Goal: Task Accomplishment & Management: Use online tool/utility

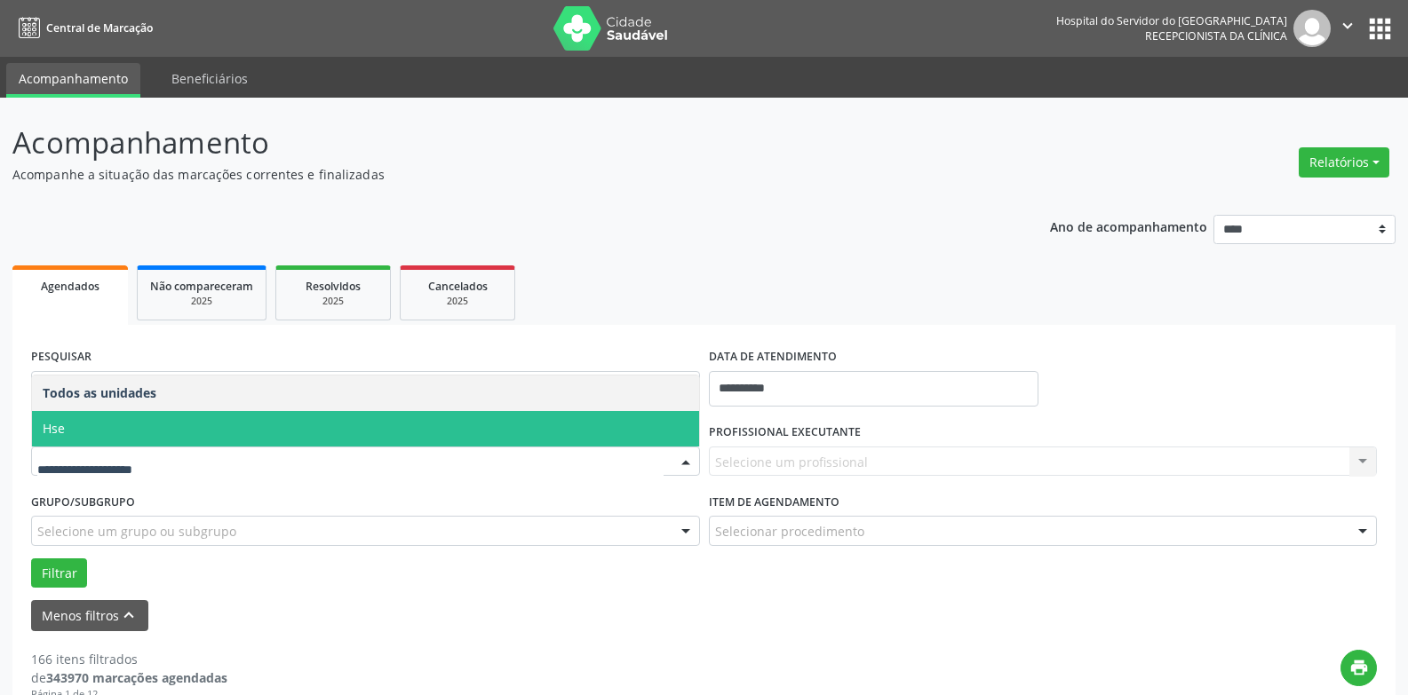
click at [119, 429] on span "Hse" at bounding box center [365, 429] width 667 height 36
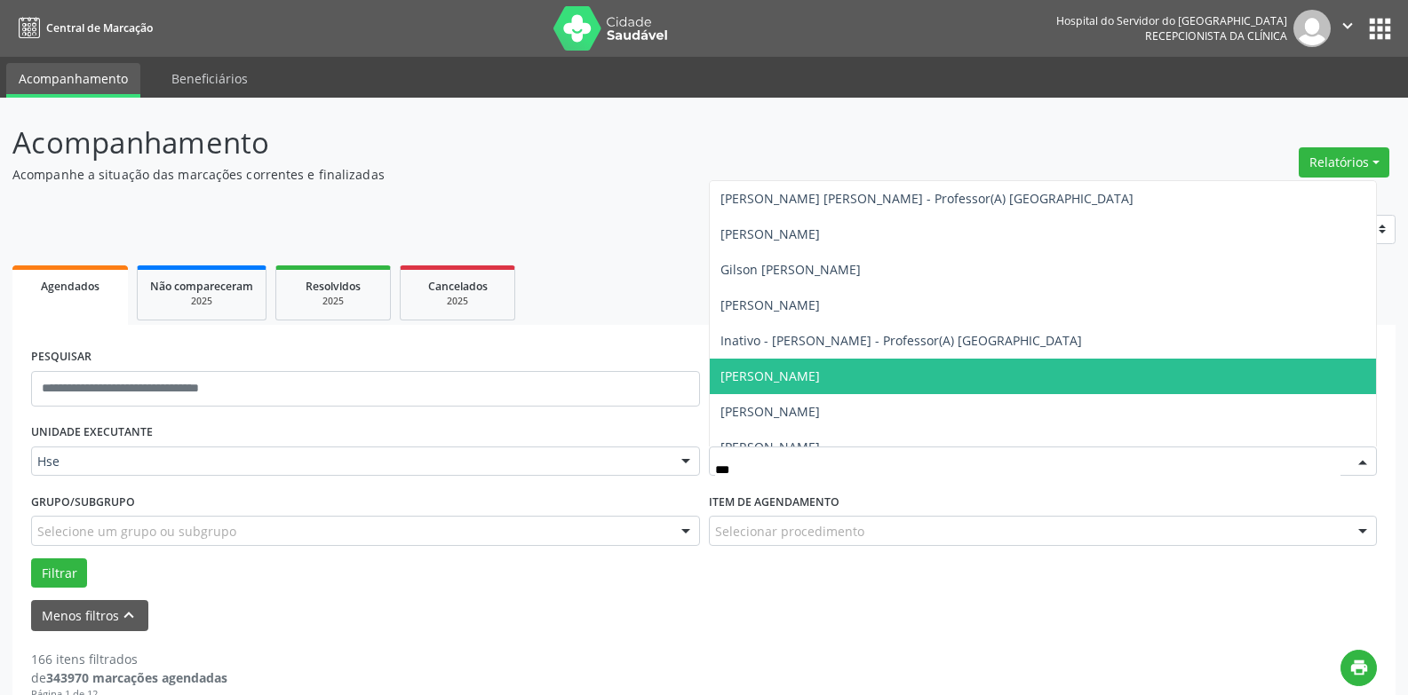
type input "****"
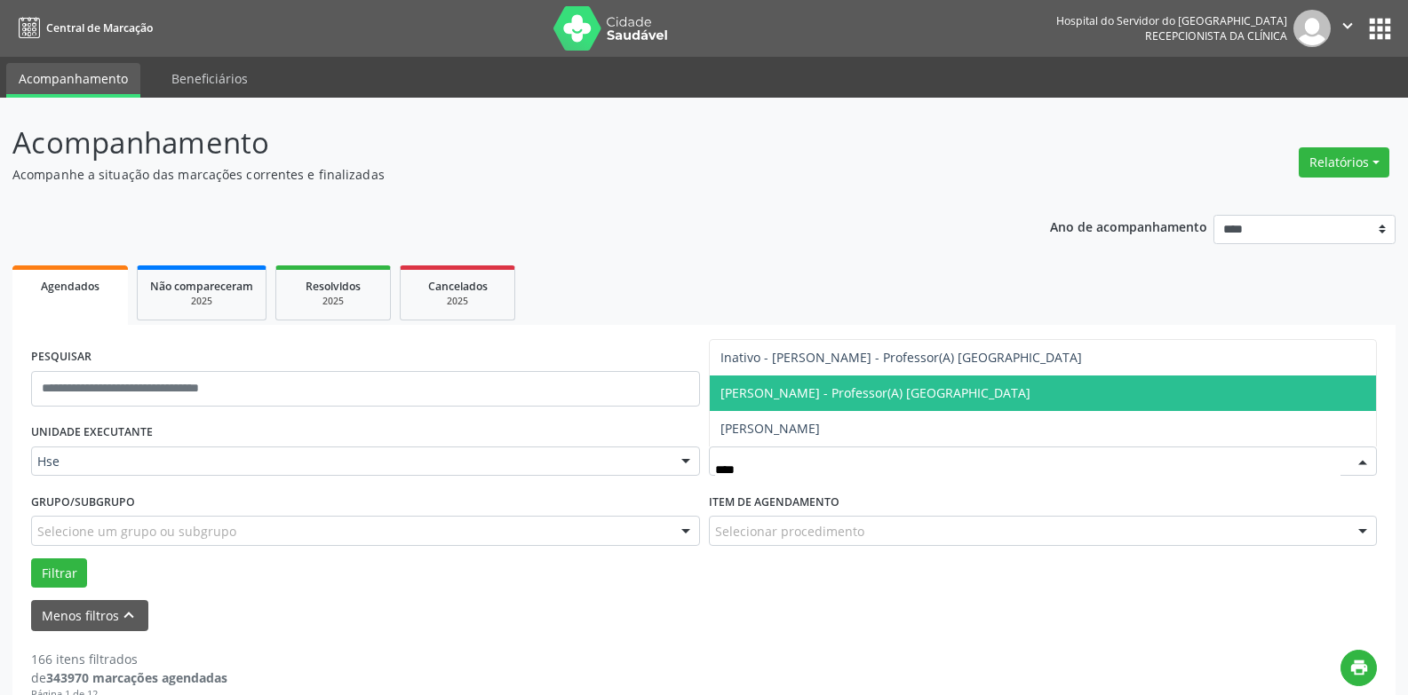
click at [852, 392] on span "[PERSON_NAME] - Professor(A) [GEOGRAPHIC_DATA]" at bounding box center [875, 393] width 310 height 17
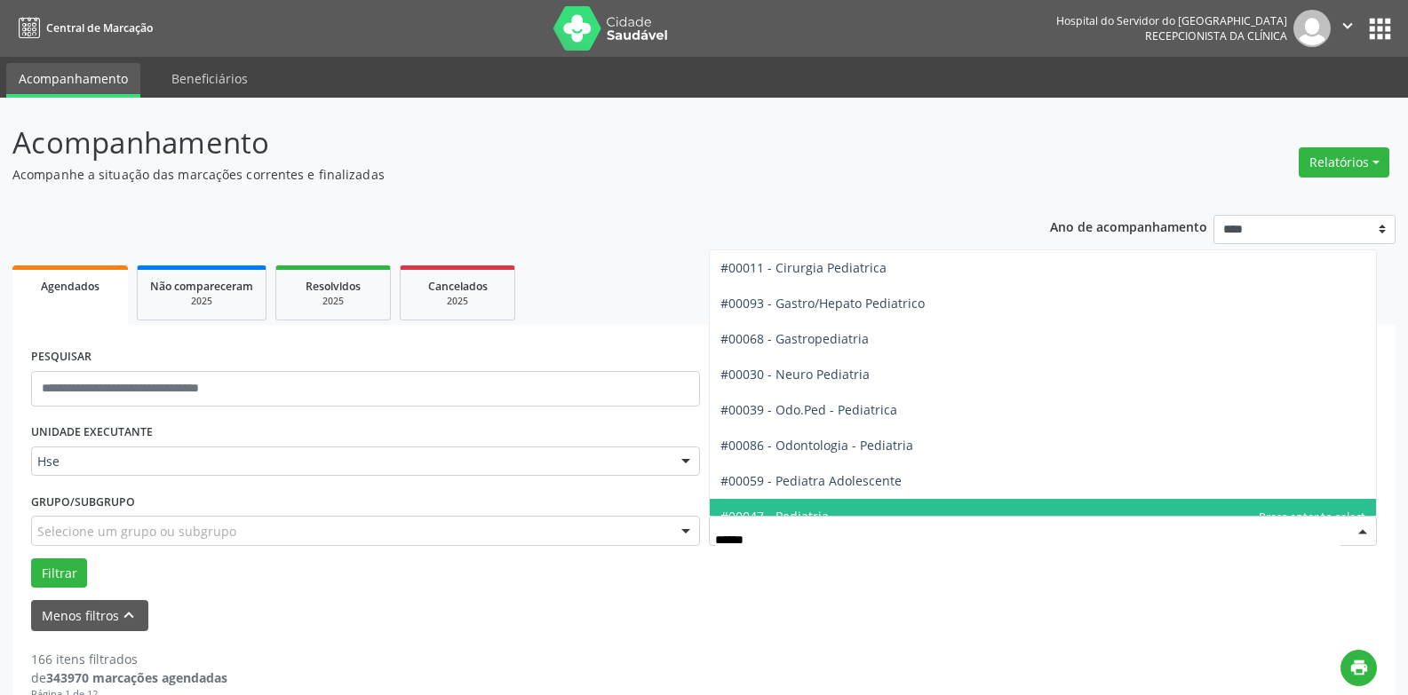
type input "*****"
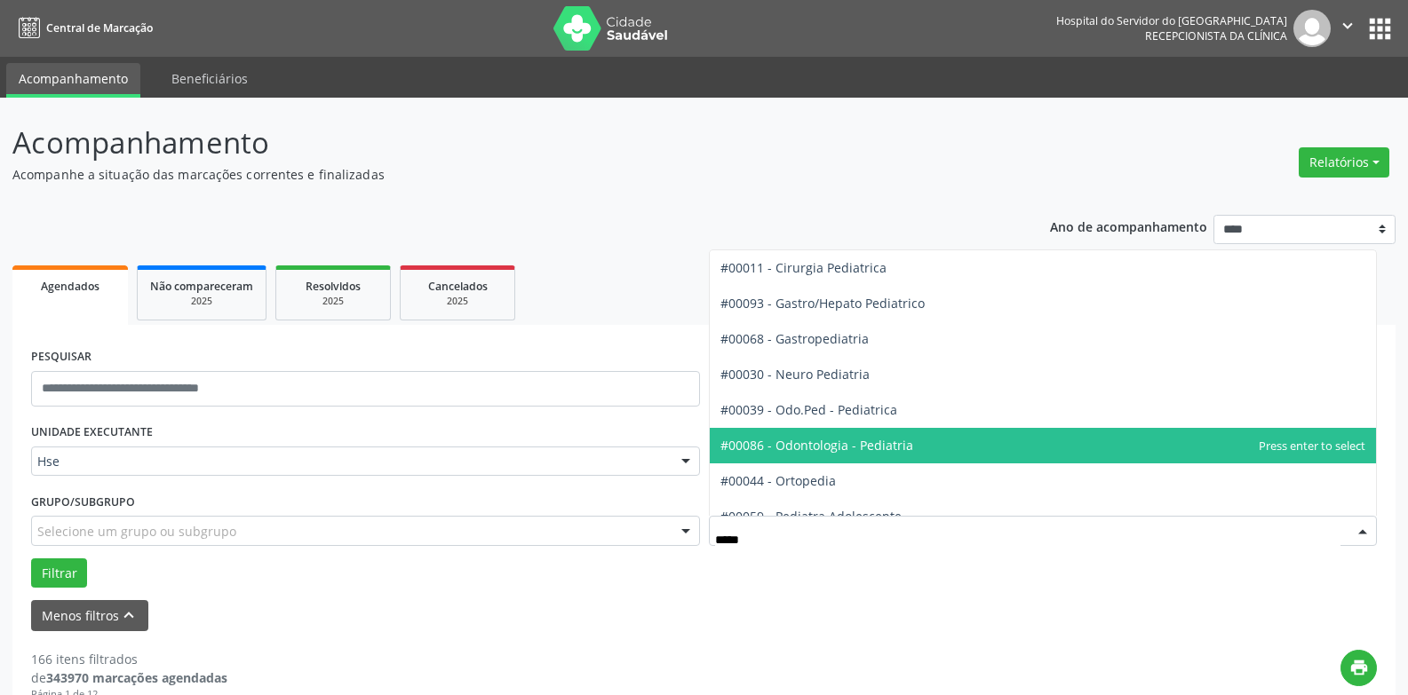
scroll to position [90, 0]
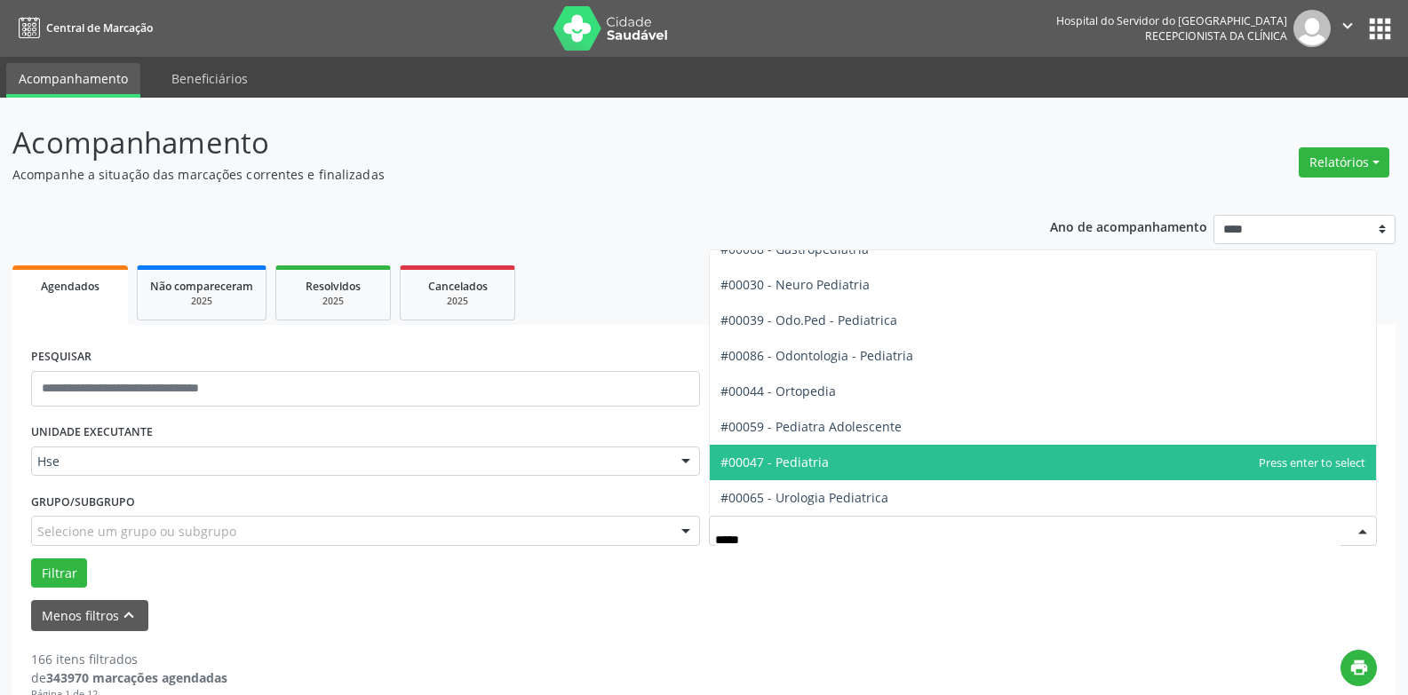
click at [830, 460] on span "#00047 - Pediatria" at bounding box center [1043, 463] width 667 height 36
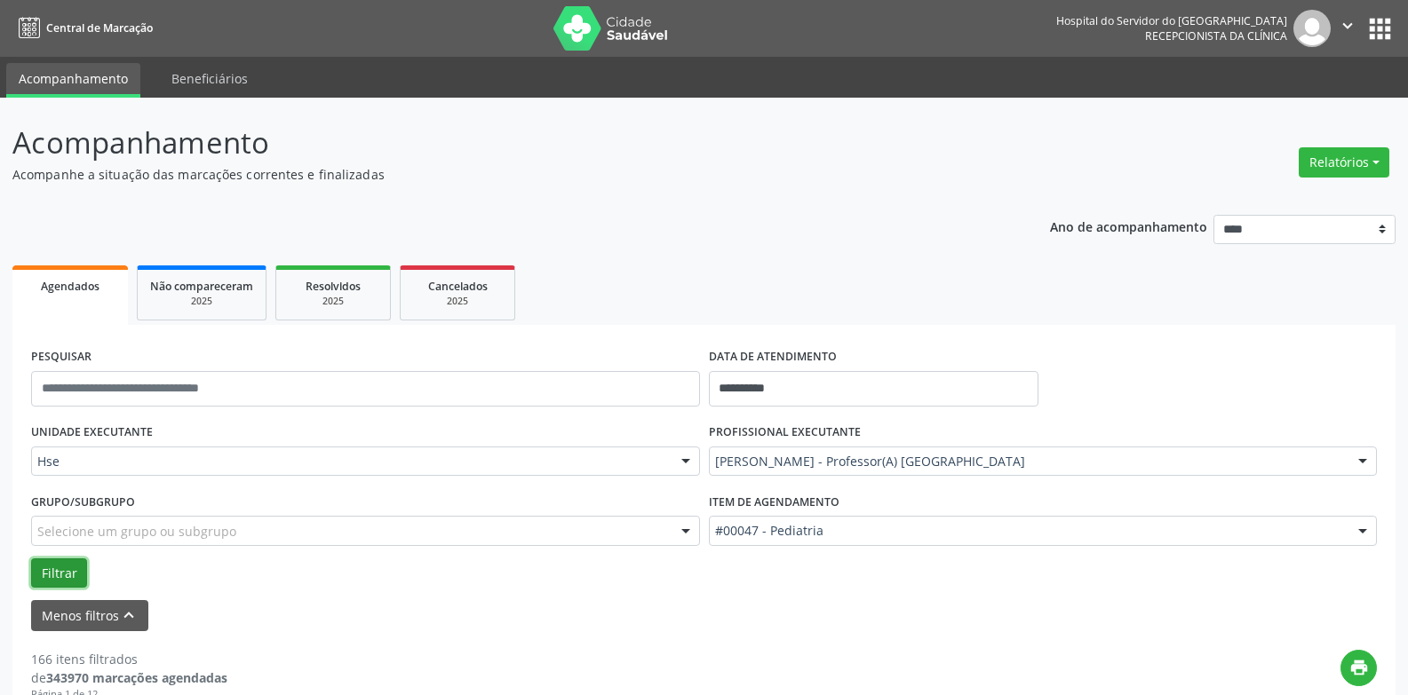
click at [54, 580] on button "Filtrar" at bounding box center [59, 574] width 56 height 30
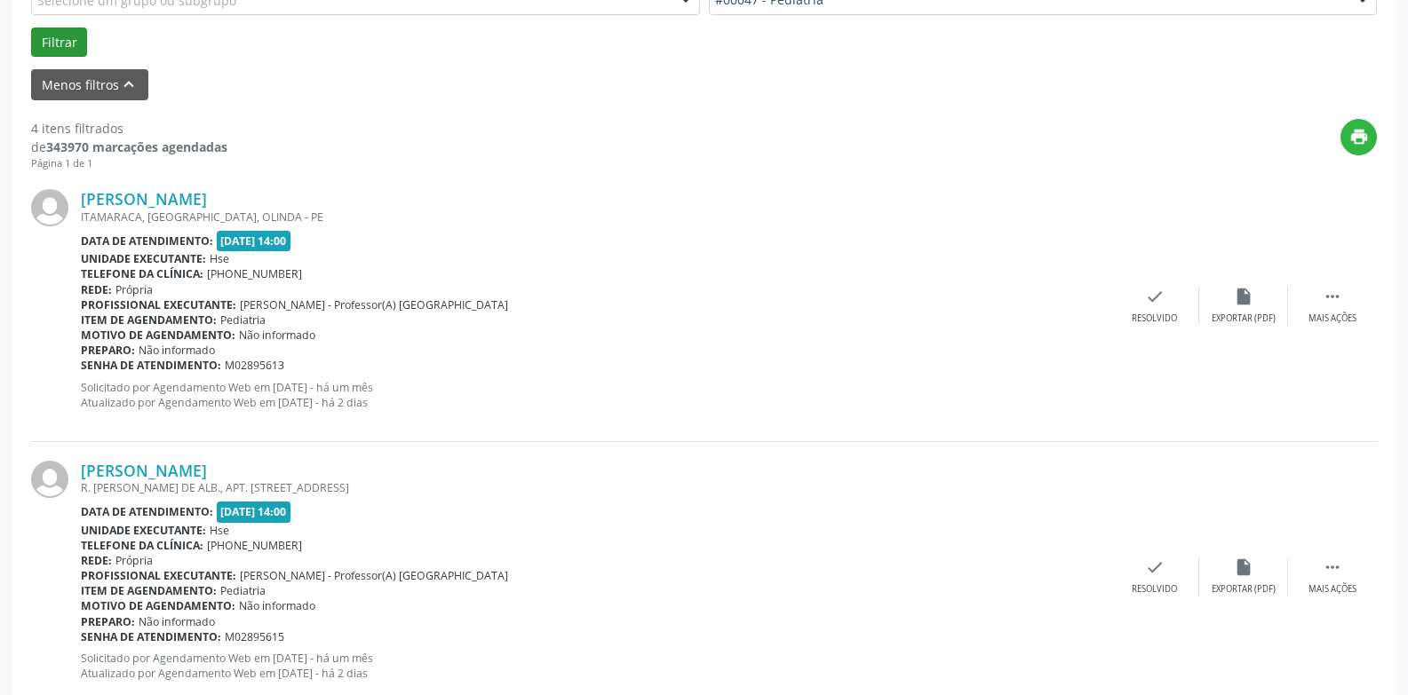
scroll to position [533, 0]
click at [1333, 321] on div "Mais ações" at bounding box center [1332, 317] width 48 height 12
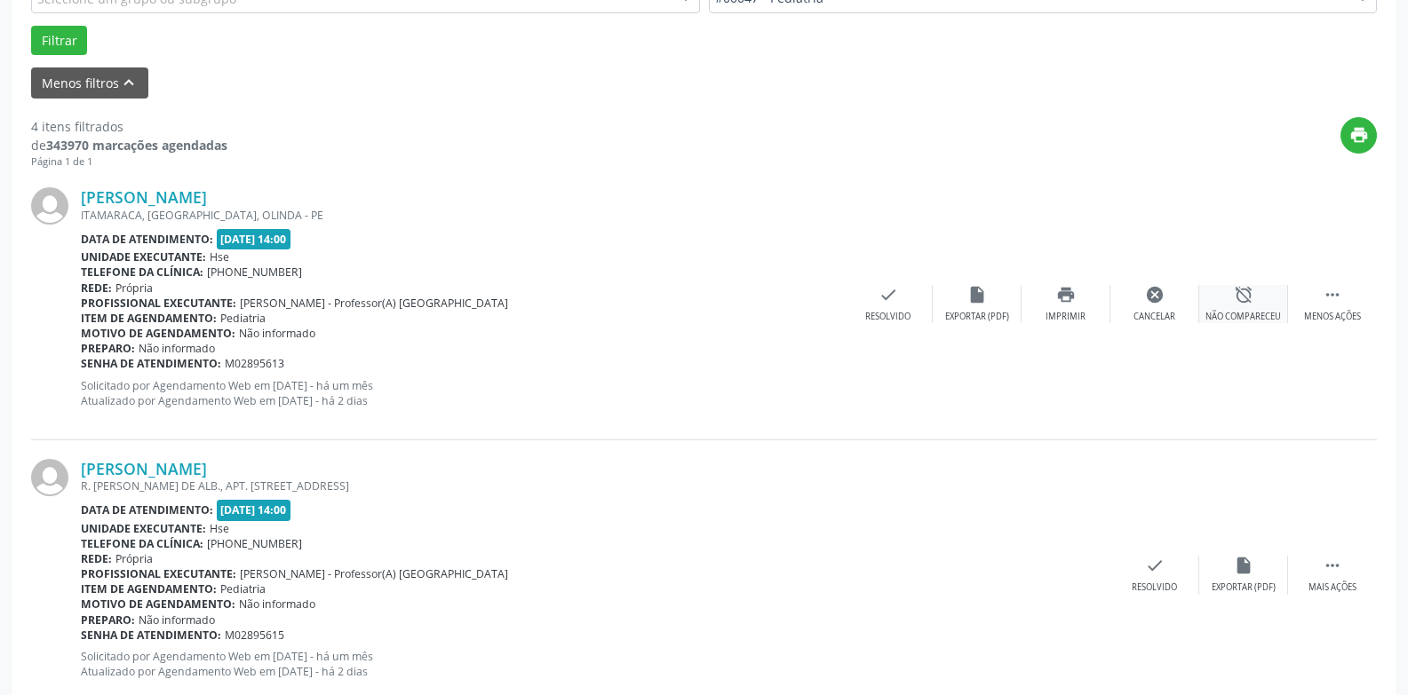
click at [1248, 305] on div "alarm_off Não compareceu" at bounding box center [1243, 304] width 89 height 38
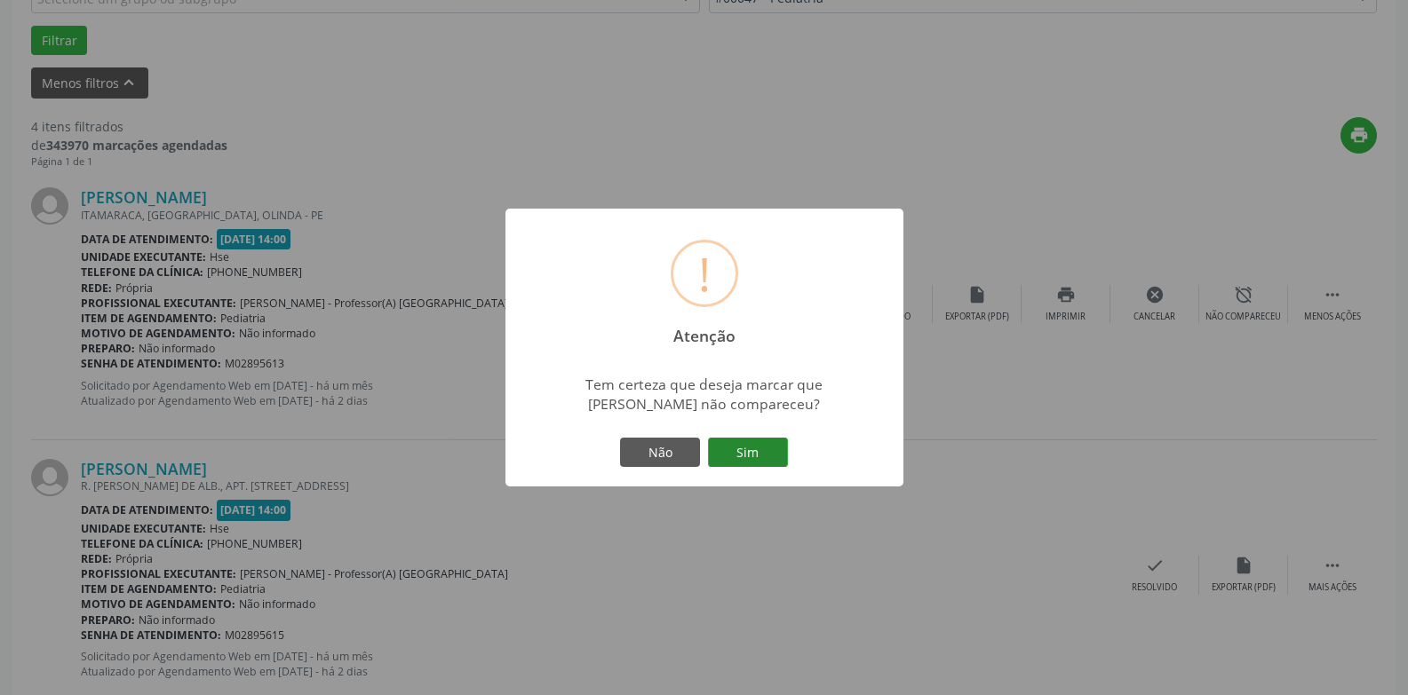
click at [748, 458] on button "Sim" at bounding box center [748, 453] width 80 height 30
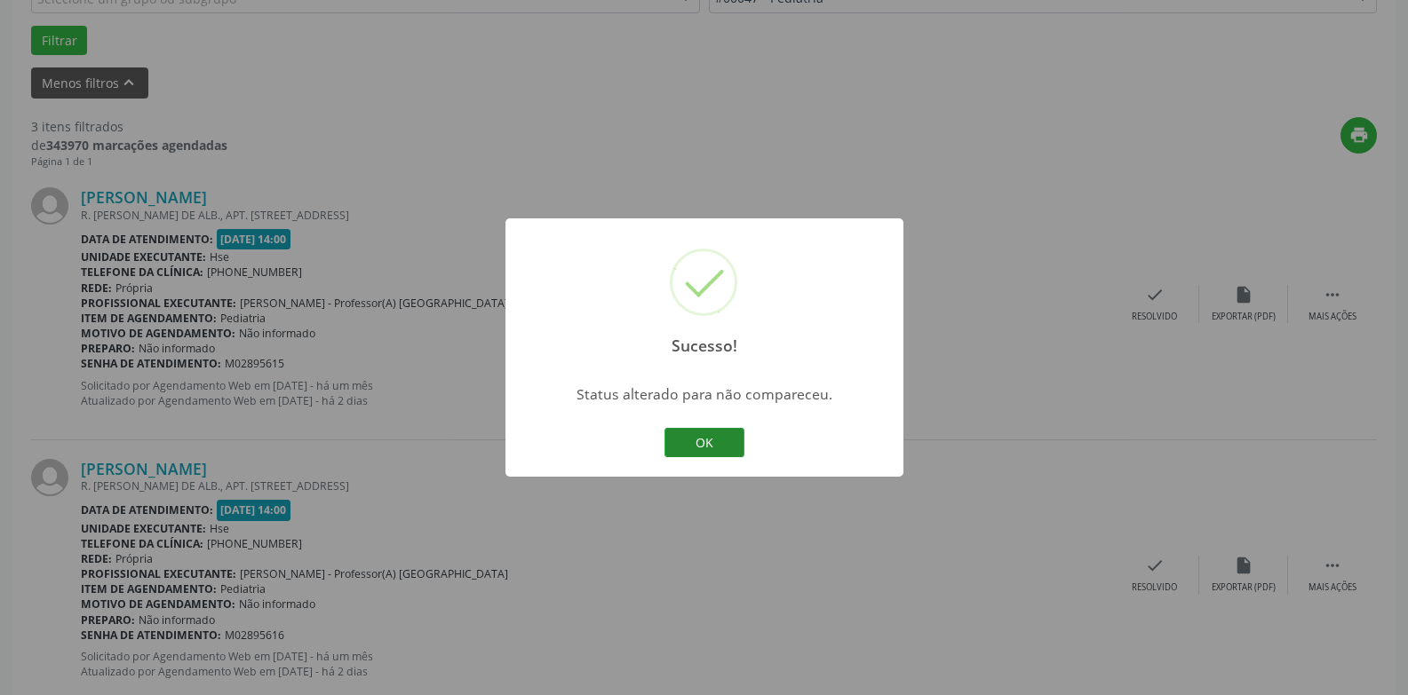
click at [712, 448] on button "OK" at bounding box center [704, 443] width 80 height 30
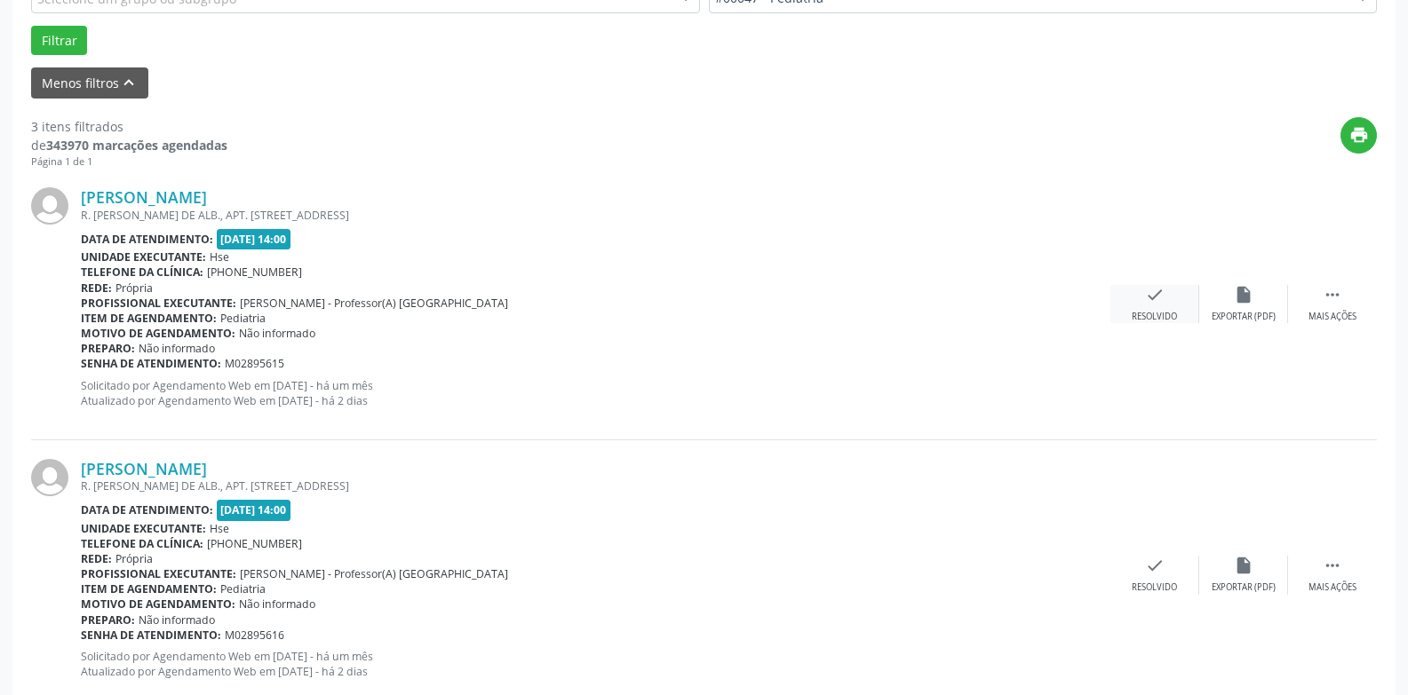
click at [1159, 307] on div "check Resolvido" at bounding box center [1154, 304] width 89 height 38
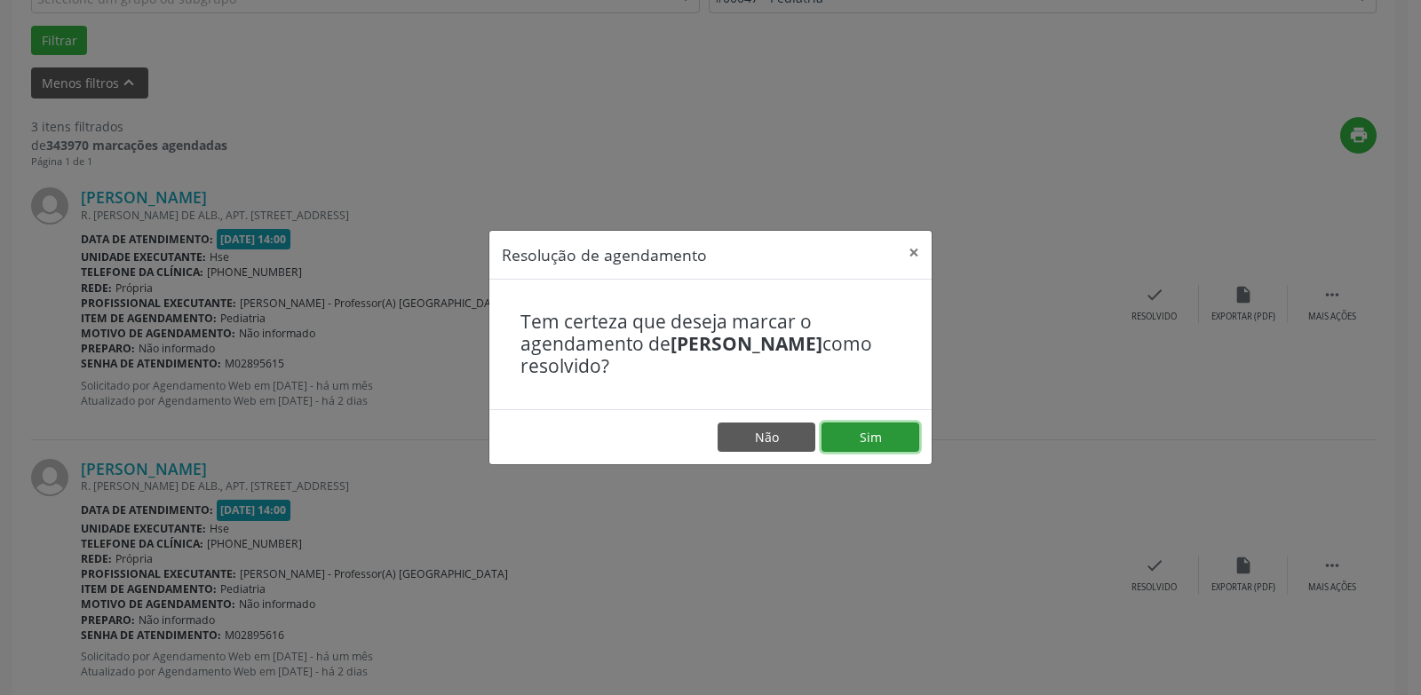
click at [895, 437] on button "Sim" at bounding box center [870, 438] width 98 height 30
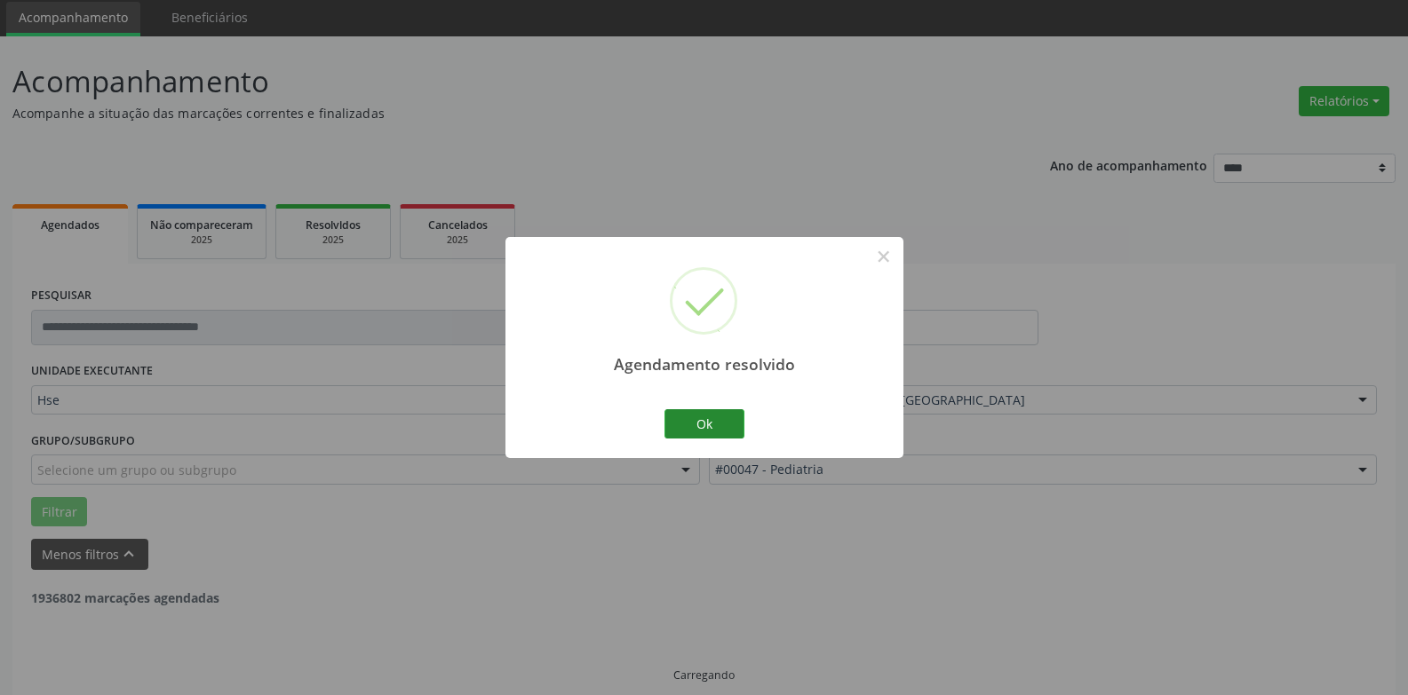
scroll to position [80, 0]
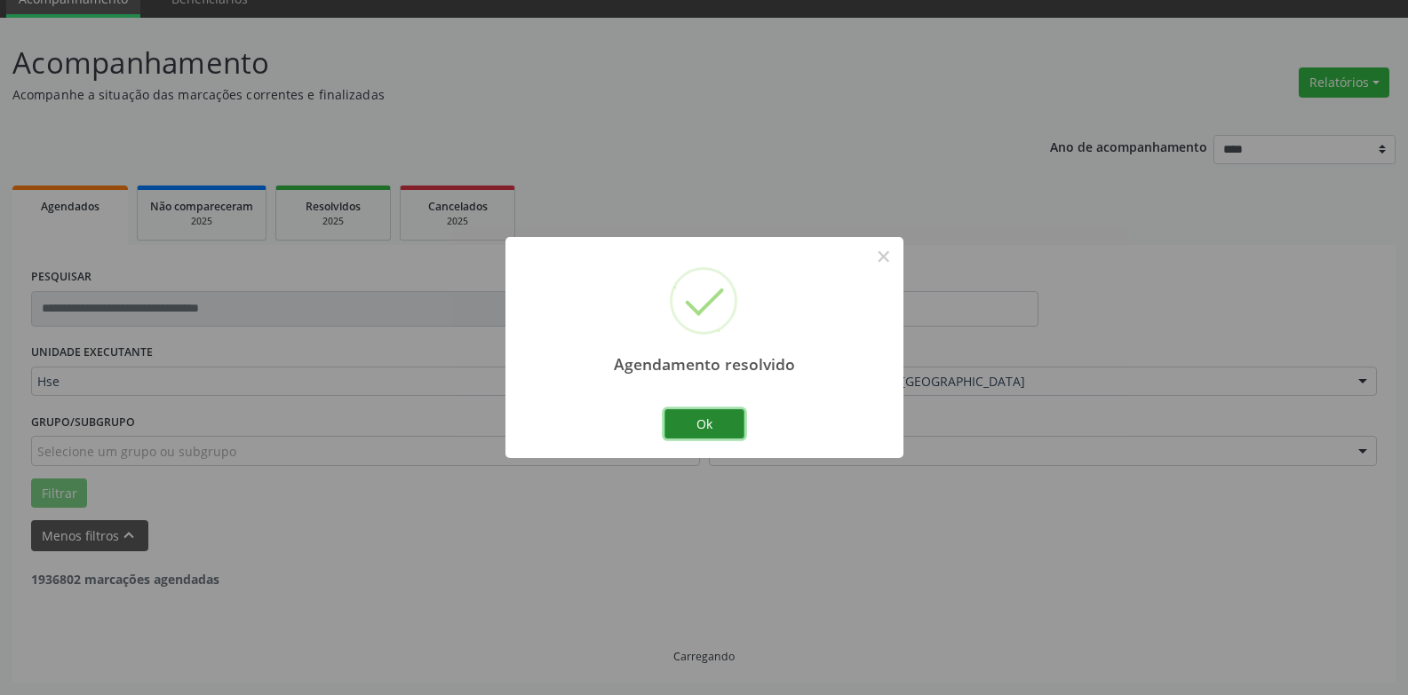
click at [718, 424] on button "Ok" at bounding box center [704, 424] width 80 height 30
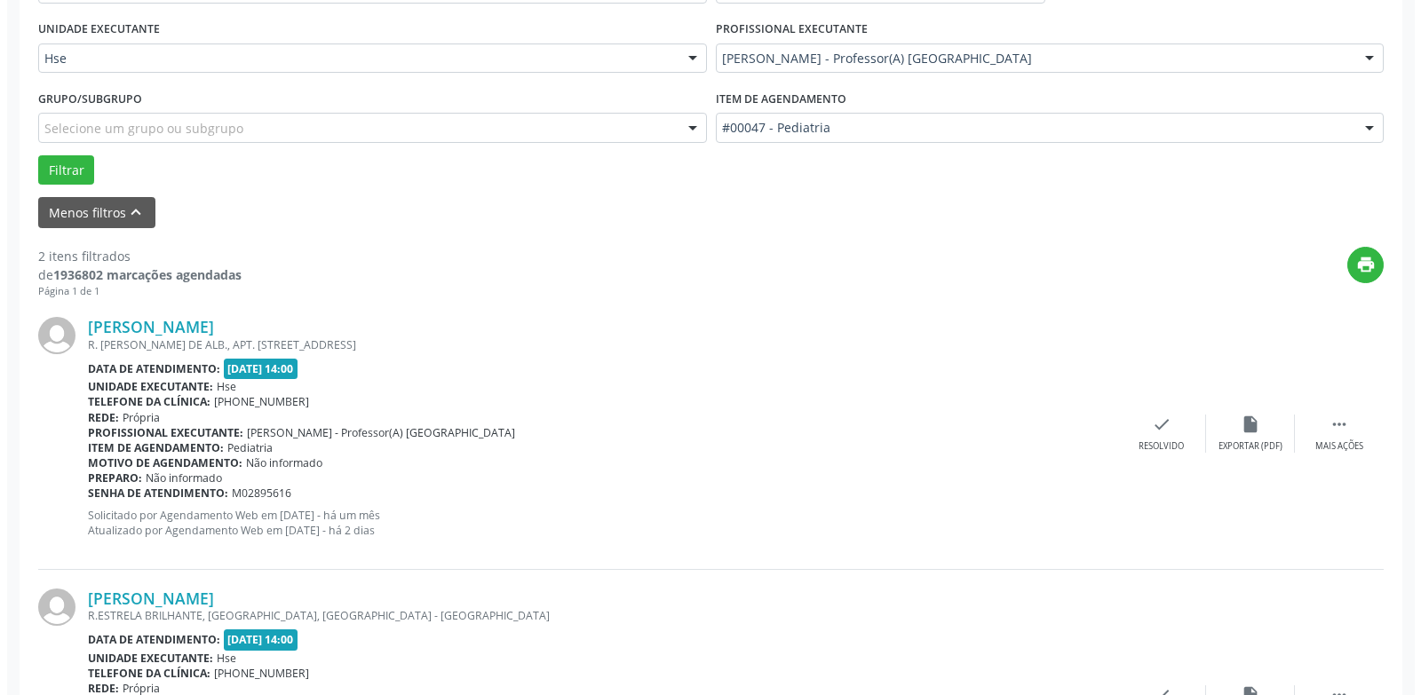
scroll to position [435, 0]
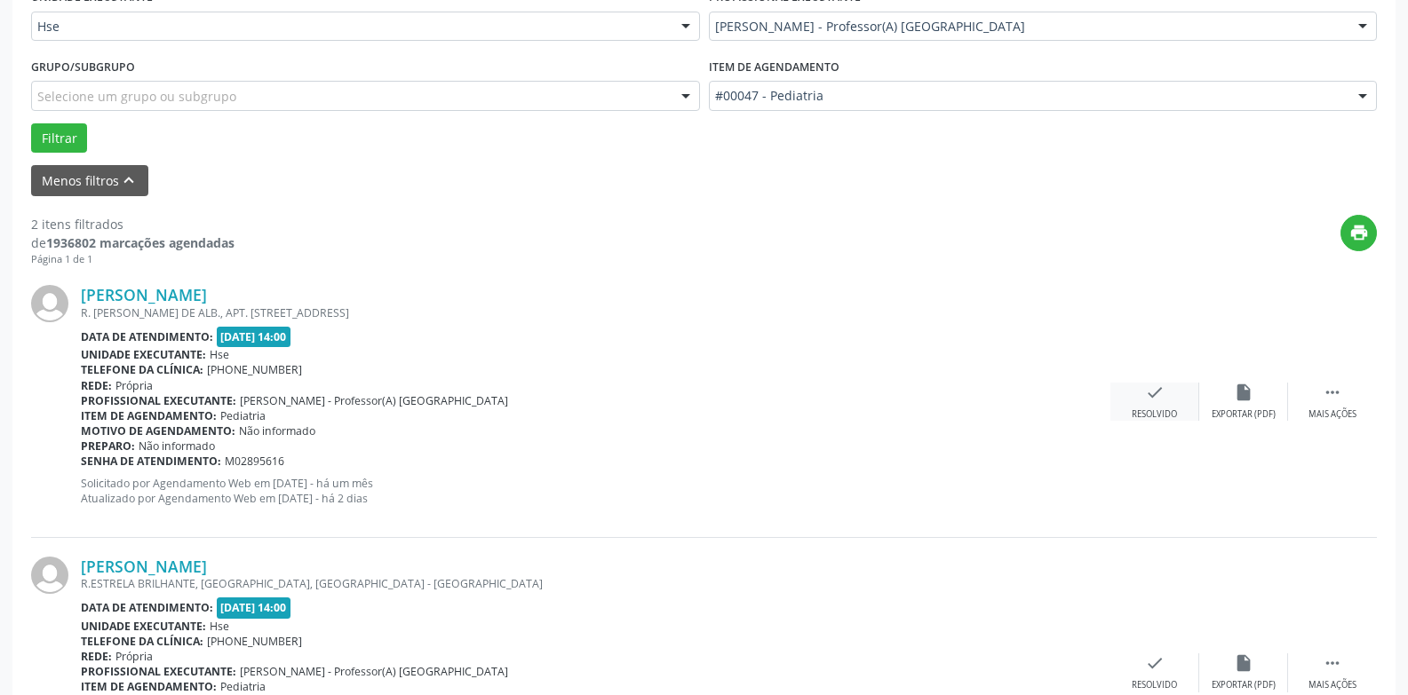
click at [1142, 401] on div "check Resolvido" at bounding box center [1154, 402] width 89 height 38
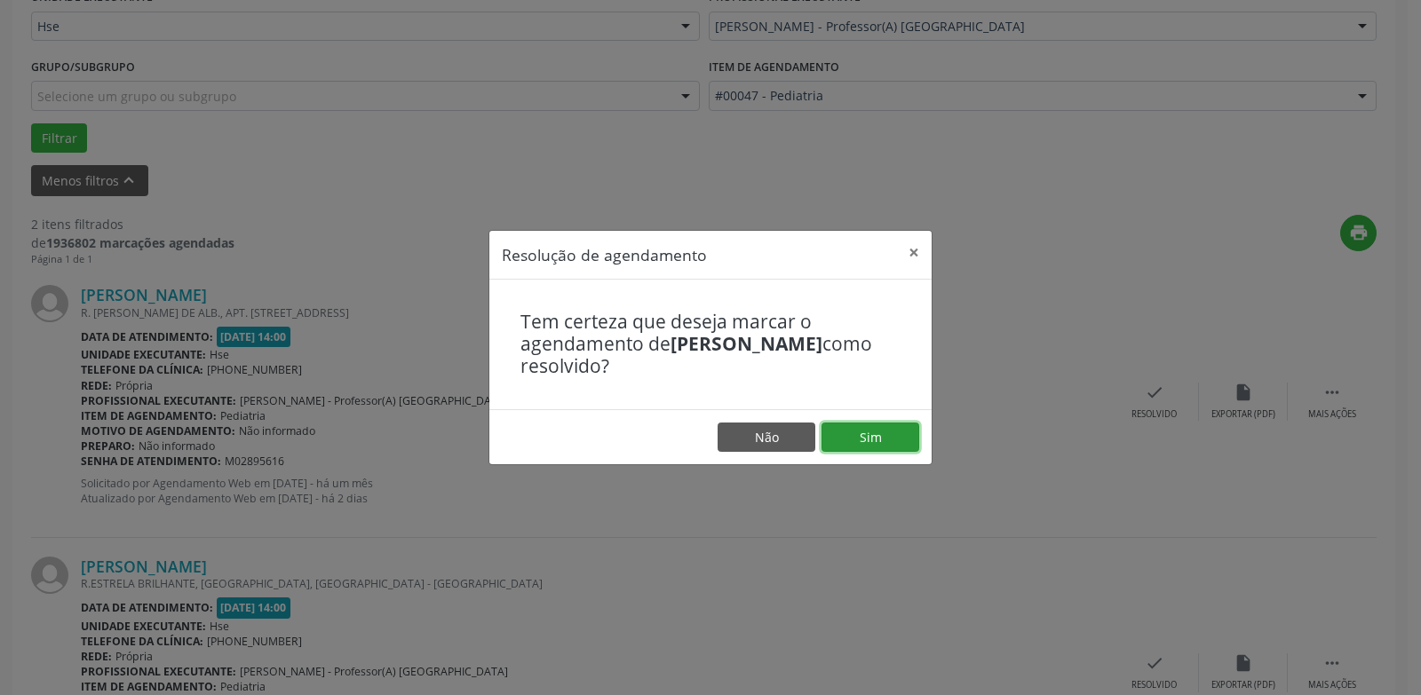
click at [891, 438] on button "Sim" at bounding box center [870, 438] width 98 height 30
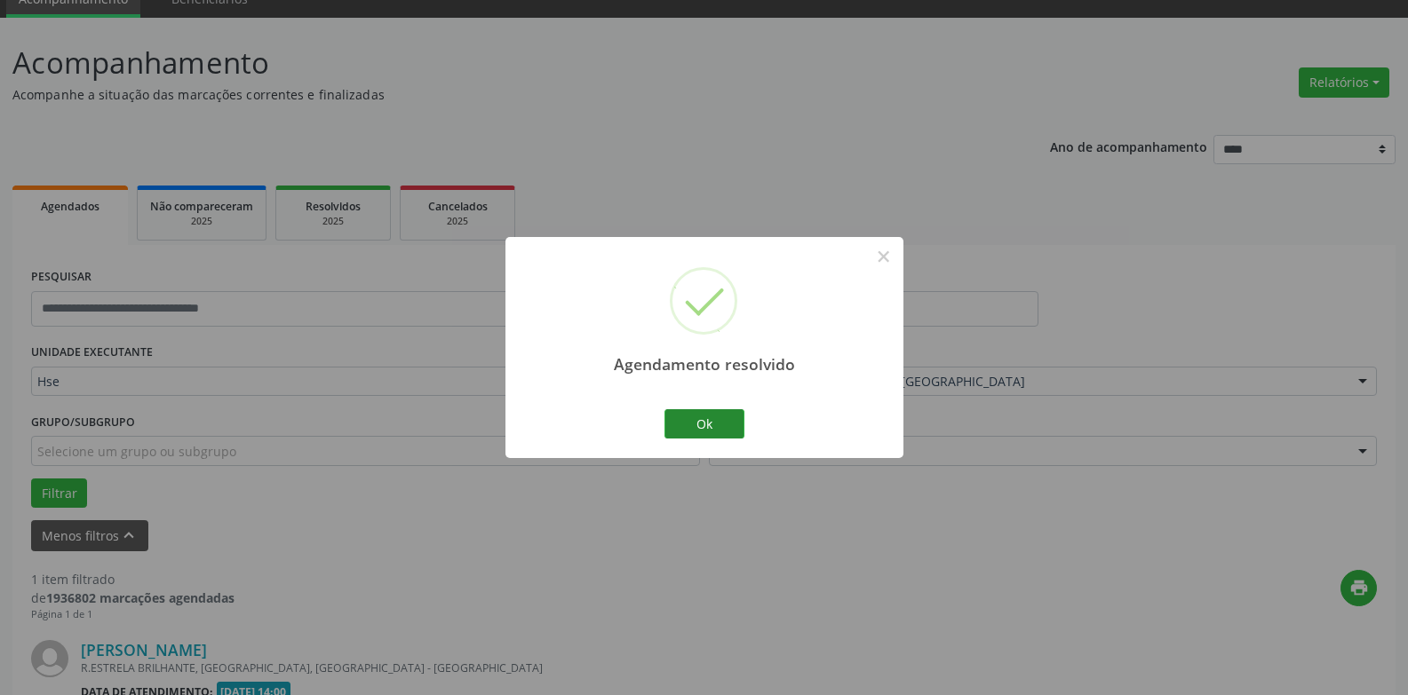
scroll to position [308, 0]
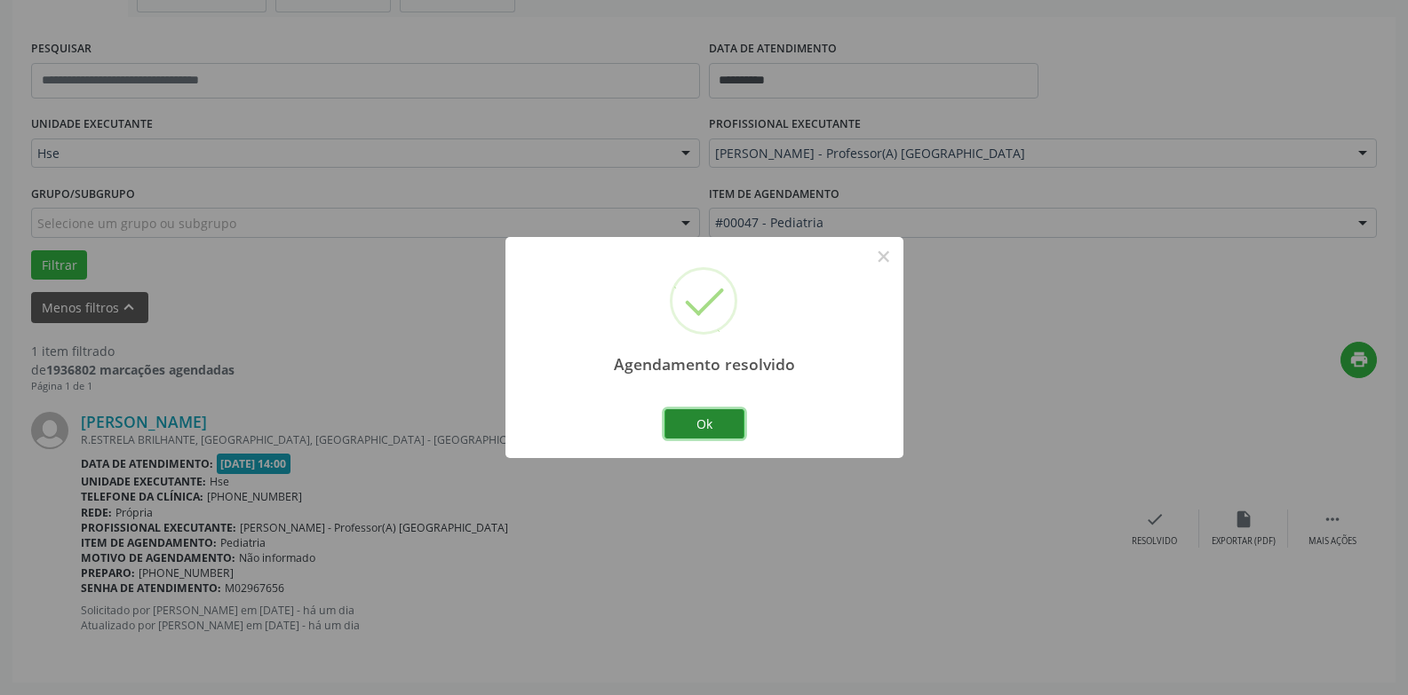
click at [733, 430] on button "Ok" at bounding box center [704, 424] width 80 height 30
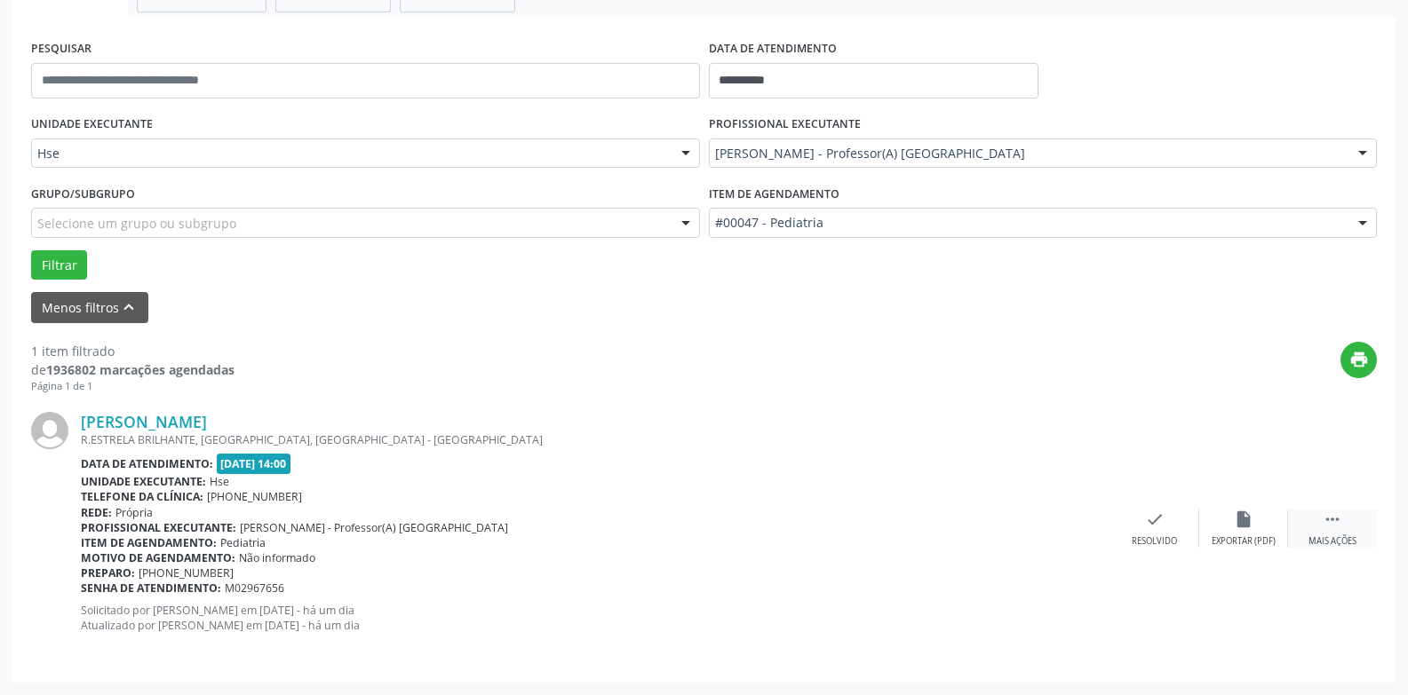
click at [1342, 530] on div " Mais ações" at bounding box center [1332, 529] width 89 height 38
click at [1249, 530] on div "alarm_off Não compareceu" at bounding box center [1243, 529] width 89 height 38
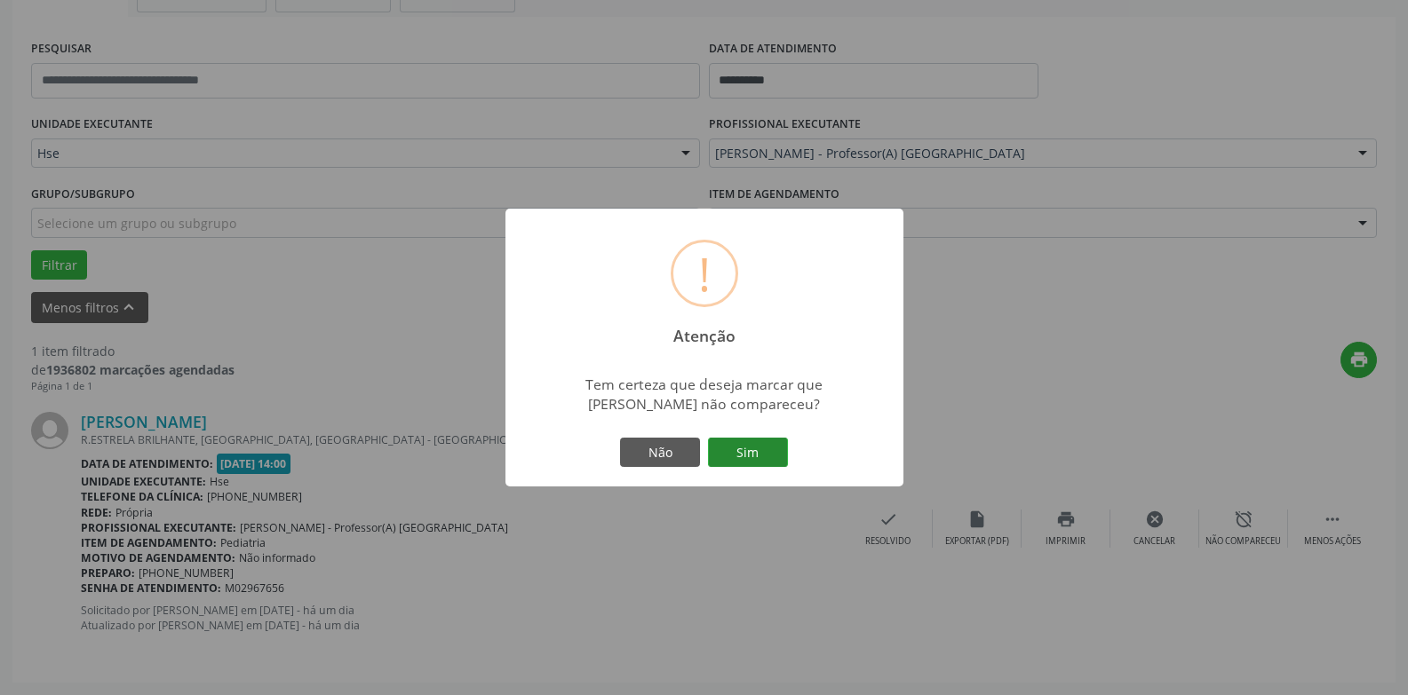
click at [750, 464] on button "Sim" at bounding box center [748, 453] width 80 height 30
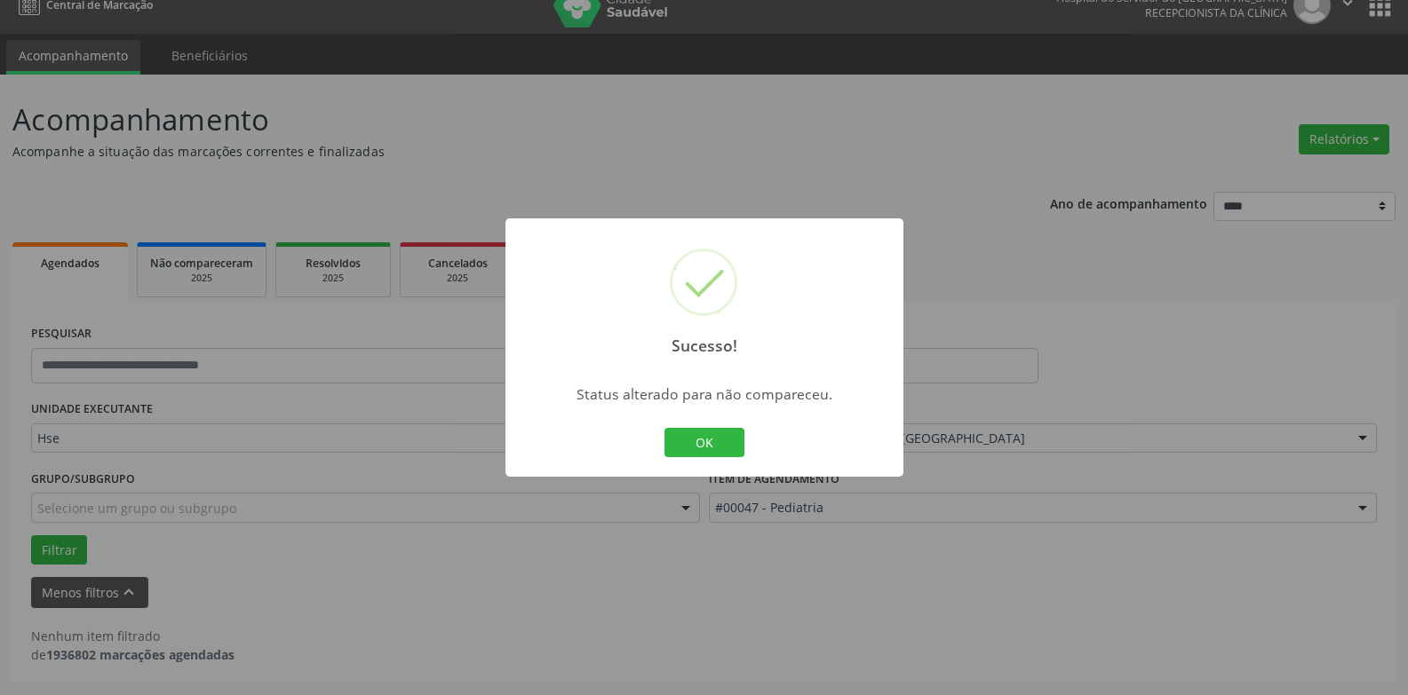
scroll to position [23, 0]
click at [702, 440] on button "OK" at bounding box center [704, 443] width 80 height 30
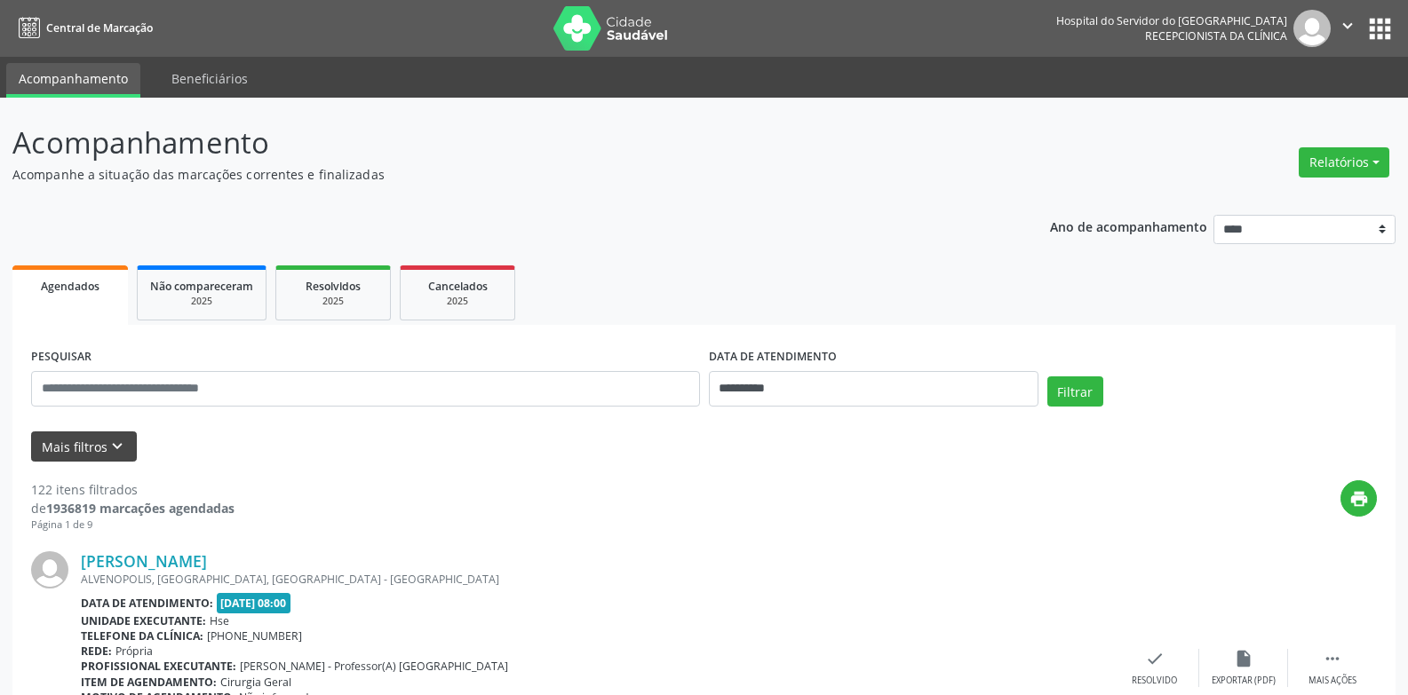
scroll to position [266, 0]
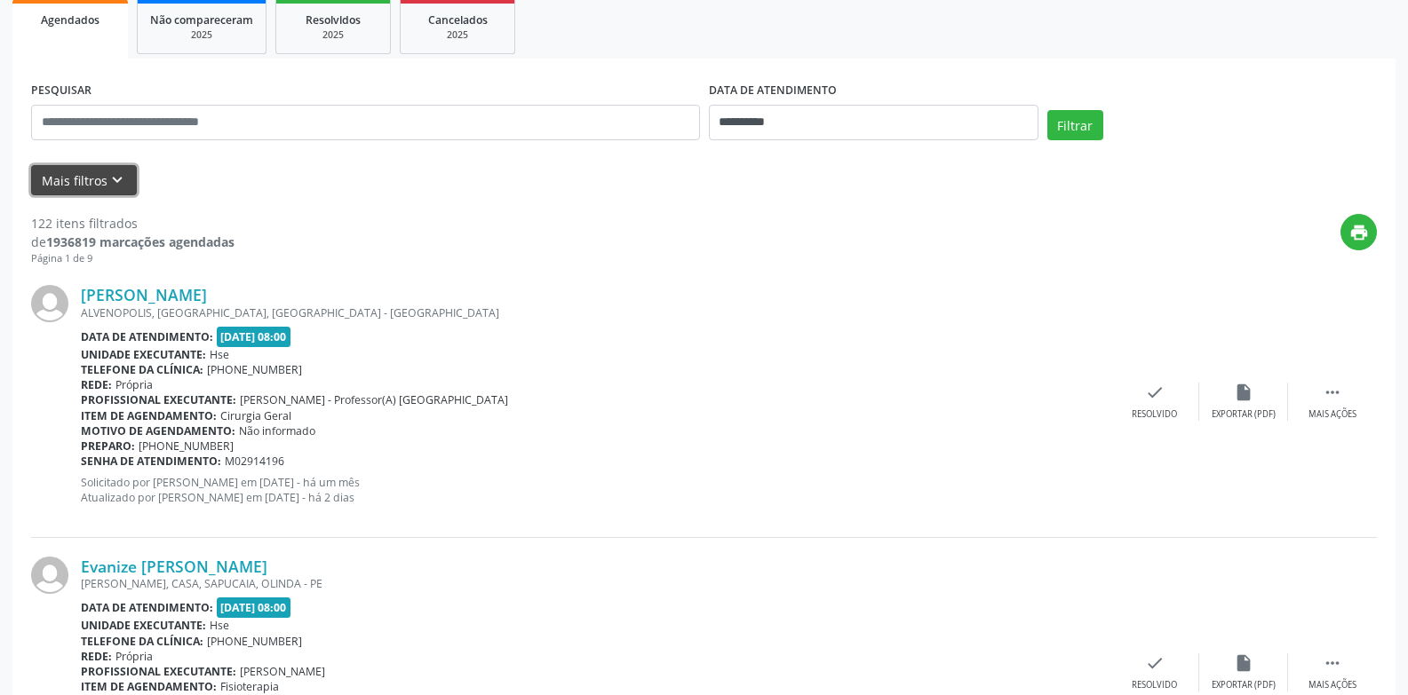
click at [76, 178] on button "Mais filtros keyboard_arrow_down" at bounding box center [84, 180] width 106 height 31
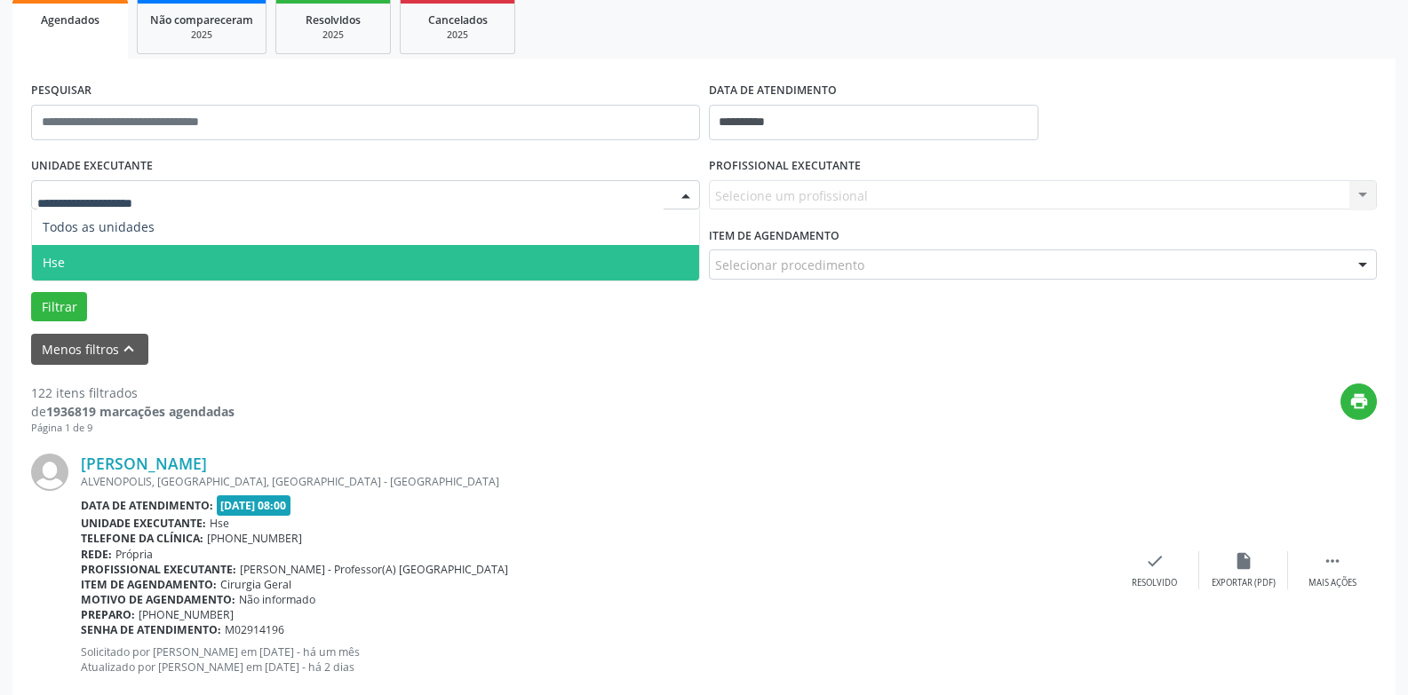
click at [112, 256] on span "Hse" at bounding box center [365, 263] width 667 height 36
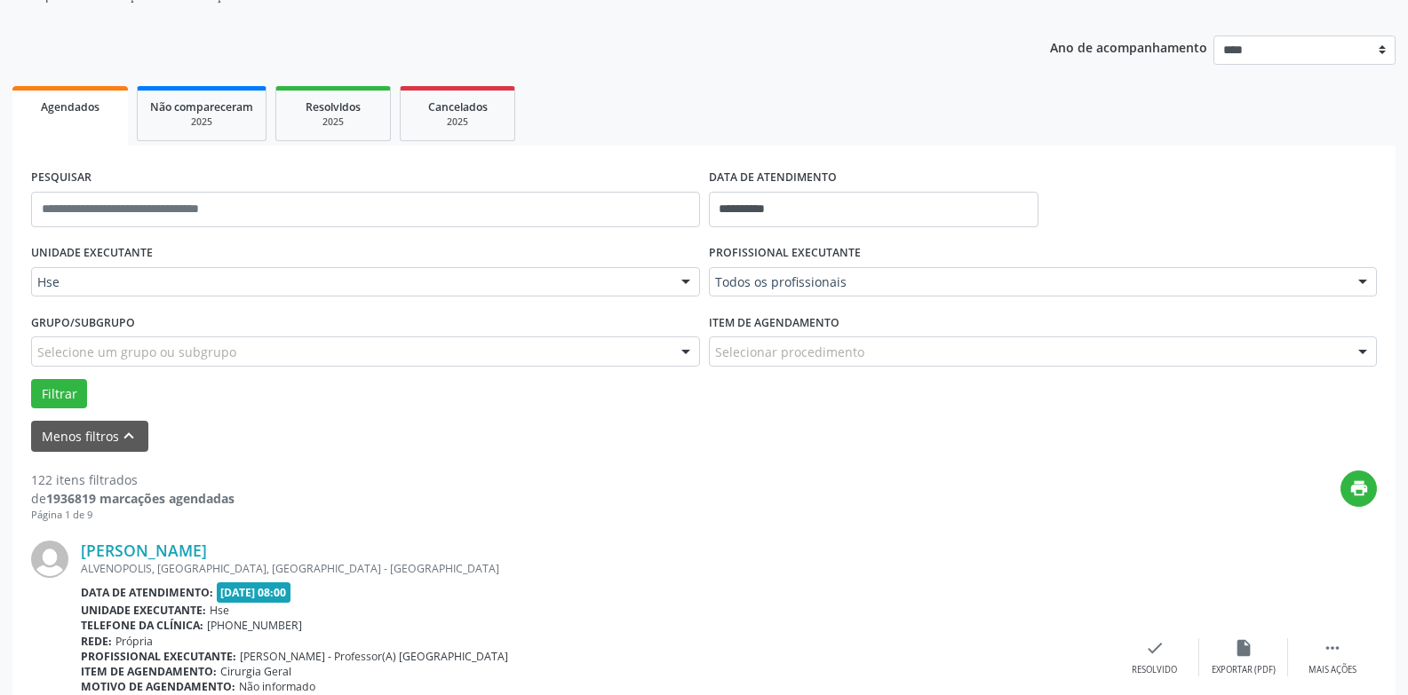
scroll to position [178, 0]
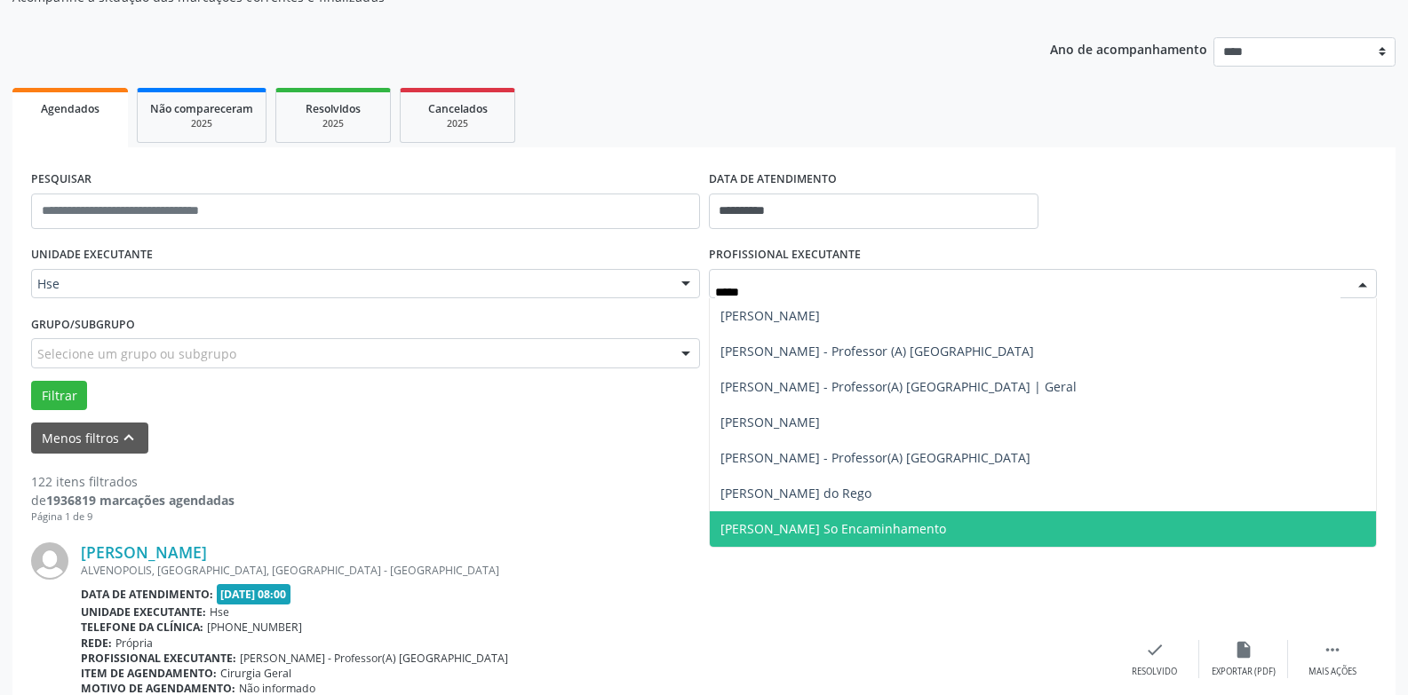
click at [818, 529] on span "[PERSON_NAME] So Encaminhamento" at bounding box center [833, 528] width 226 height 17
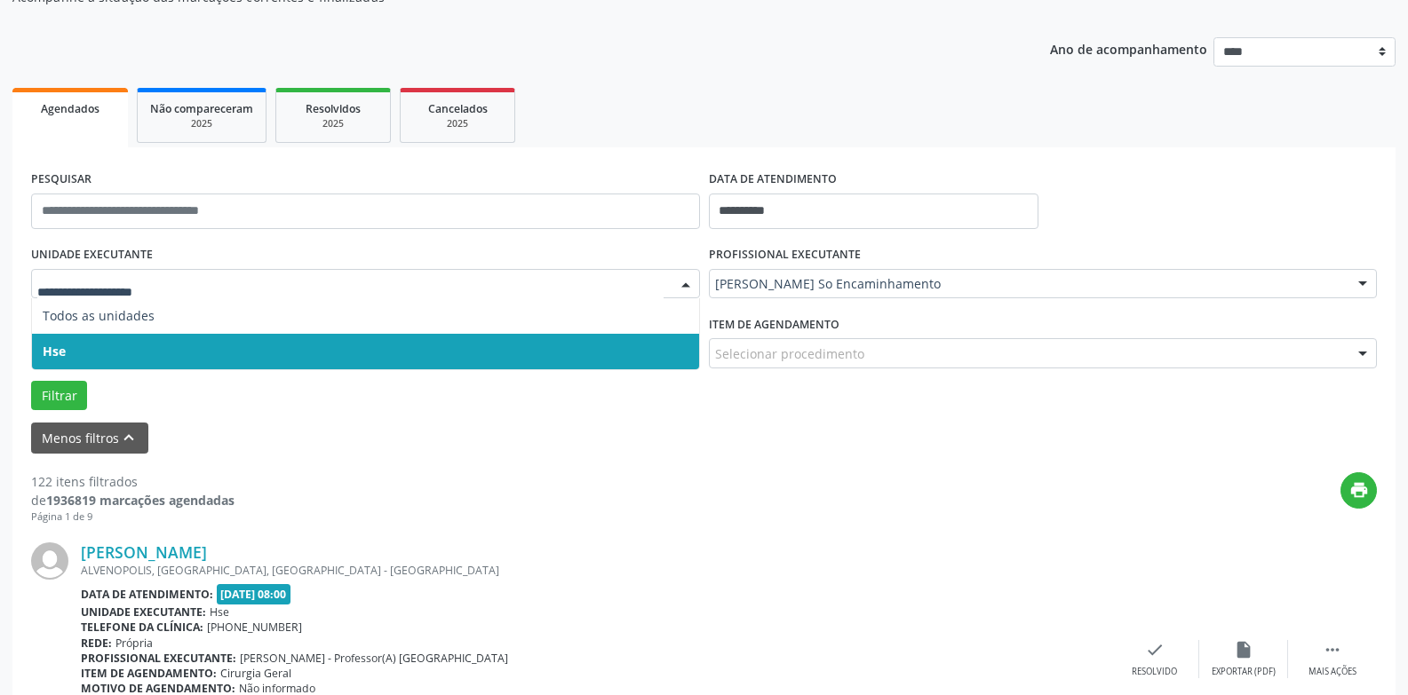
click at [151, 343] on span "Hse" at bounding box center [365, 352] width 667 height 36
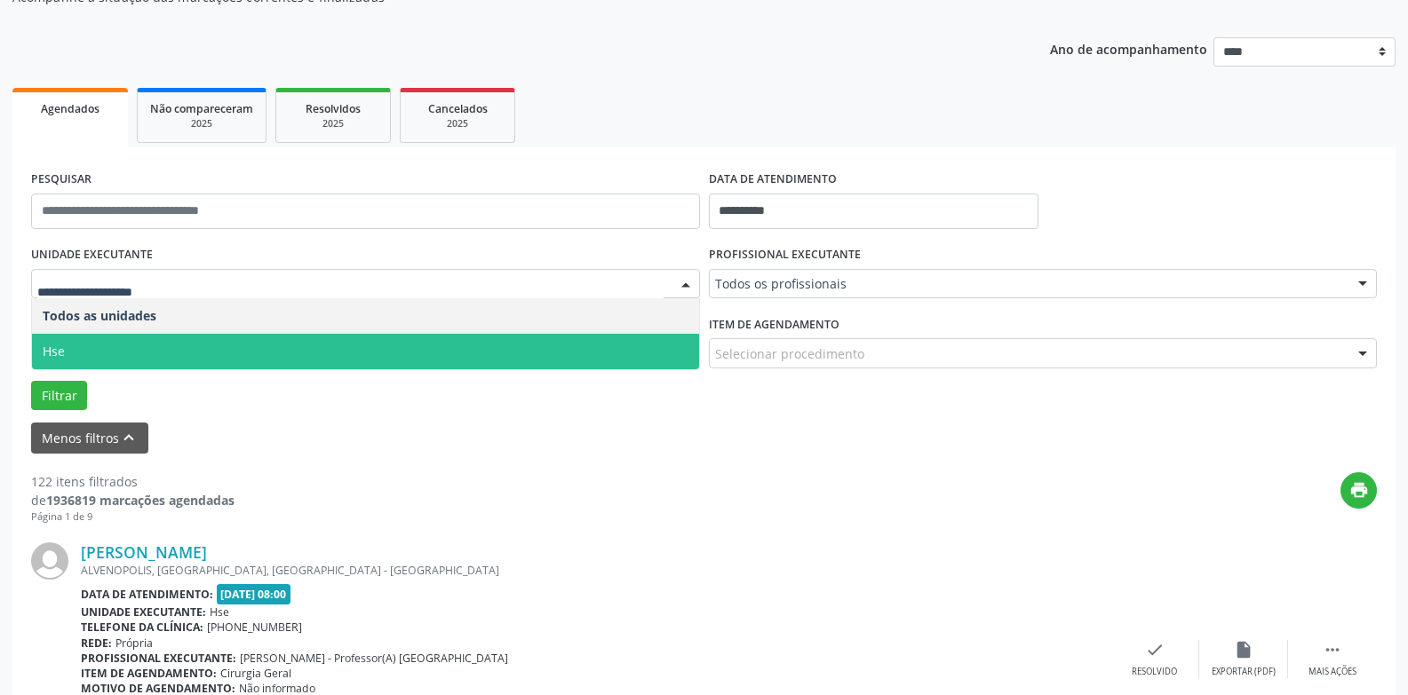
click at [158, 353] on span "Hse" at bounding box center [365, 352] width 667 height 36
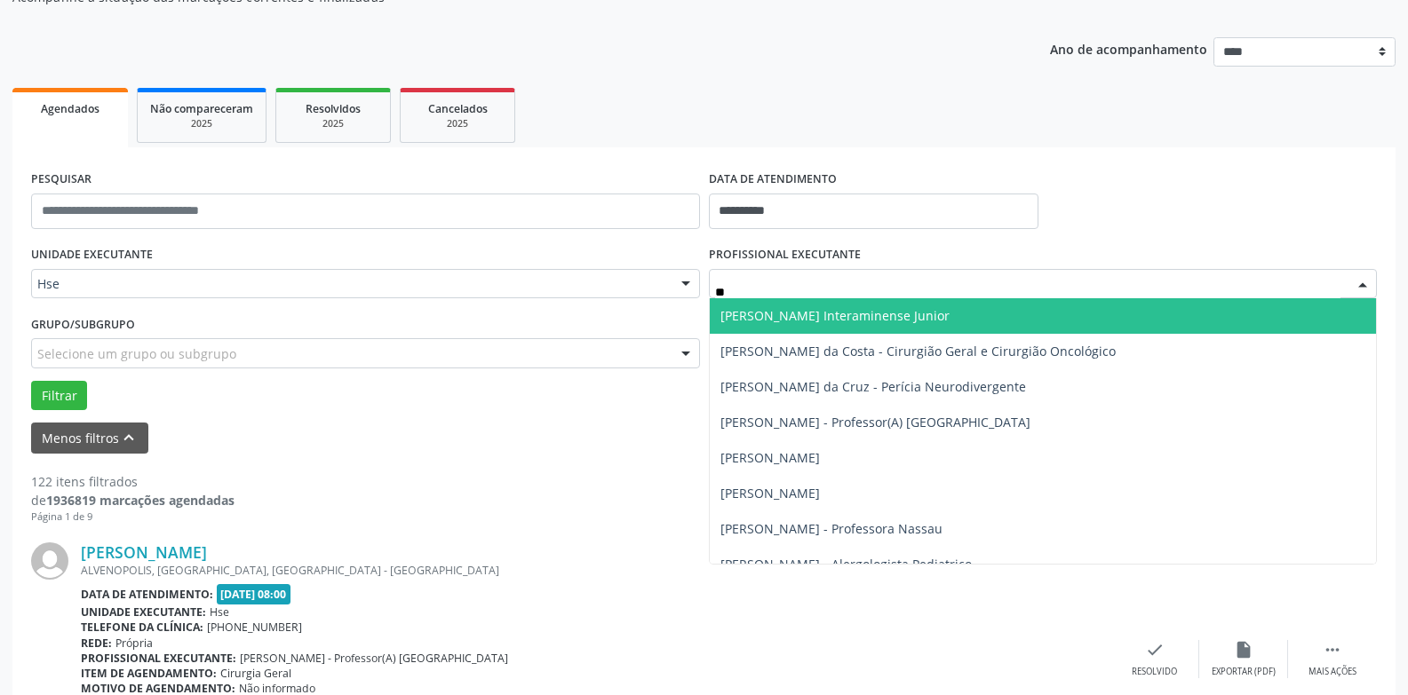
type input "*"
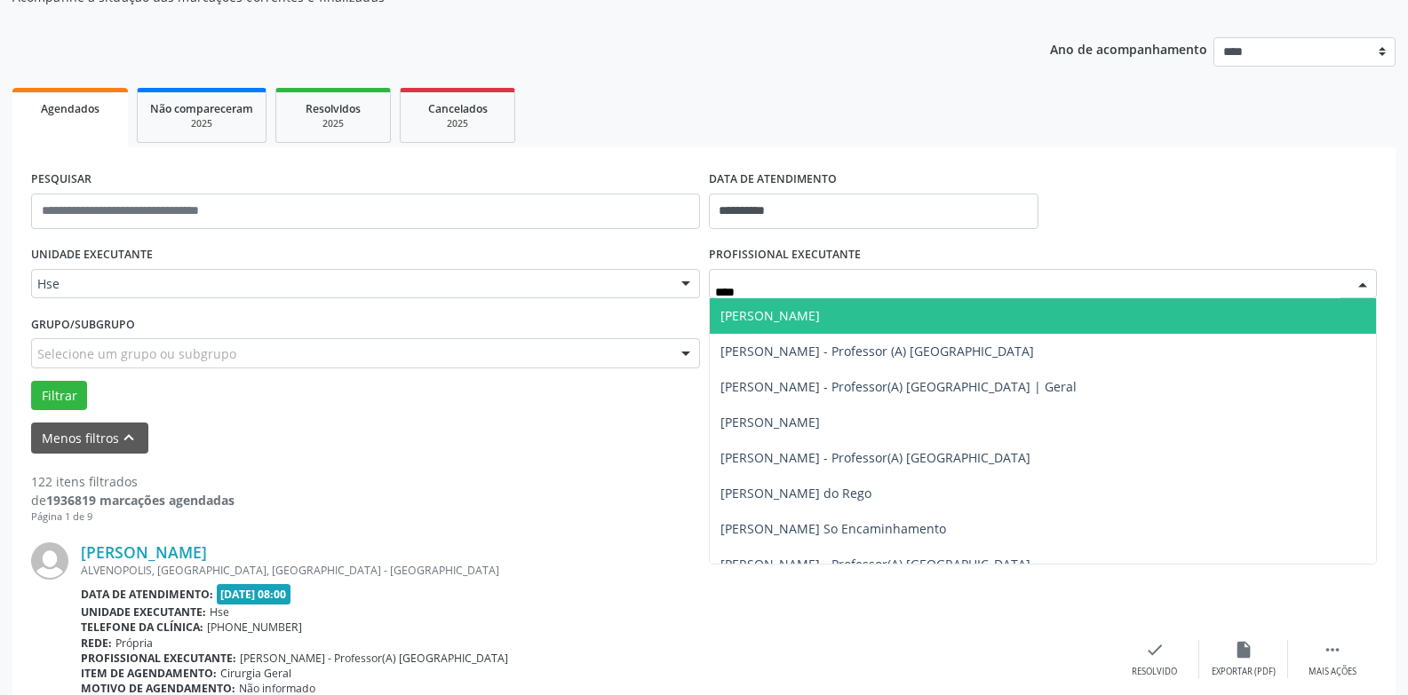
type input "*****"
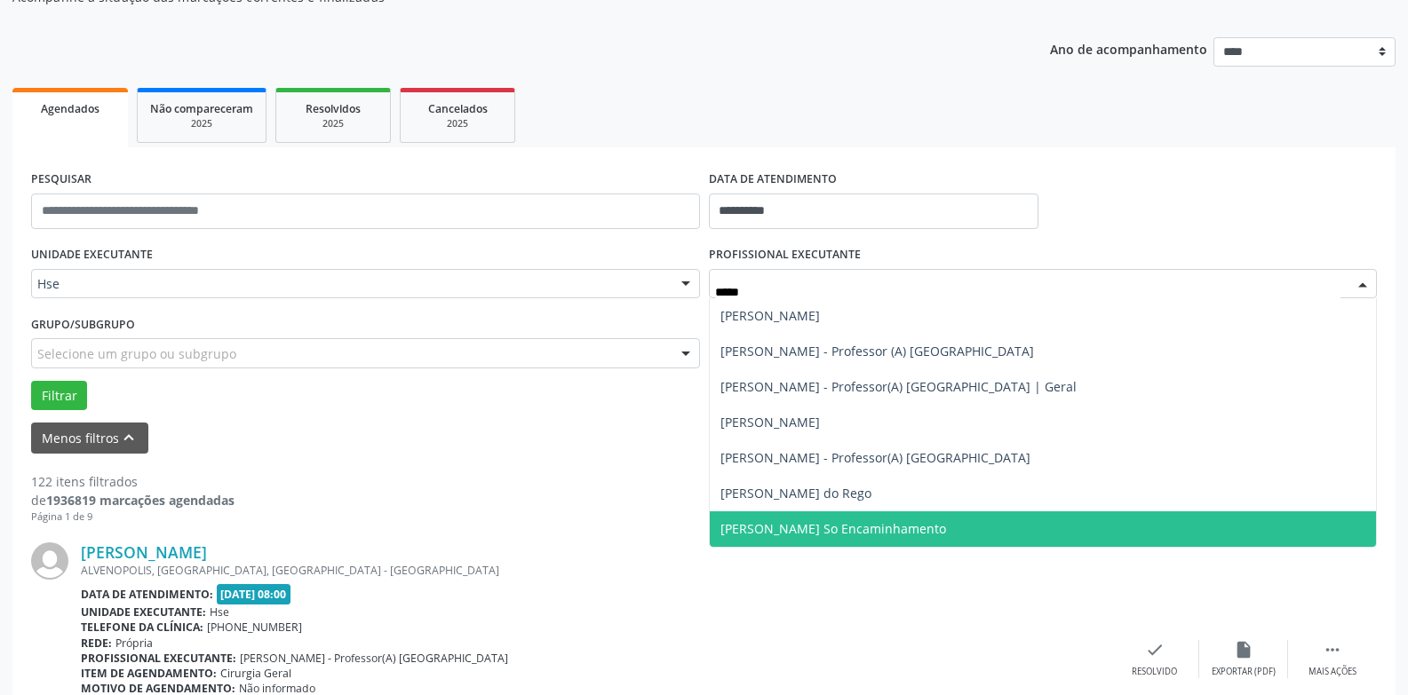
click at [808, 531] on span "[PERSON_NAME] So Encaminhamento" at bounding box center [833, 528] width 226 height 17
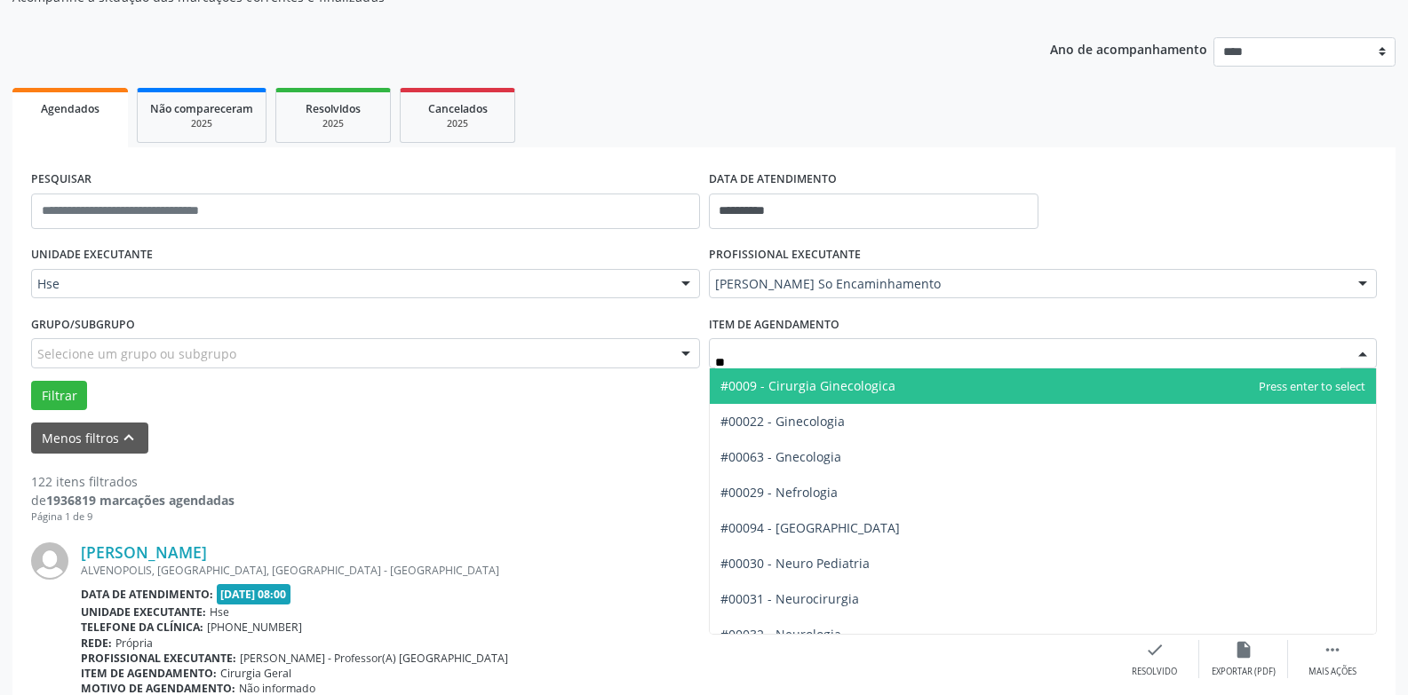
type input "***"
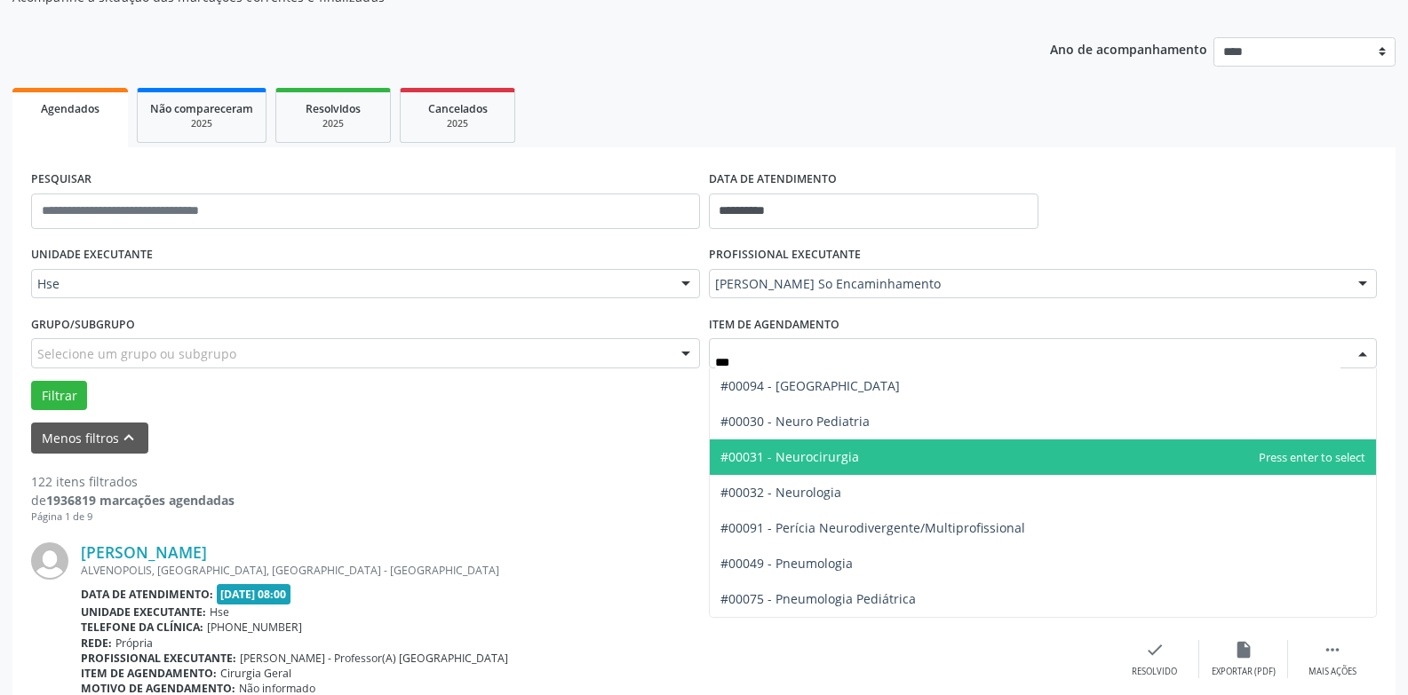
click at [860, 462] on span "#00031 - Neurocirurgia" at bounding box center [1043, 458] width 667 height 36
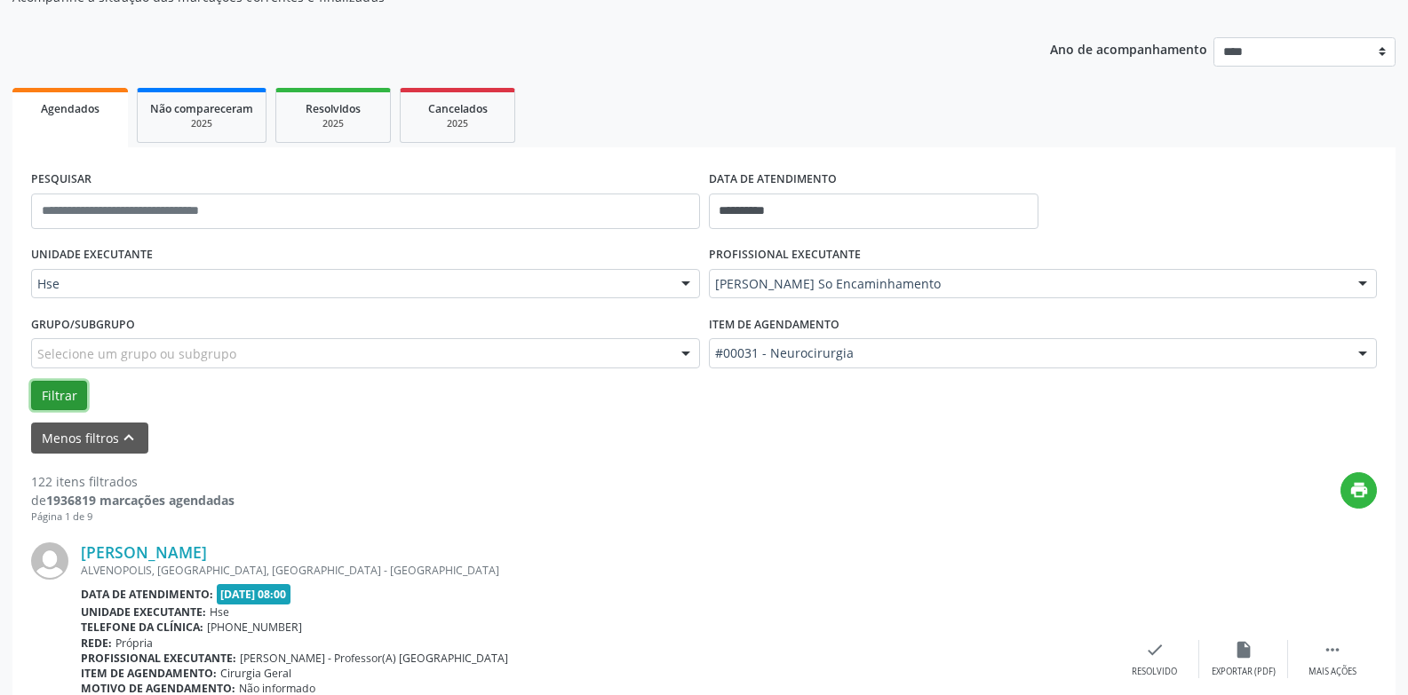
click at [52, 393] on button "Filtrar" at bounding box center [59, 396] width 56 height 30
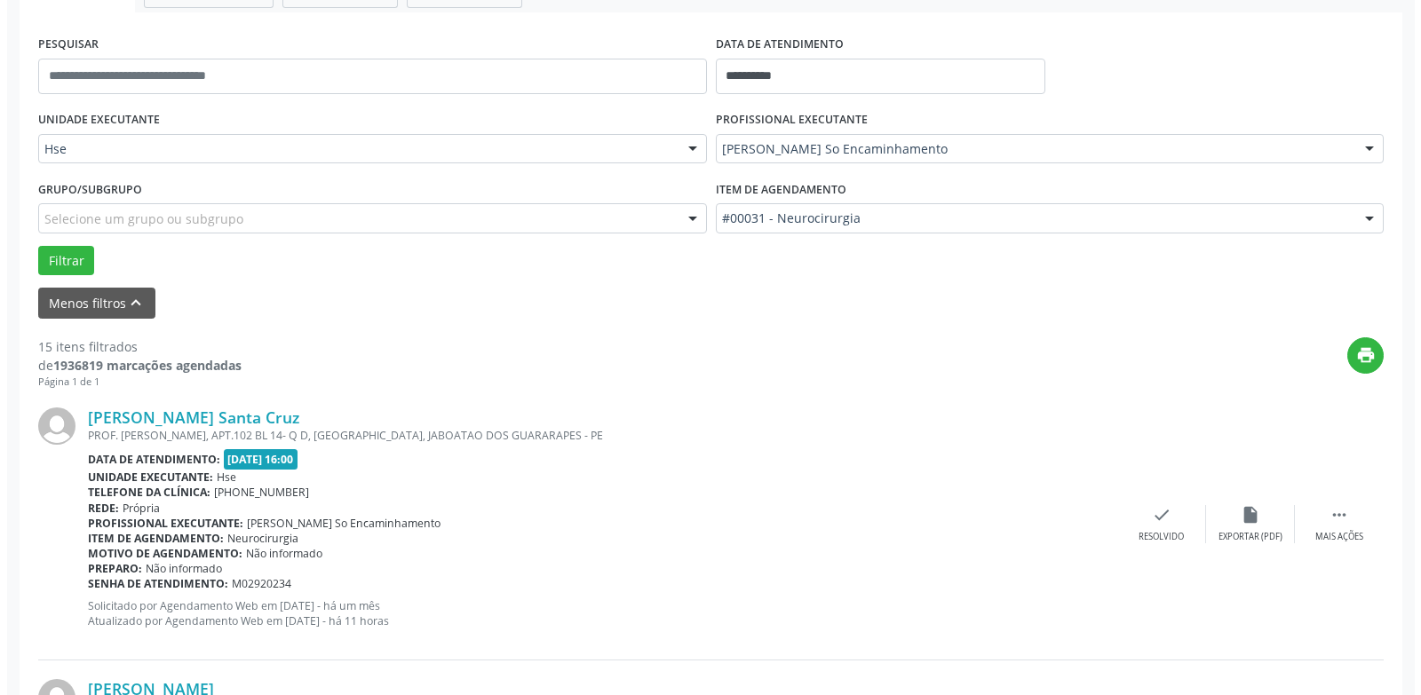
scroll to position [444, 0]
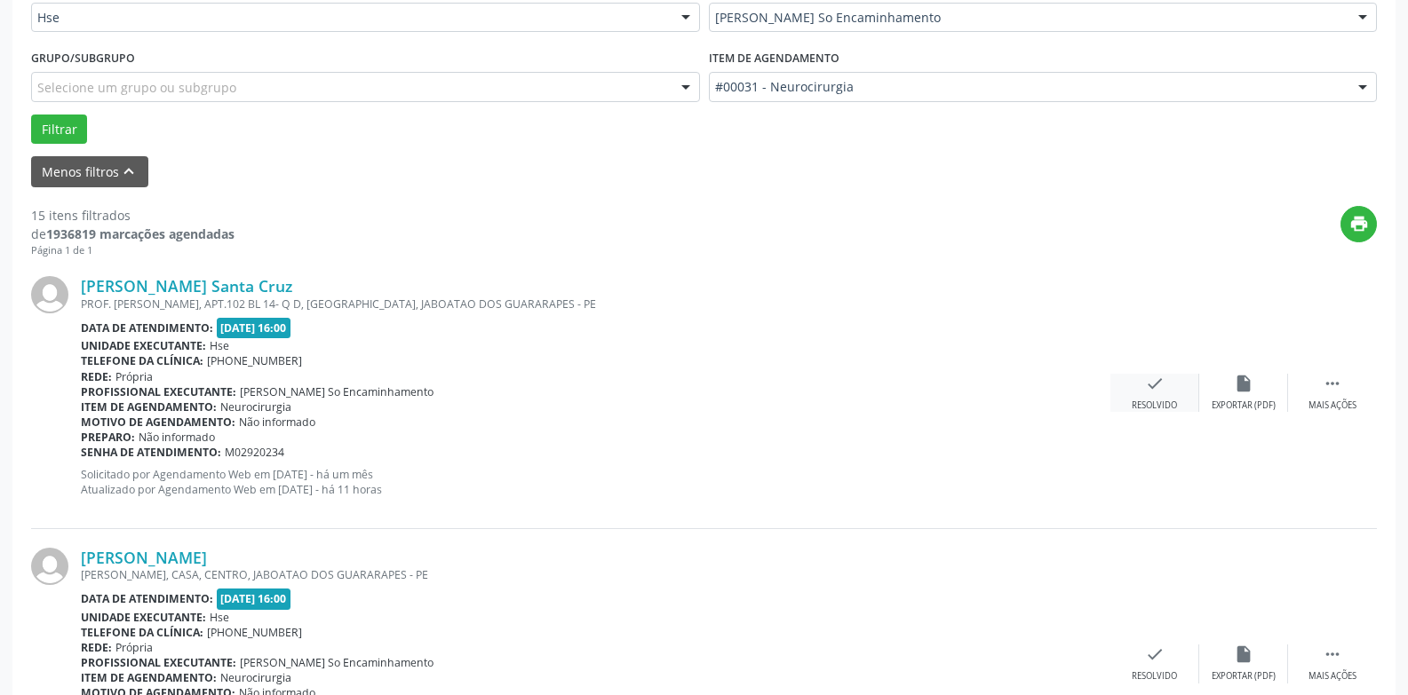
click at [1146, 379] on icon "check" at bounding box center [1155, 384] width 20 height 20
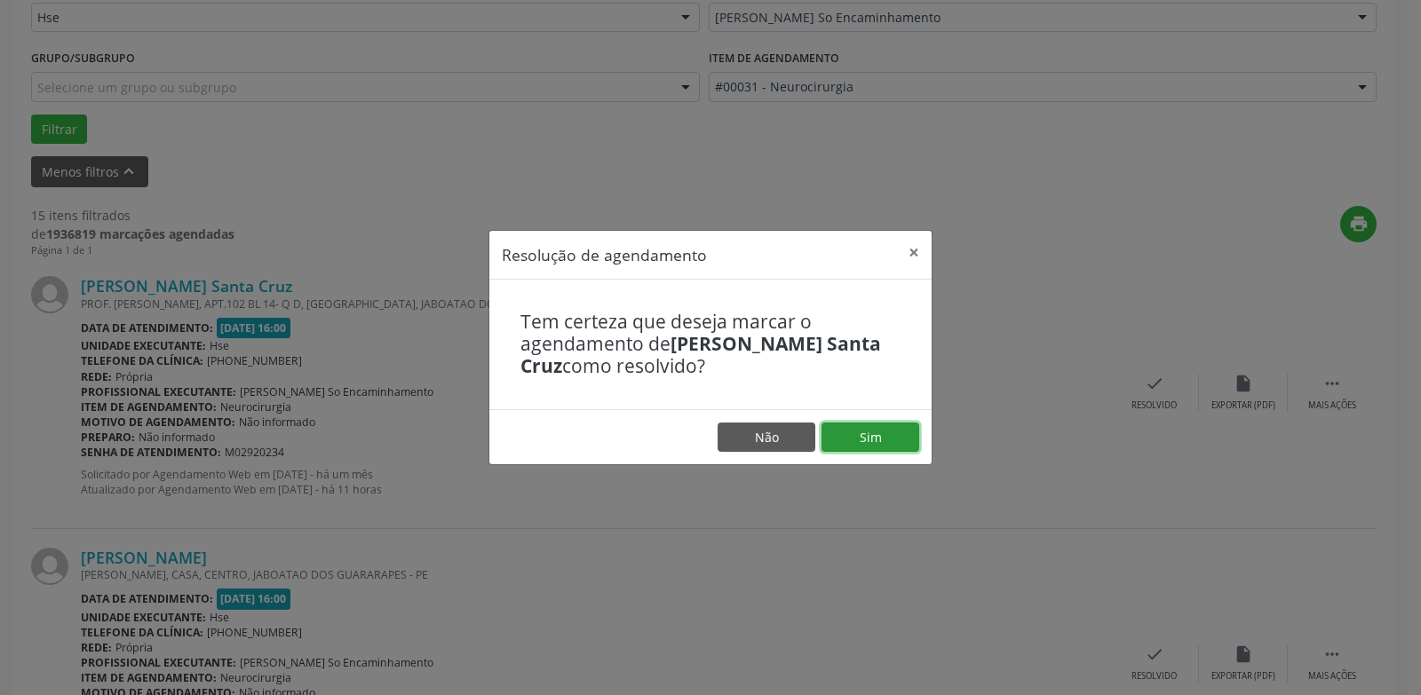
click at [868, 440] on button "Sim" at bounding box center [870, 438] width 98 height 30
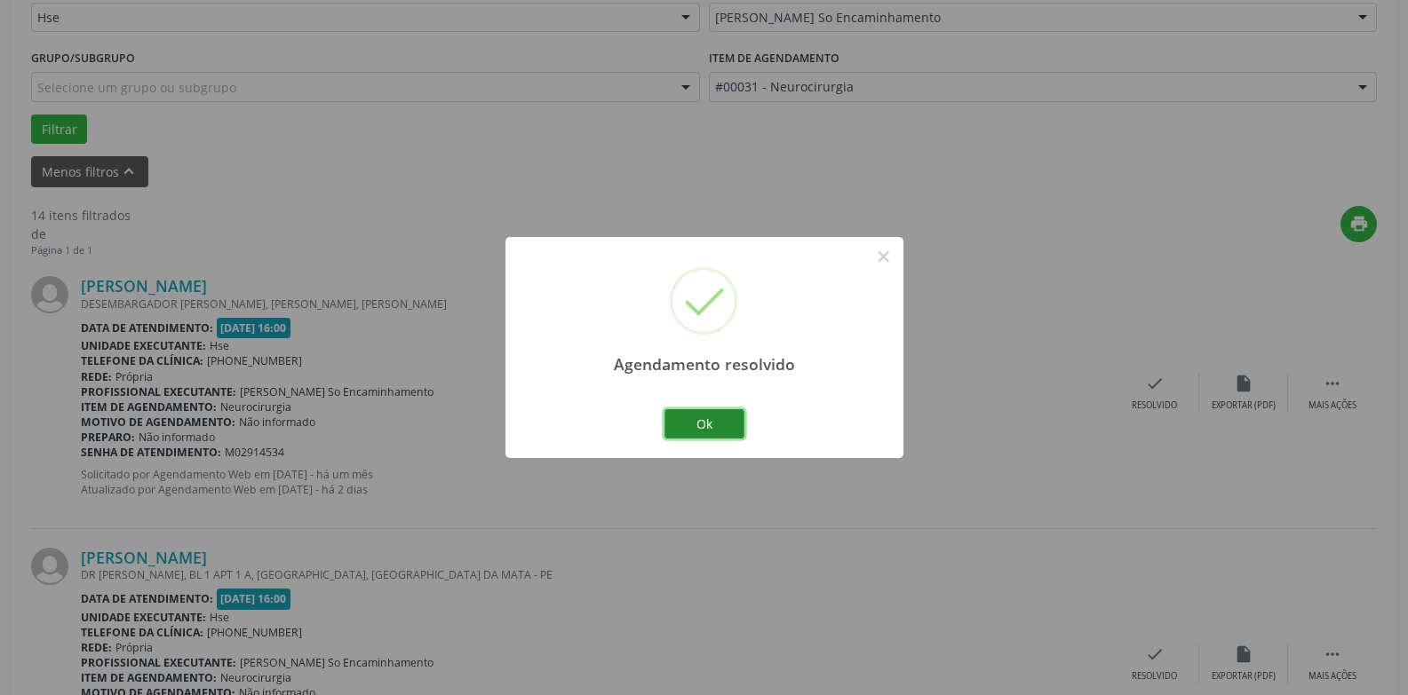
click at [700, 432] on button "Ok" at bounding box center [704, 424] width 80 height 30
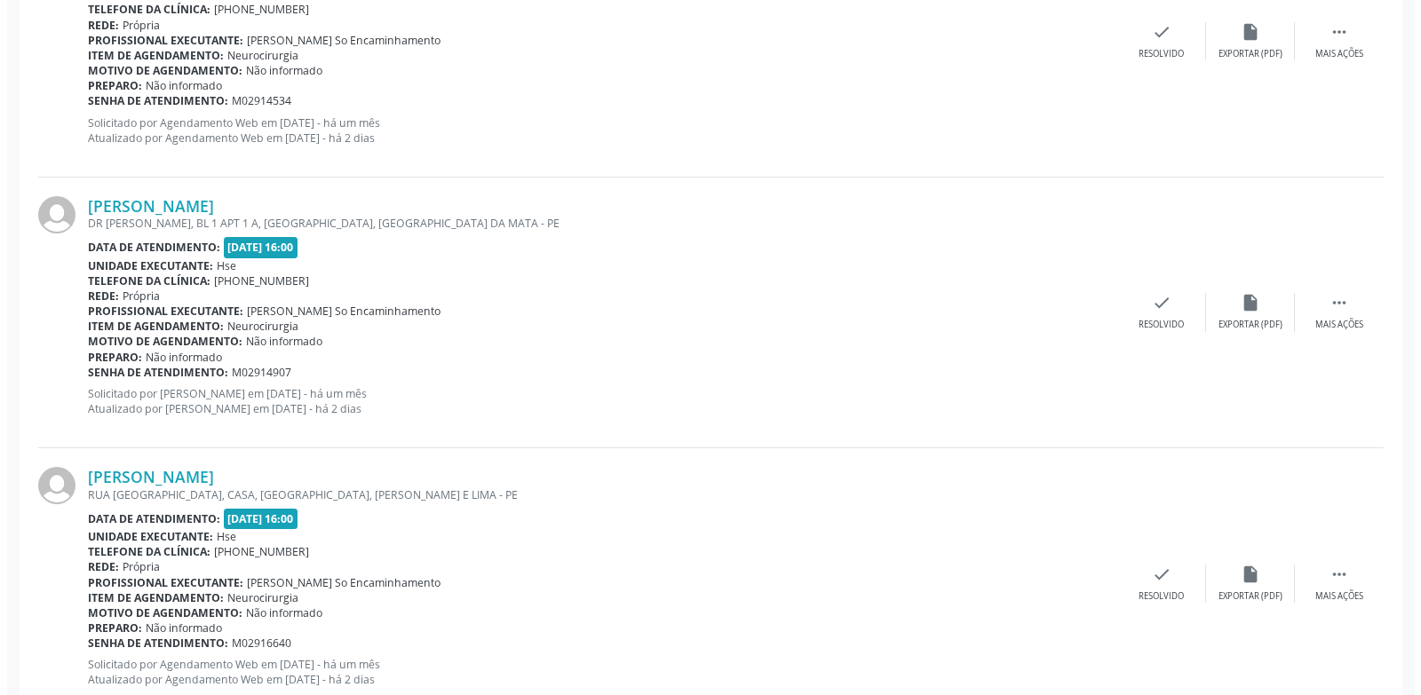
scroll to position [799, 0]
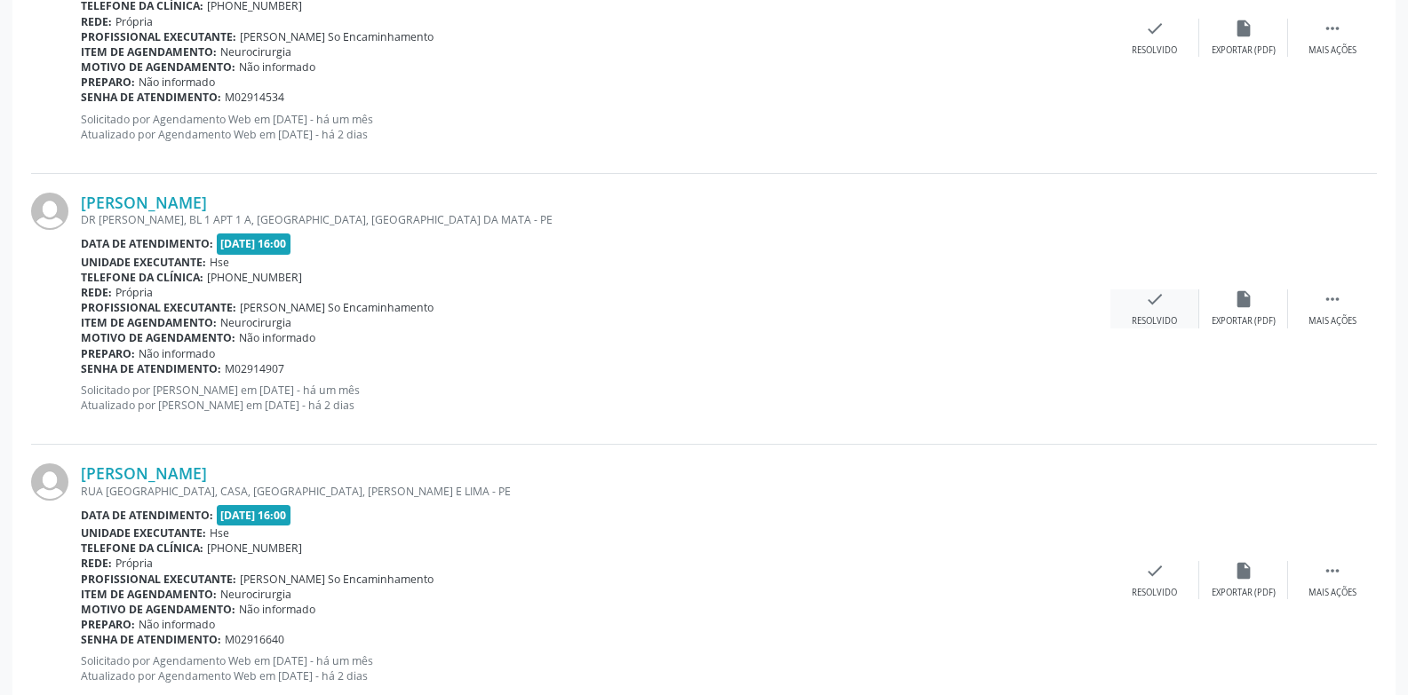
click at [1173, 297] on div "check Resolvido" at bounding box center [1154, 308] width 89 height 38
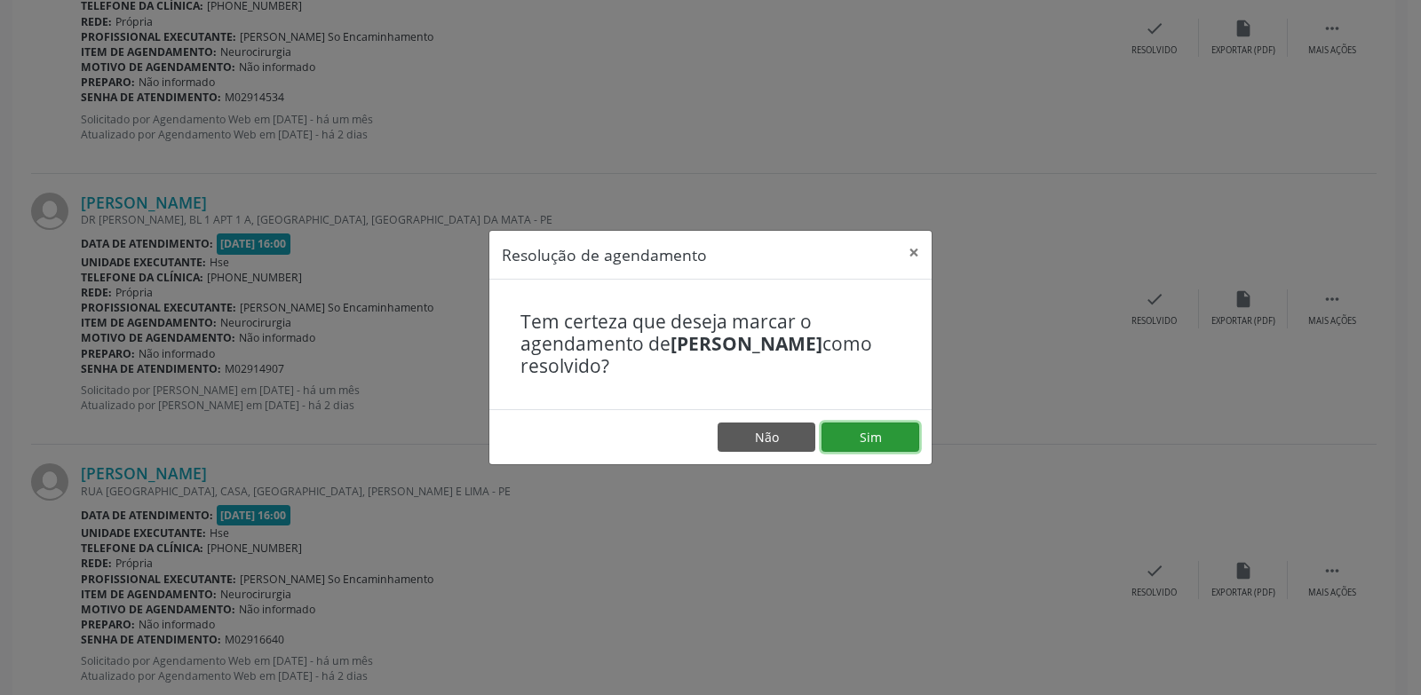
click at [853, 429] on button "Sim" at bounding box center [870, 438] width 98 height 30
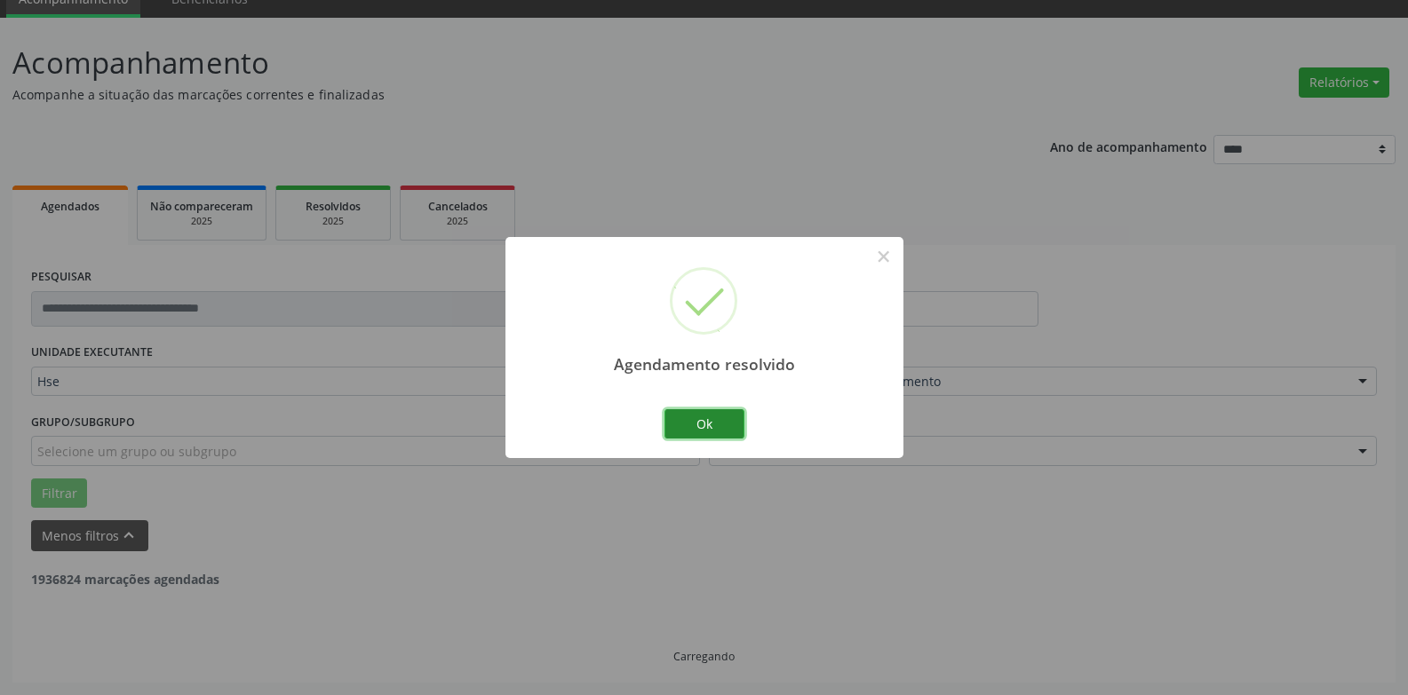
click at [712, 419] on button "Ok" at bounding box center [704, 424] width 80 height 30
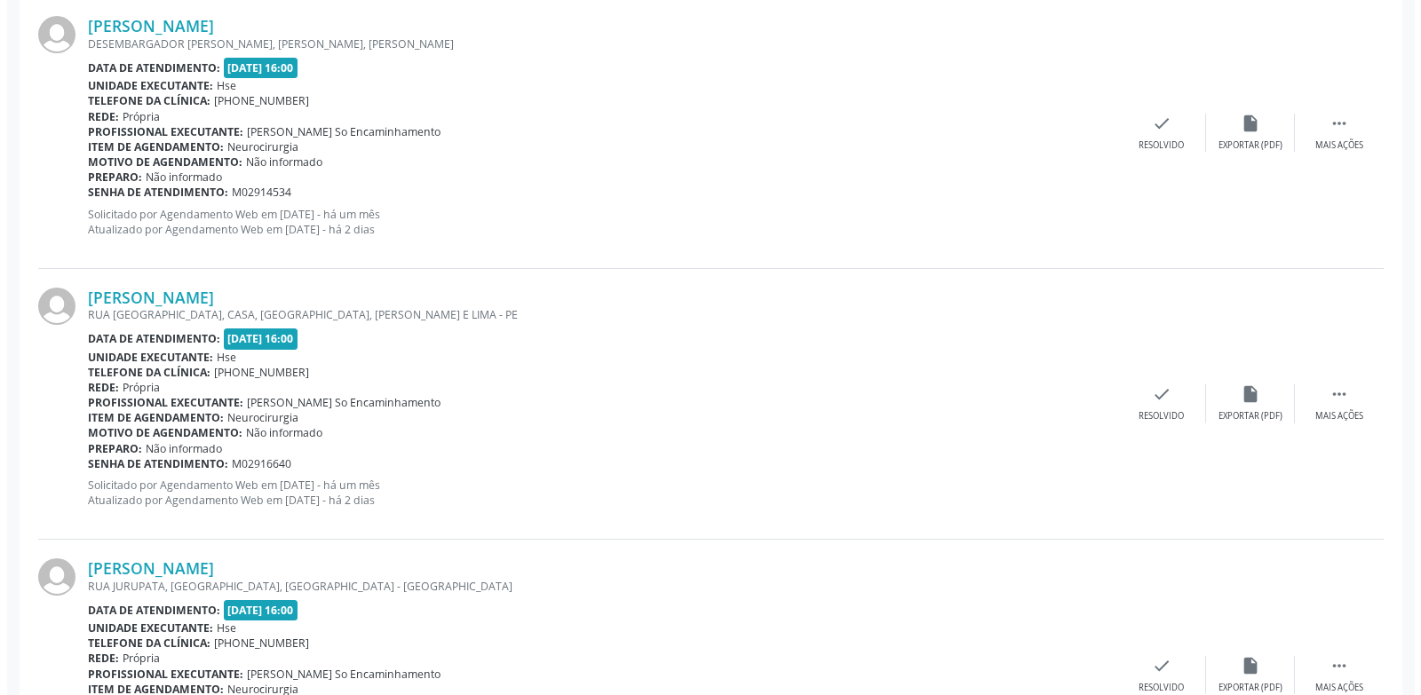
scroll to position [790, 0]
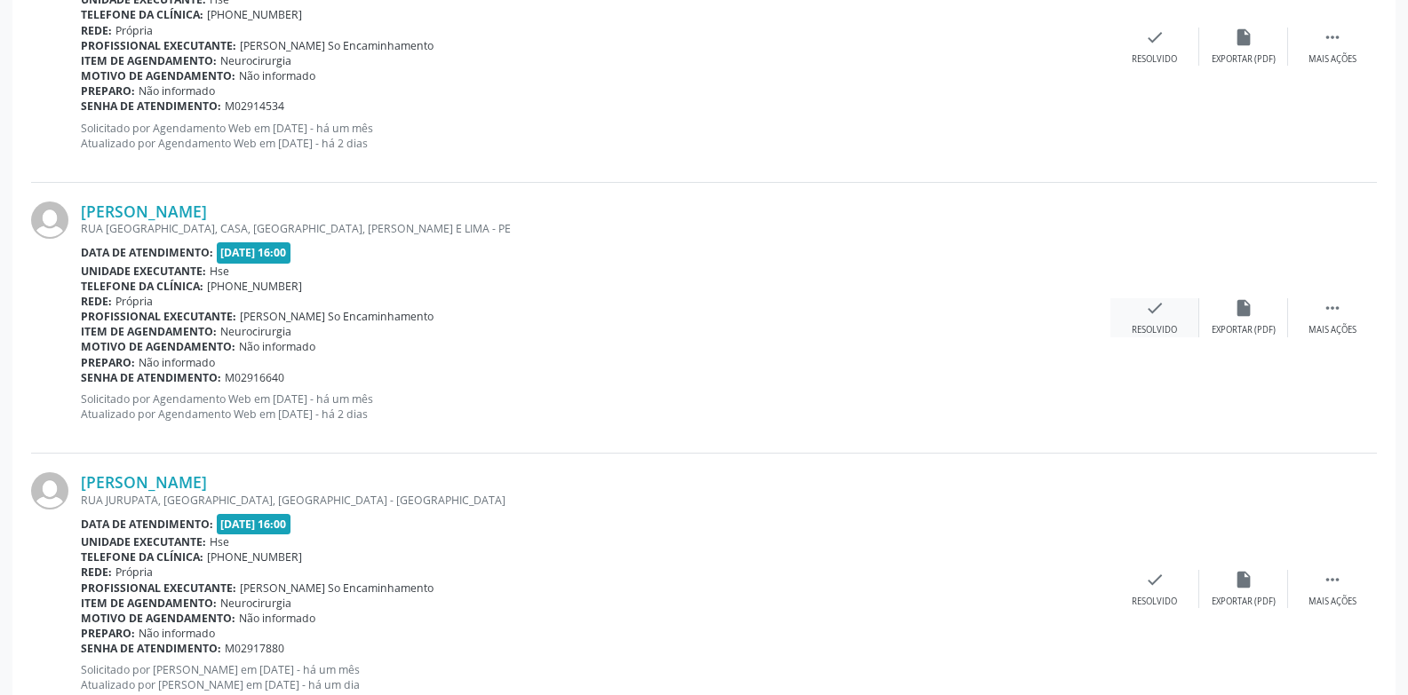
click at [1154, 320] on div "check Resolvido" at bounding box center [1154, 317] width 89 height 38
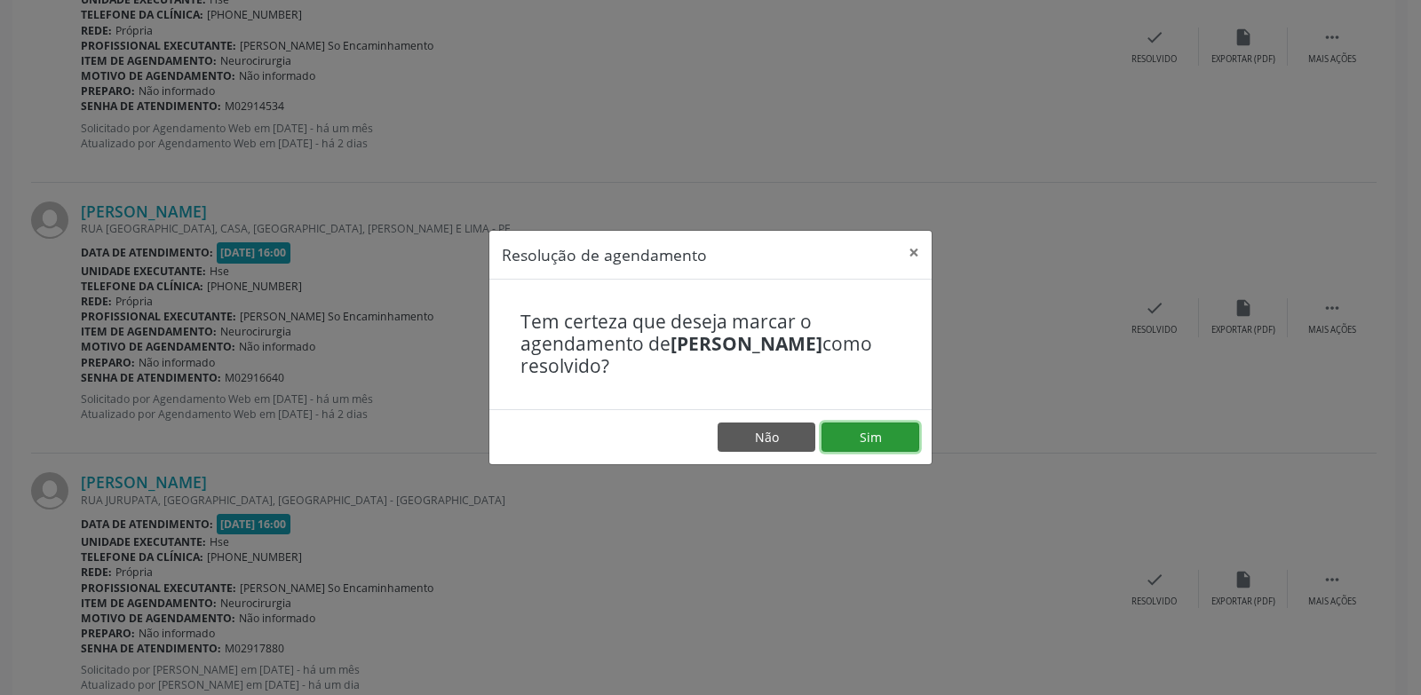
click at [878, 435] on button "Sim" at bounding box center [870, 438] width 98 height 30
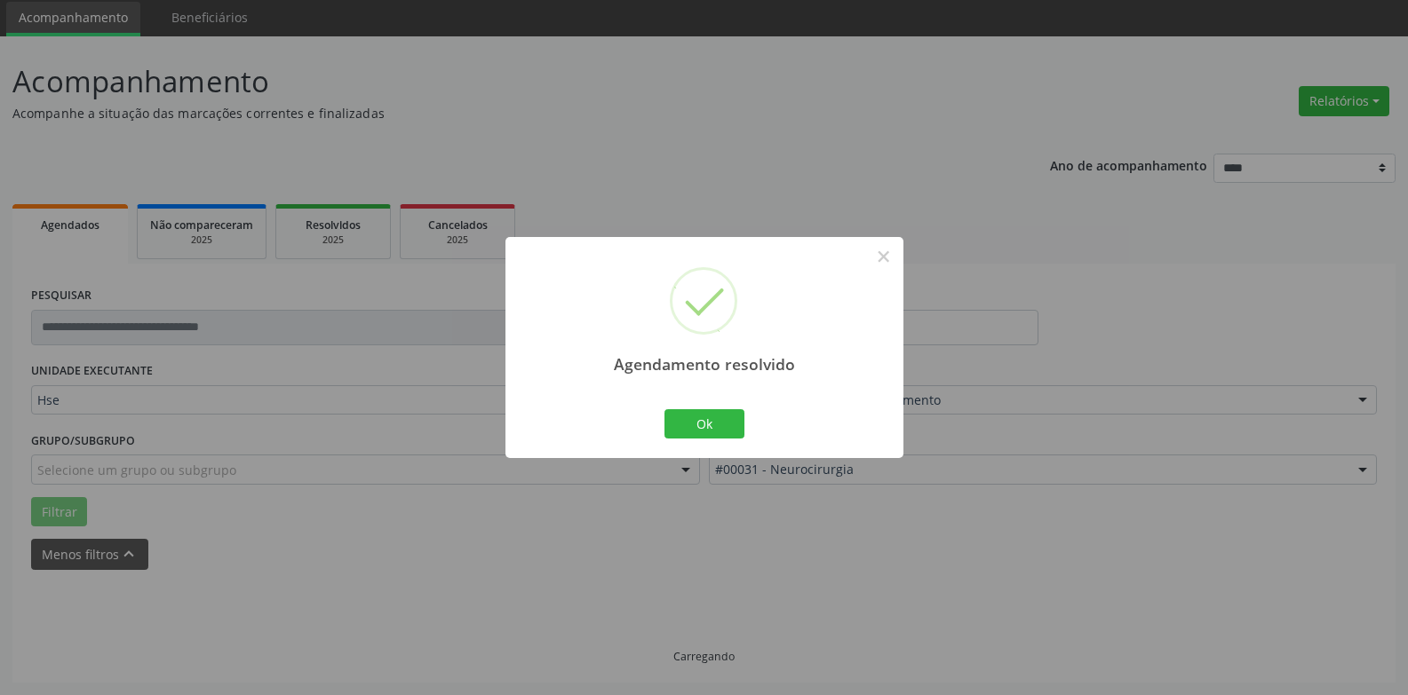
scroll to position [80, 0]
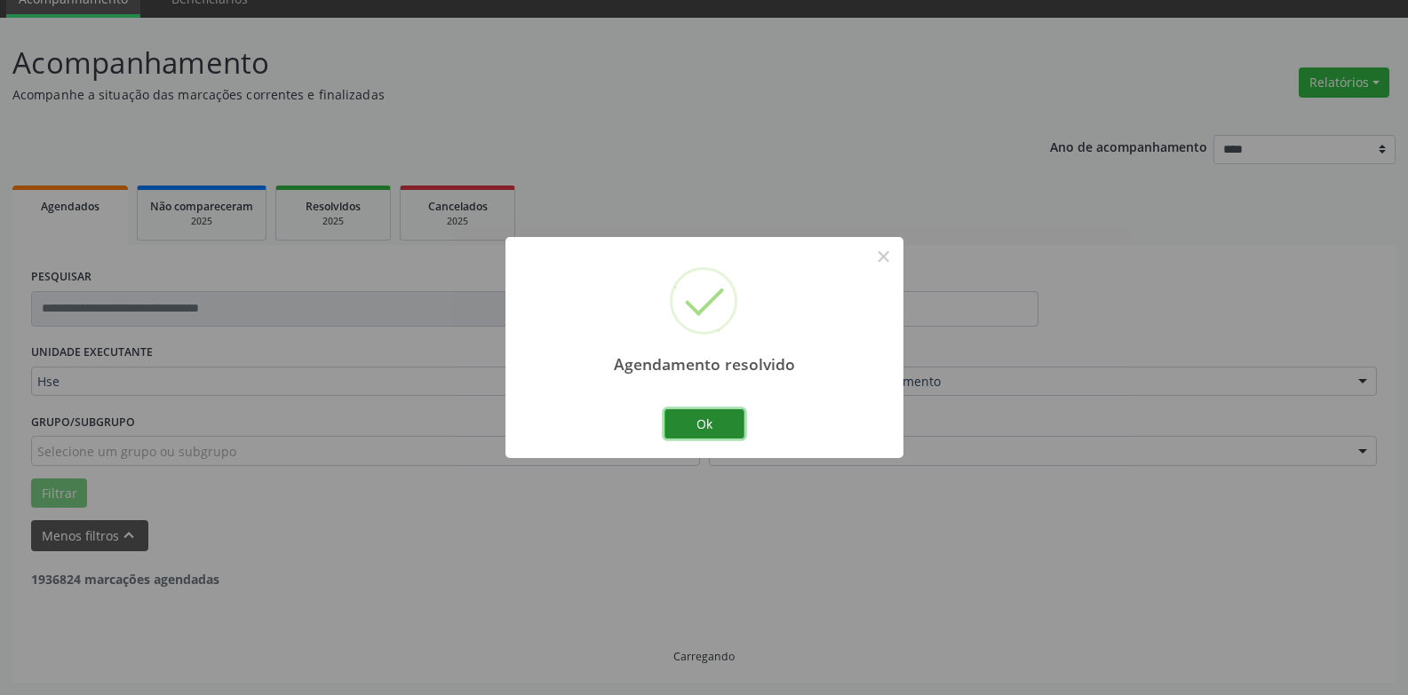
click at [723, 421] on button "Ok" at bounding box center [704, 424] width 80 height 30
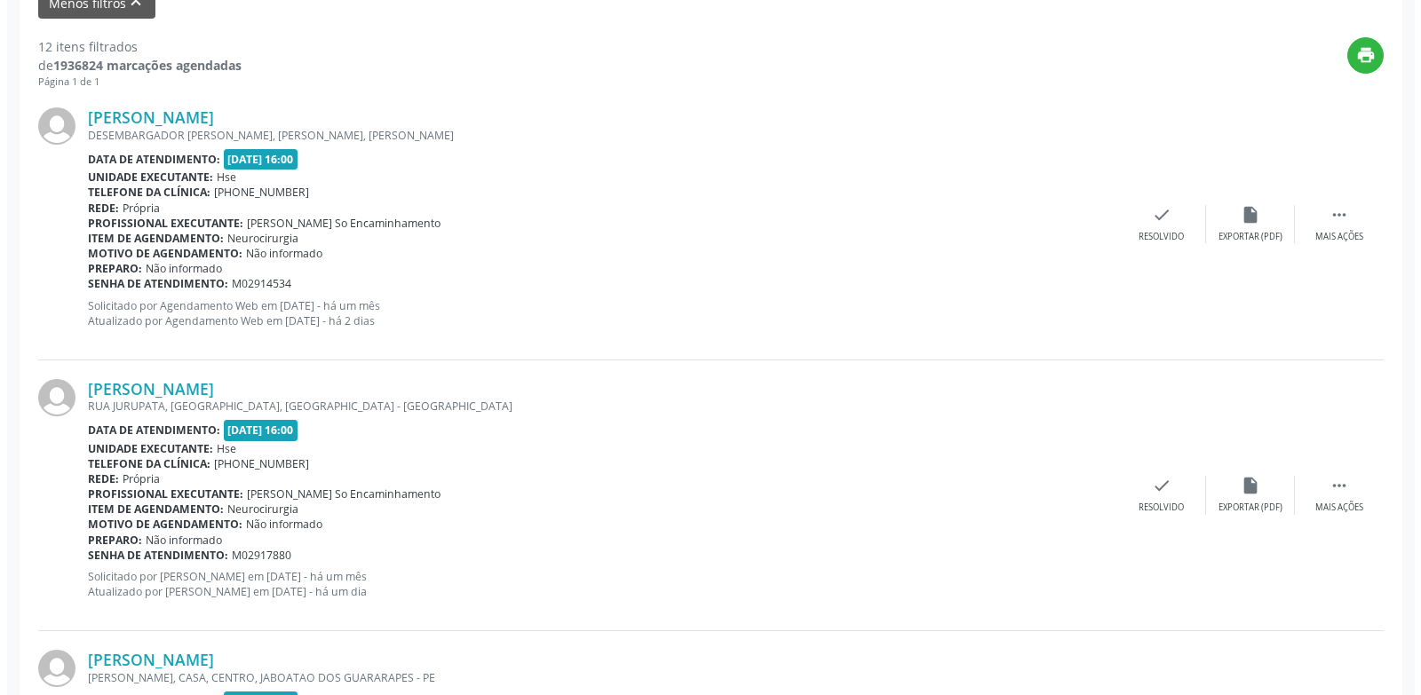
scroll to position [702, 0]
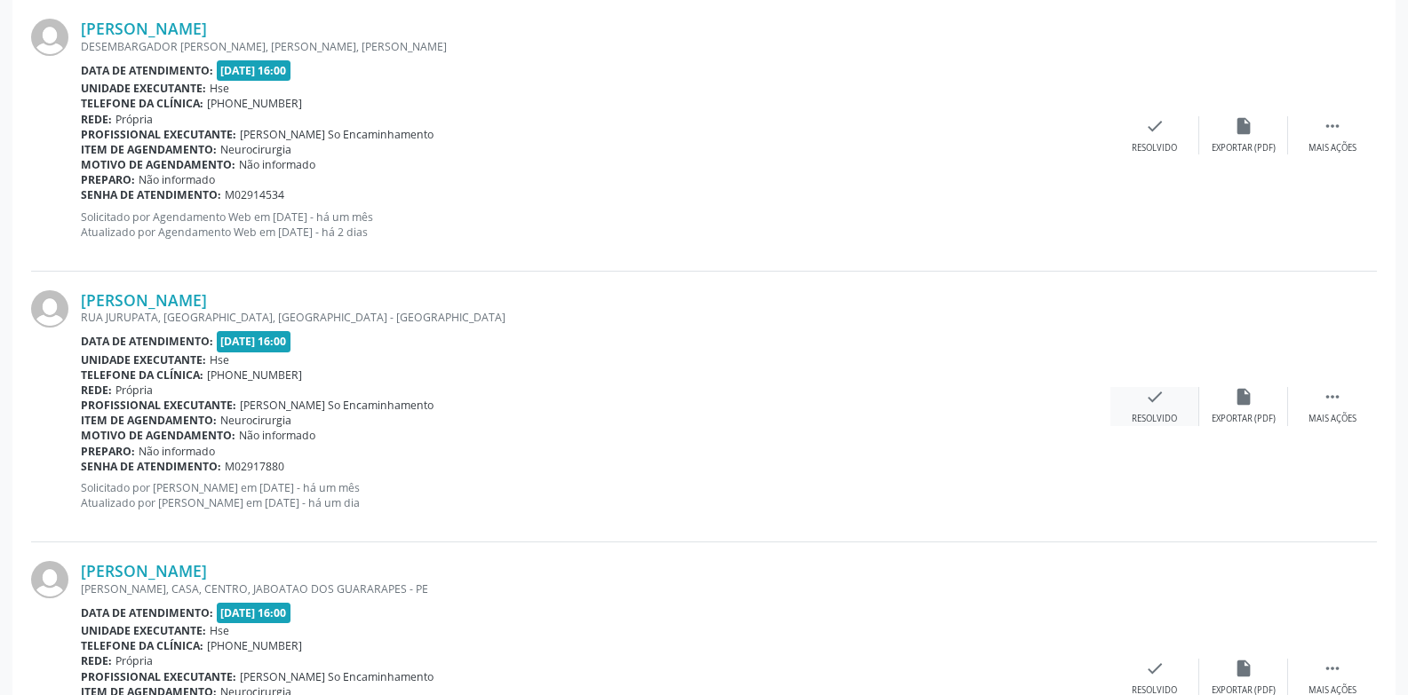
click at [1160, 408] on div "check Resolvido" at bounding box center [1154, 406] width 89 height 38
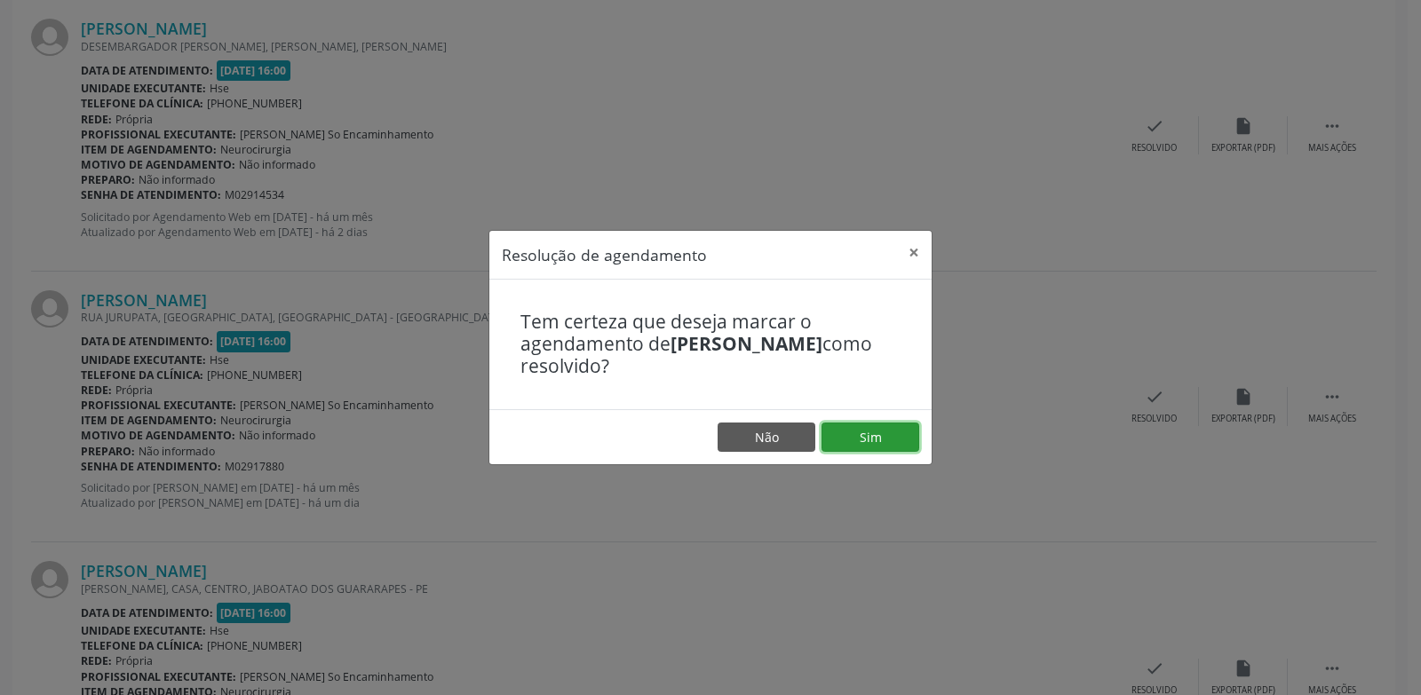
click at [882, 437] on button "Sim" at bounding box center [870, 438] width 98 height 30
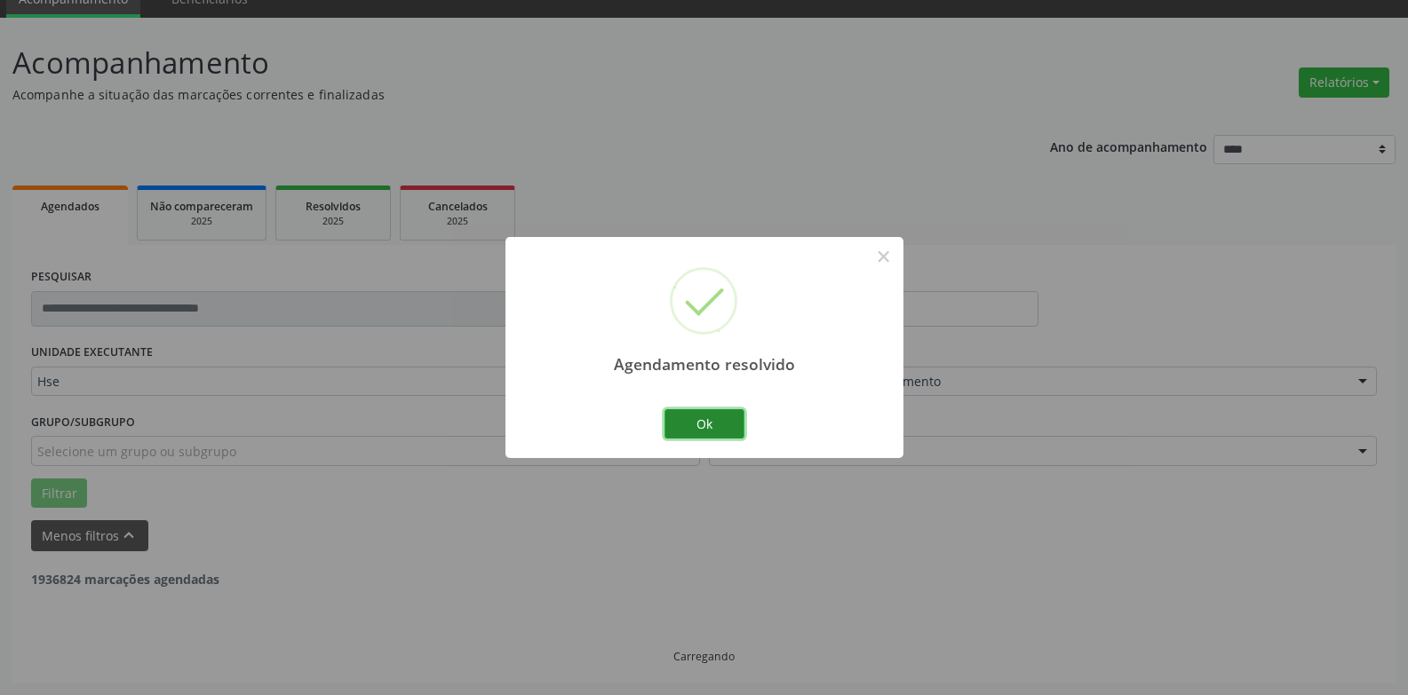
click at [693, 431] on button "Ok" at bounding box center [704, 424] width 80 height 30
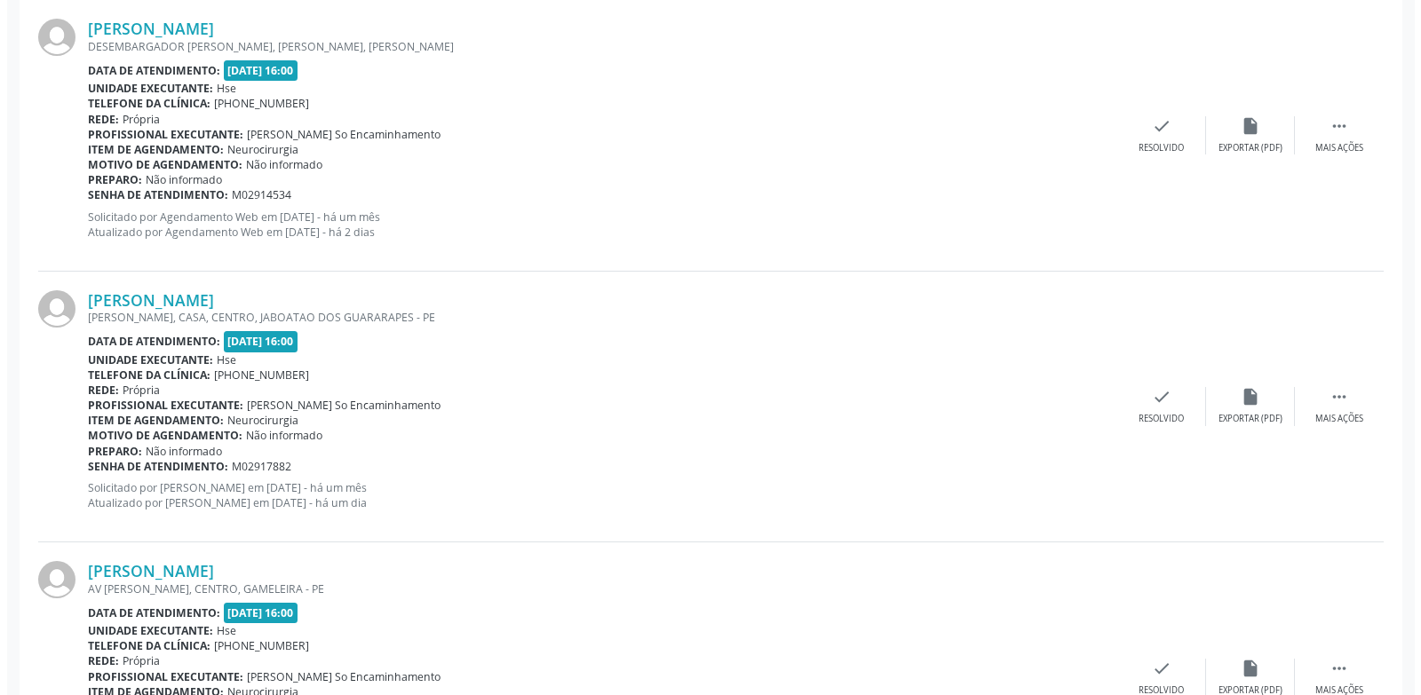
scroll to position [790, 0]
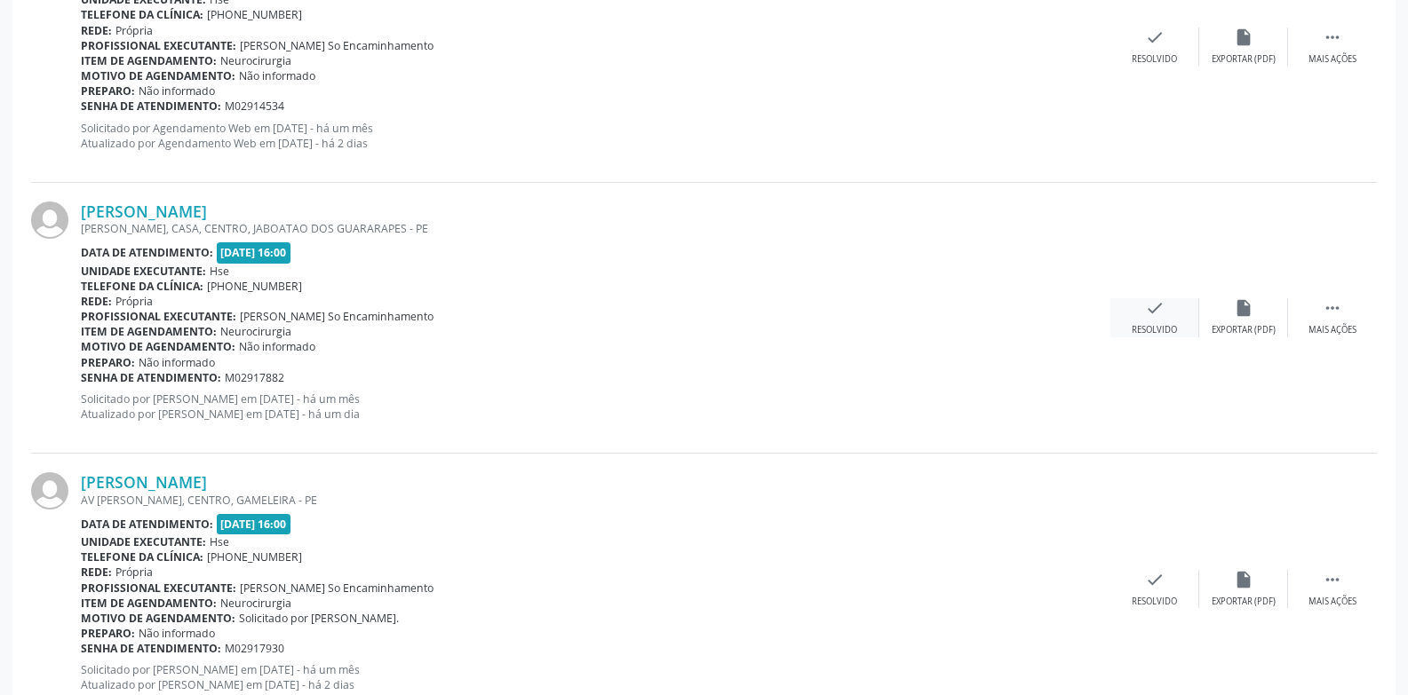
click at [1157, 327] on div "Resolvido" at bounding box center [1153, 330] width 45 height 12
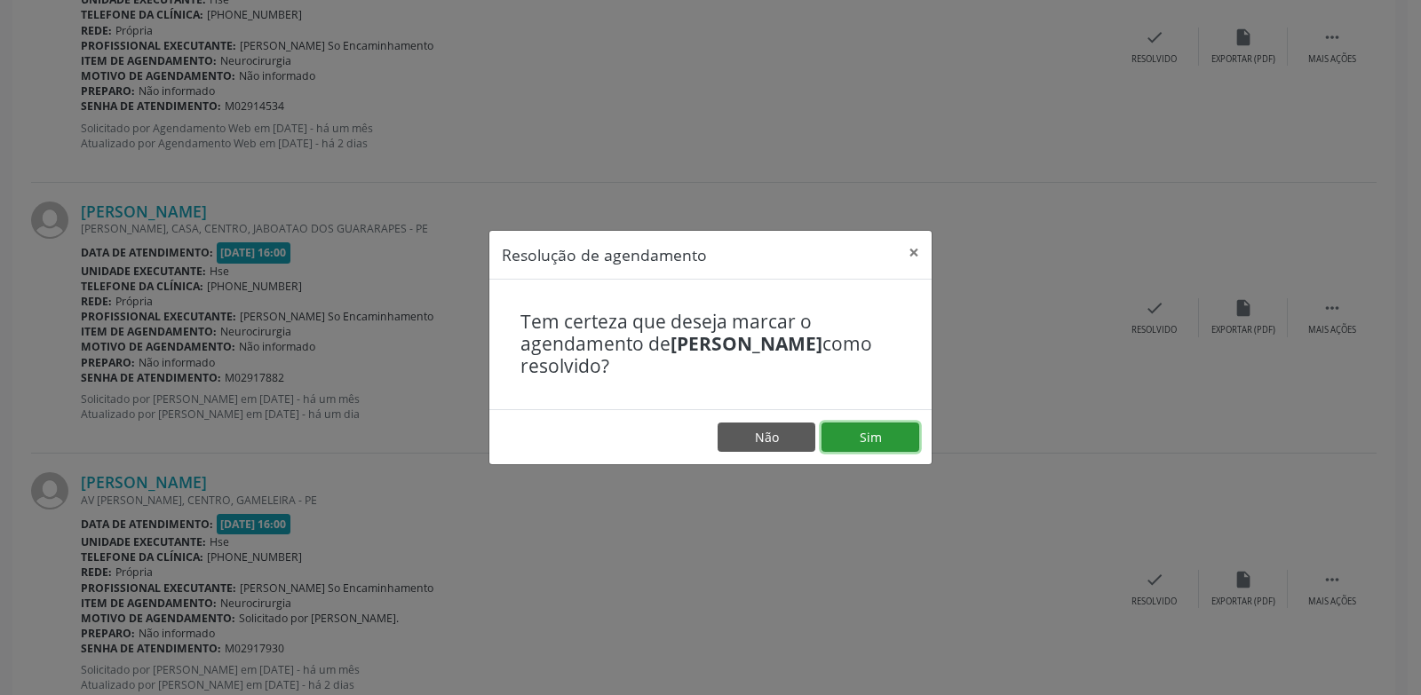
click at [886, 451] on button "Sim" at bounding box center [870, 438] width 98 height 30
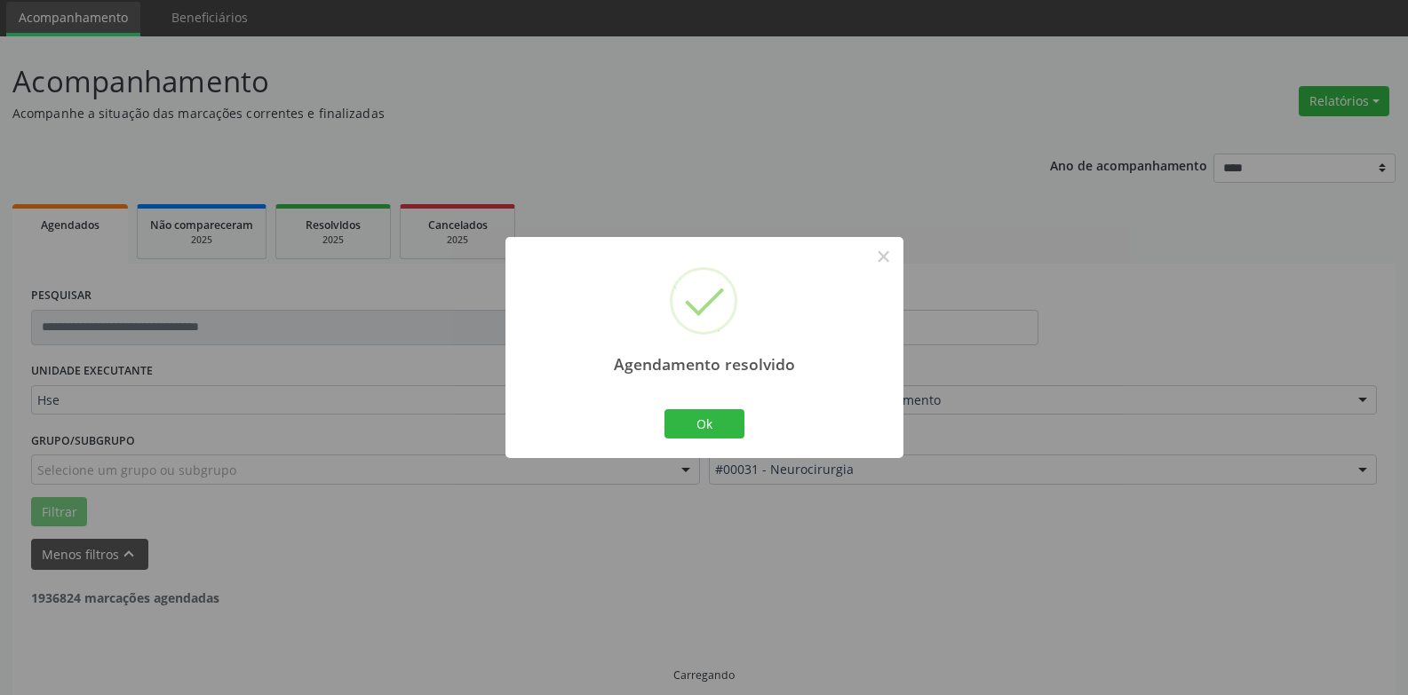
scroll to position [80, 0]
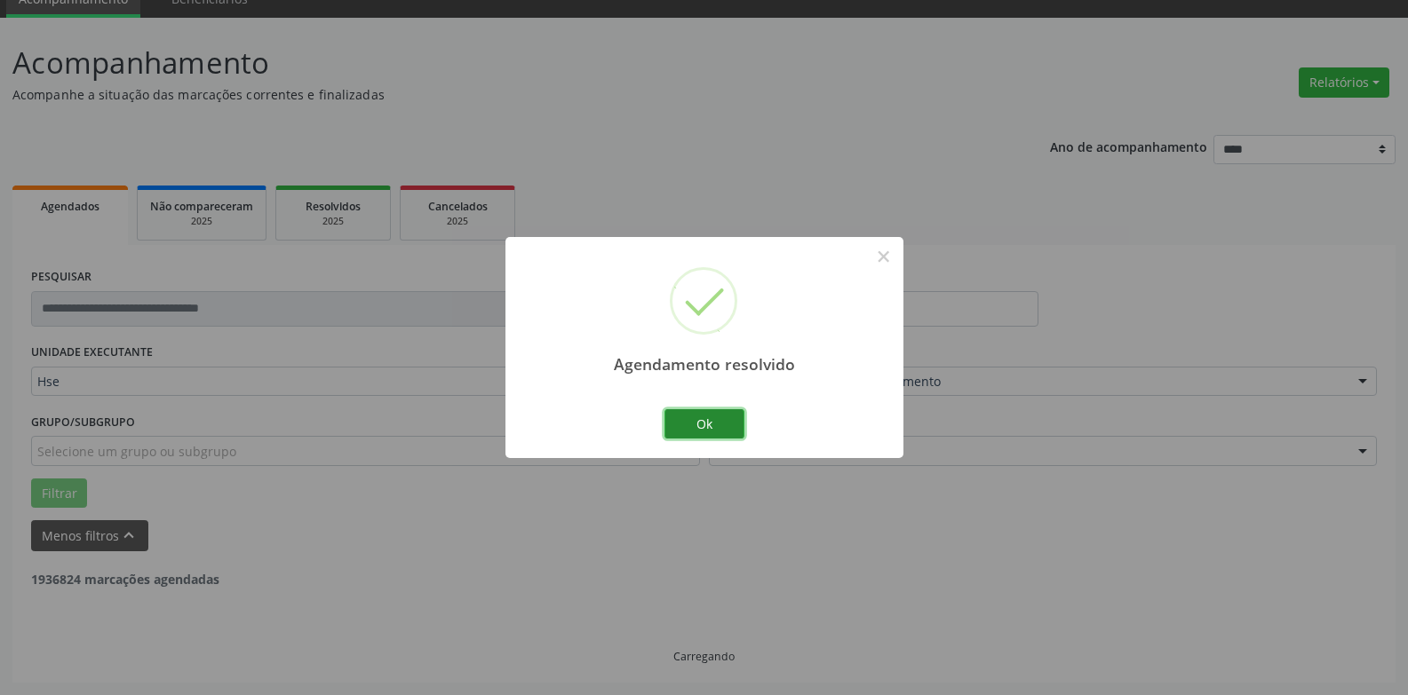
click at [725, 430] on button "Ok" at bounding box center [704, 424] width 80 height 30
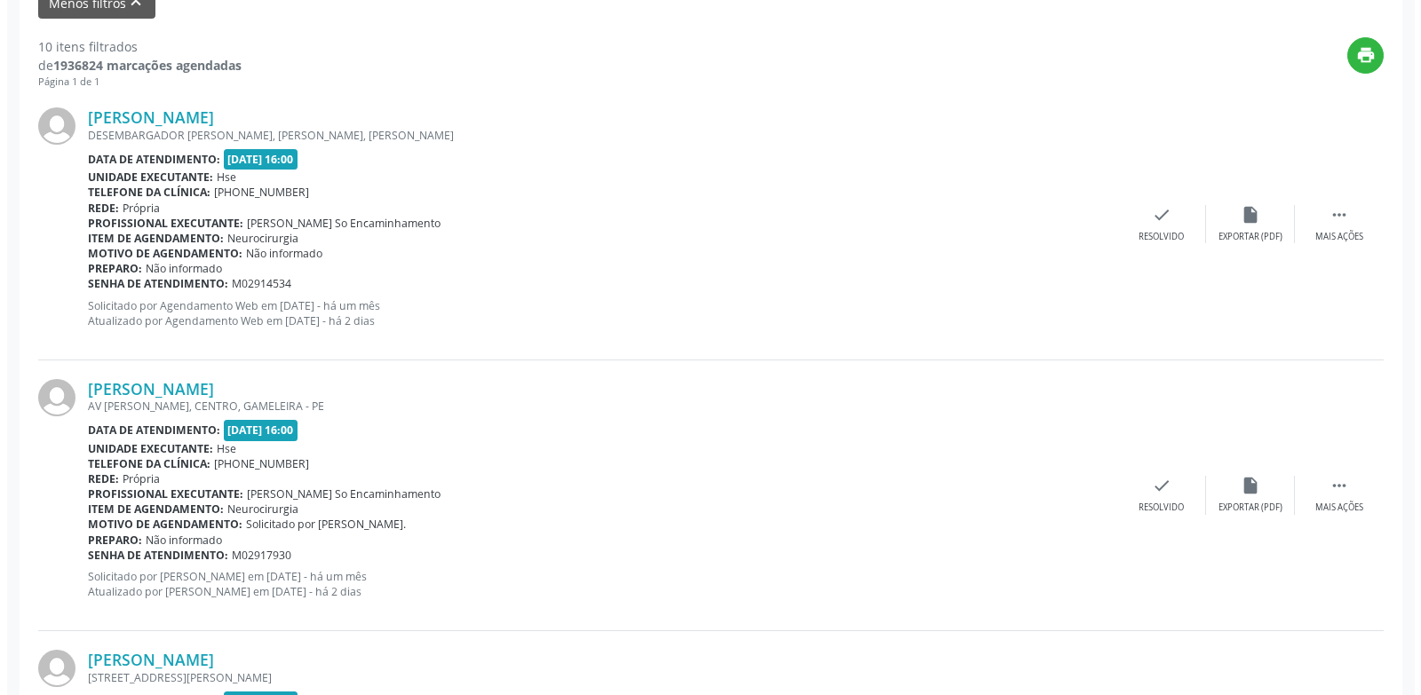
scroll to position [790, 0]
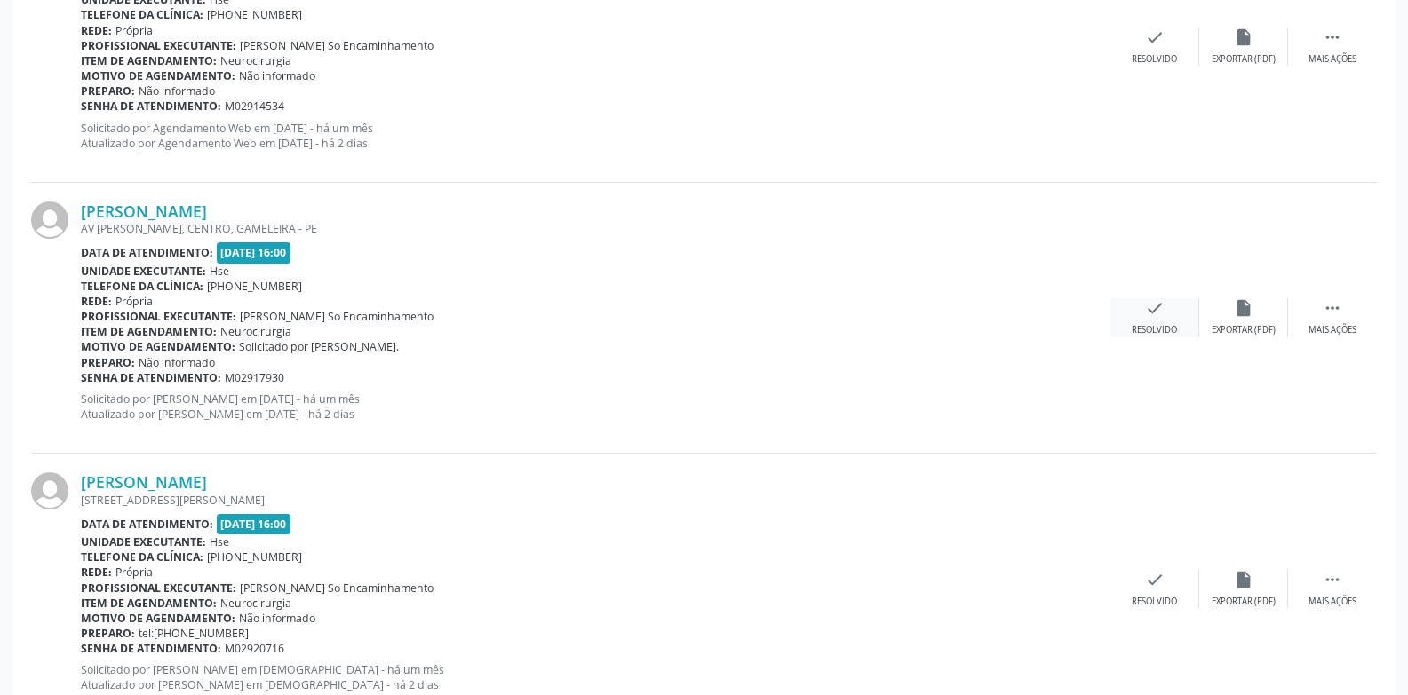
click at [1164, 337] on div "Resolvido" at bounding box center [1153, 330] width 45 height 12
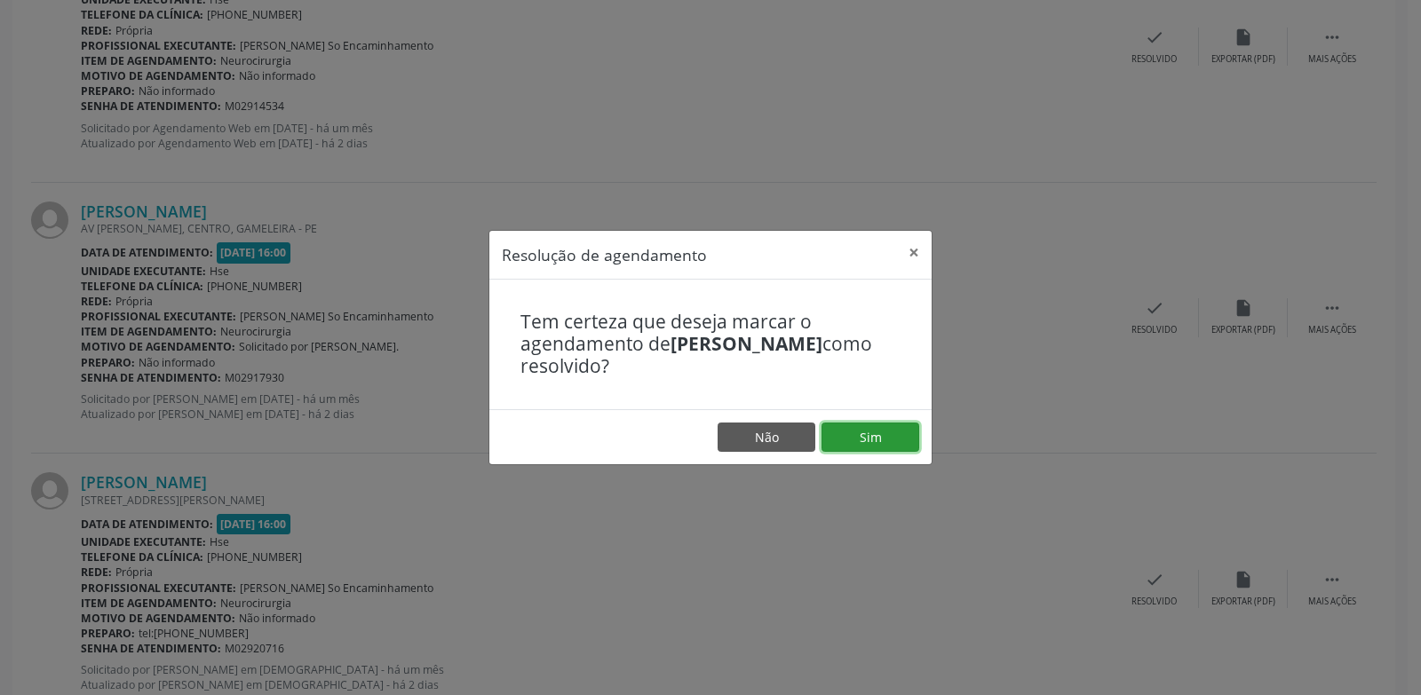
click at [876, 451] on button "Sim" at bounding box center [870, 438] width 98 height 30
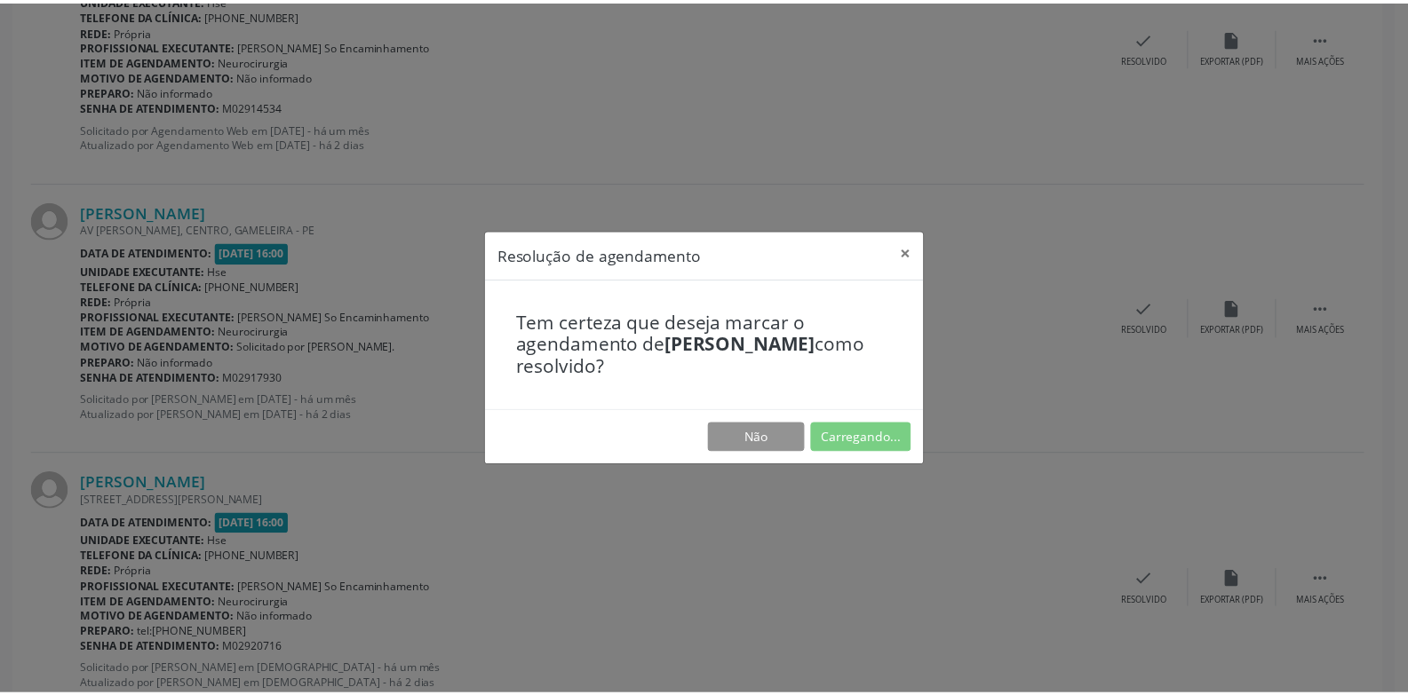
scroll to position [61, 0]
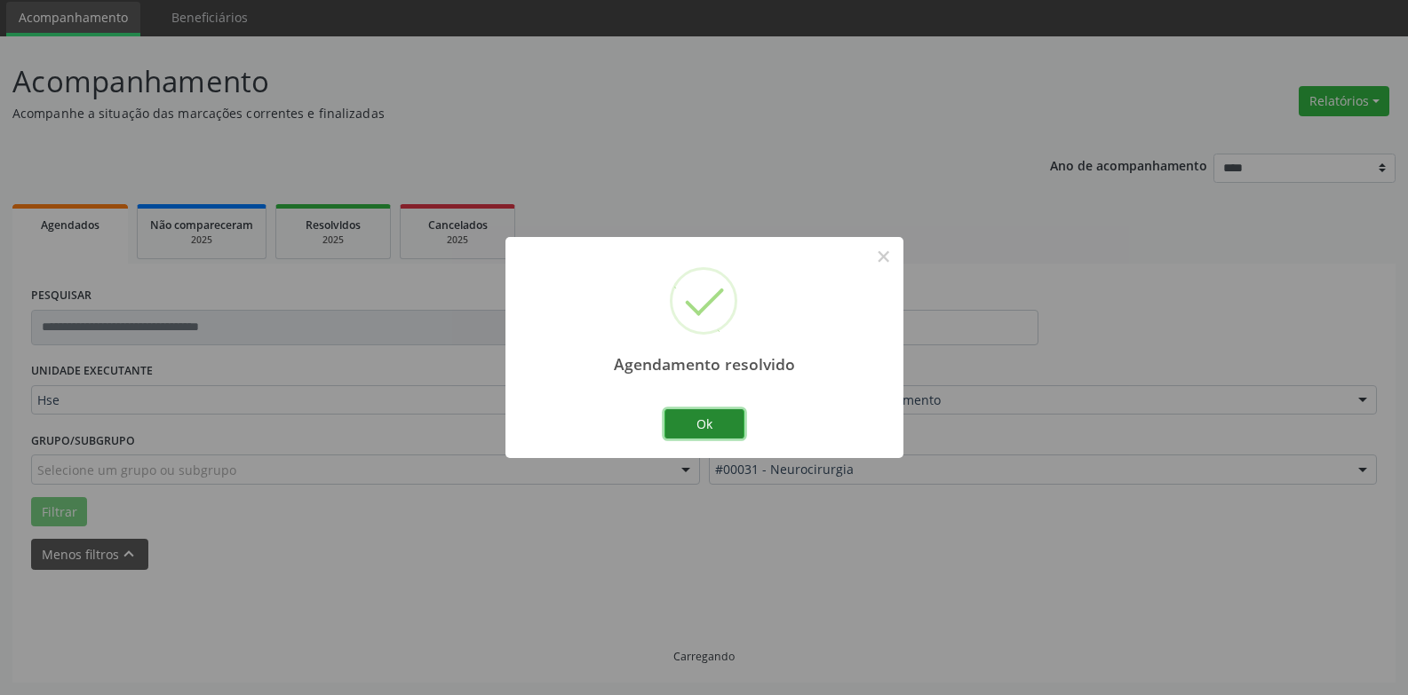
click at [722, 432] on button "Ok" at bounding box center [704, 424] width 80 height 30
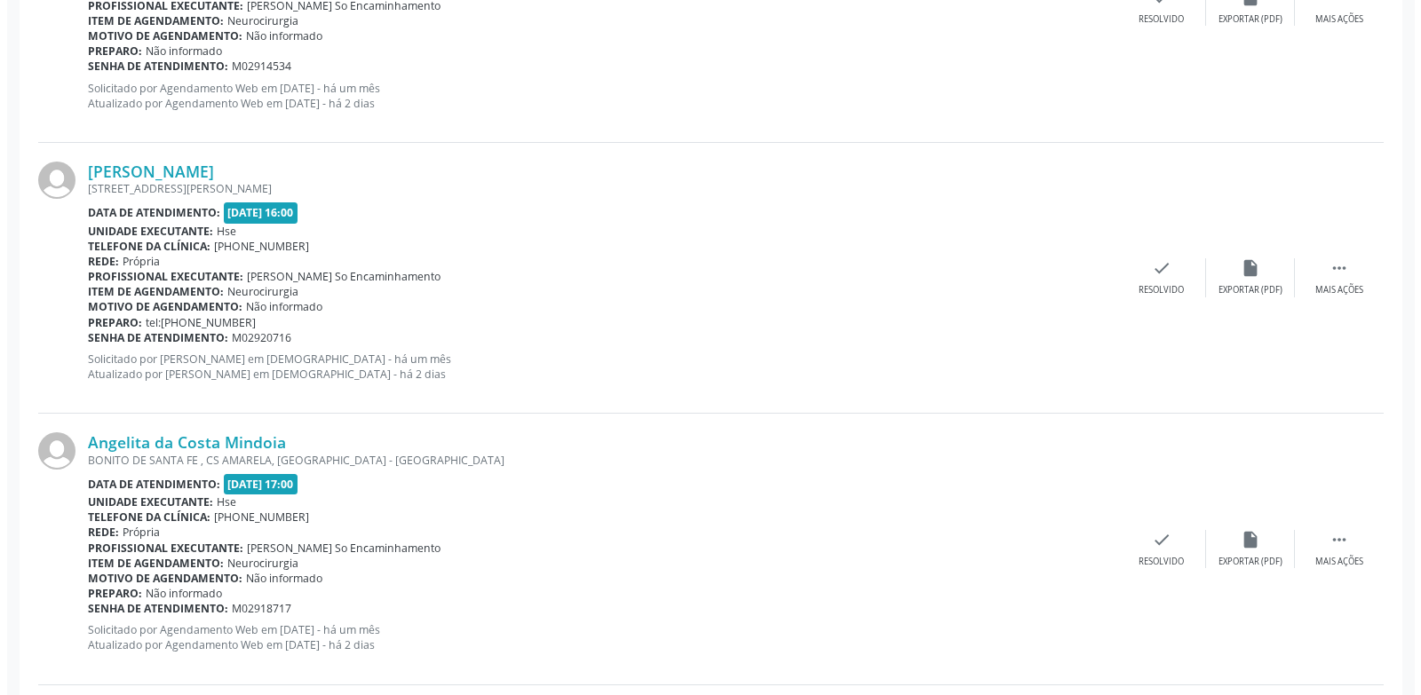
scroll to position [861, 0]
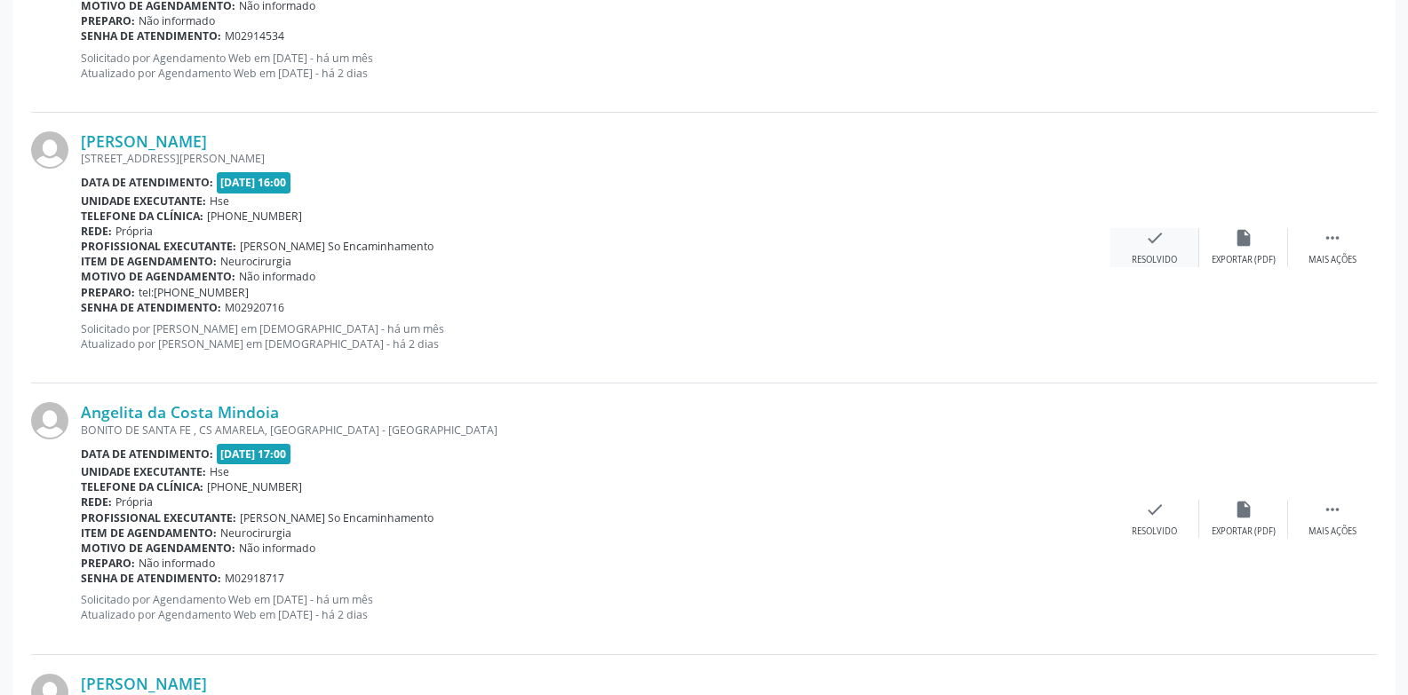
click at [1148, 250] on div "check Resolvido" at bounding box center [1154, 247] width 89 height 38
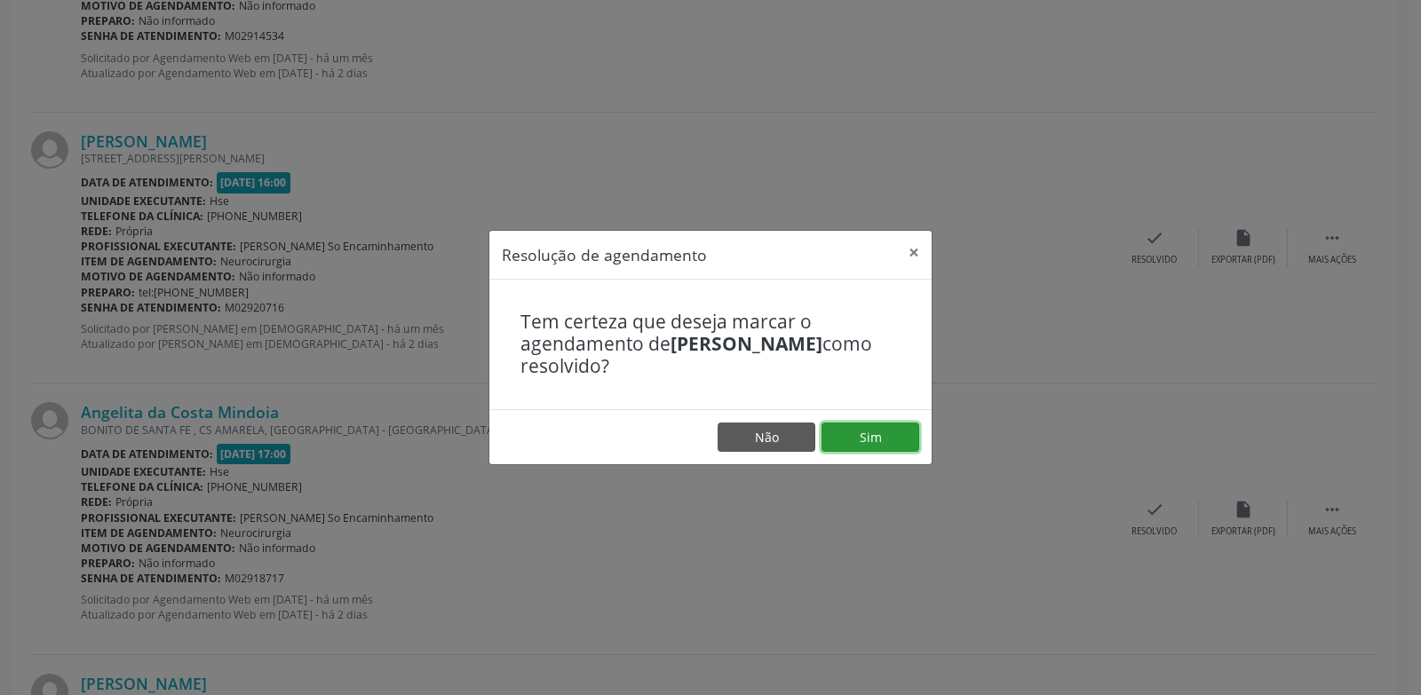
click at [870, 447] on button "Sim" at bounding box center [870, 438] width 98 height 30
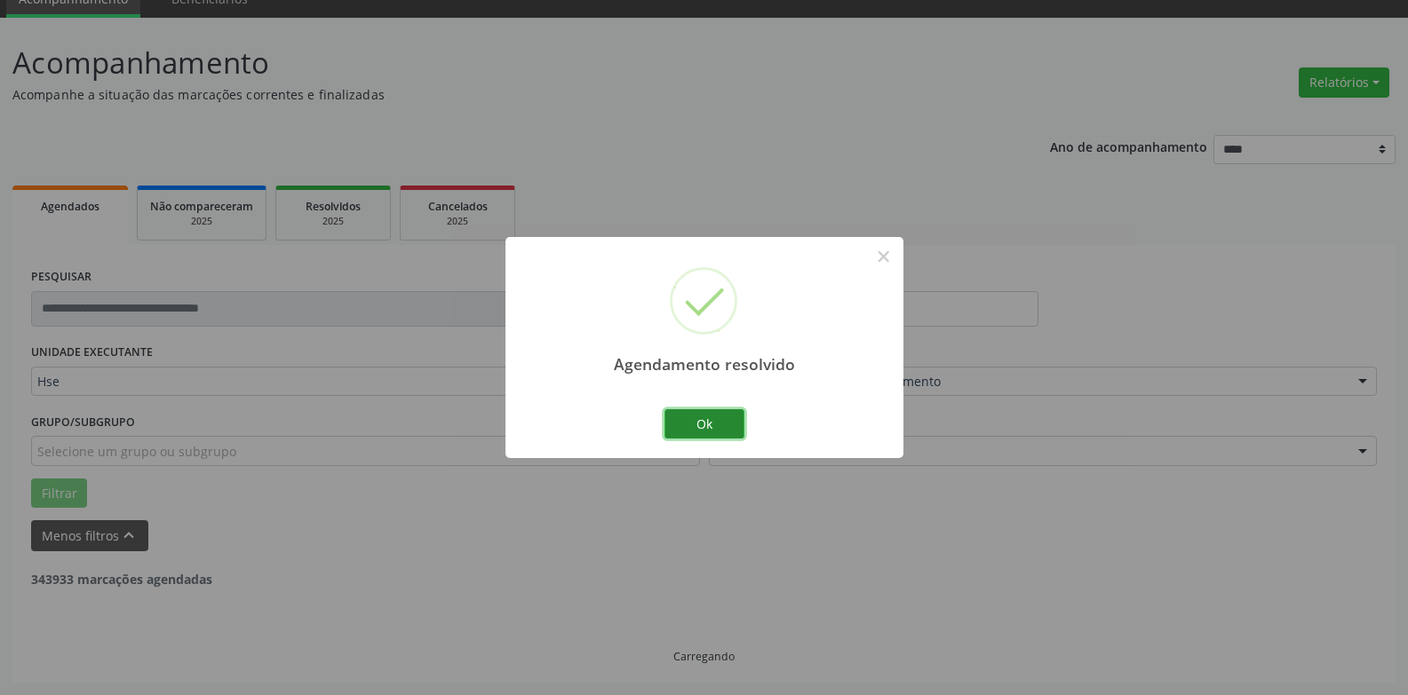
click at [698, 432] on button "Ok" at bounding box center [704, 424] width 80 height 30
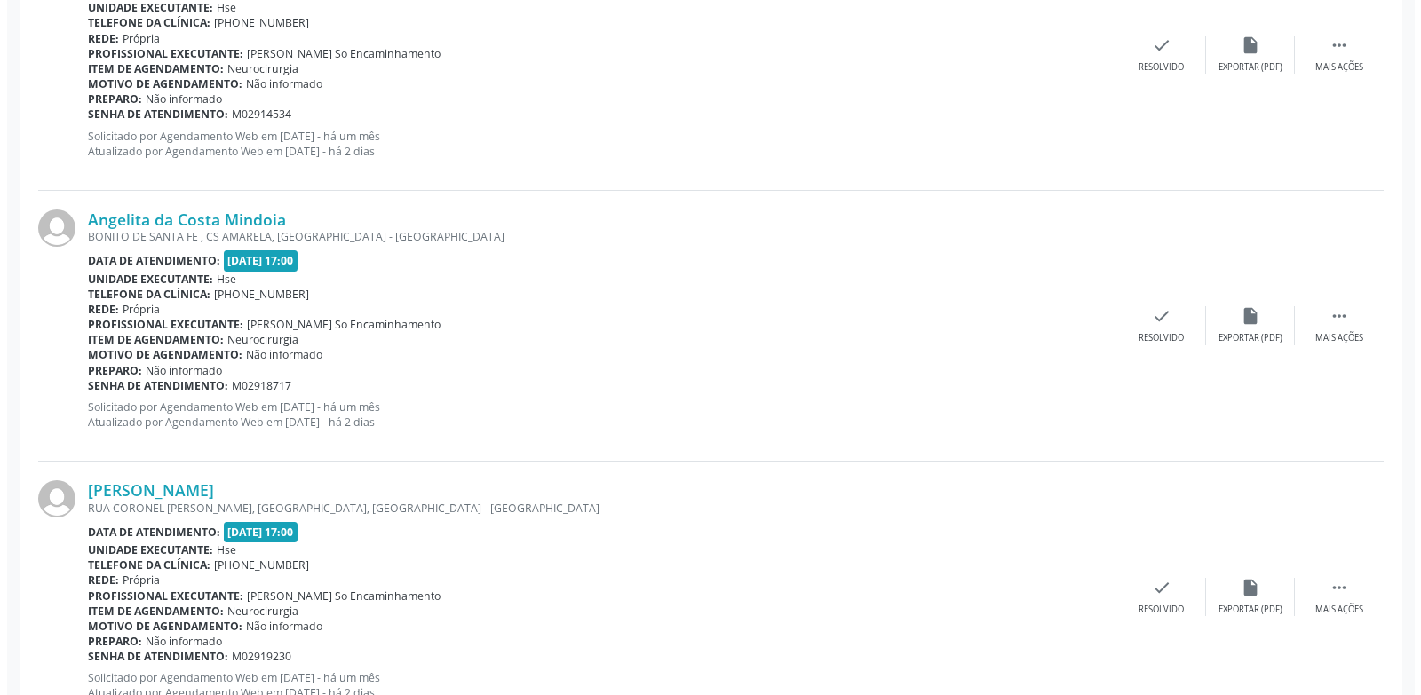
scroll to position [796, 0]
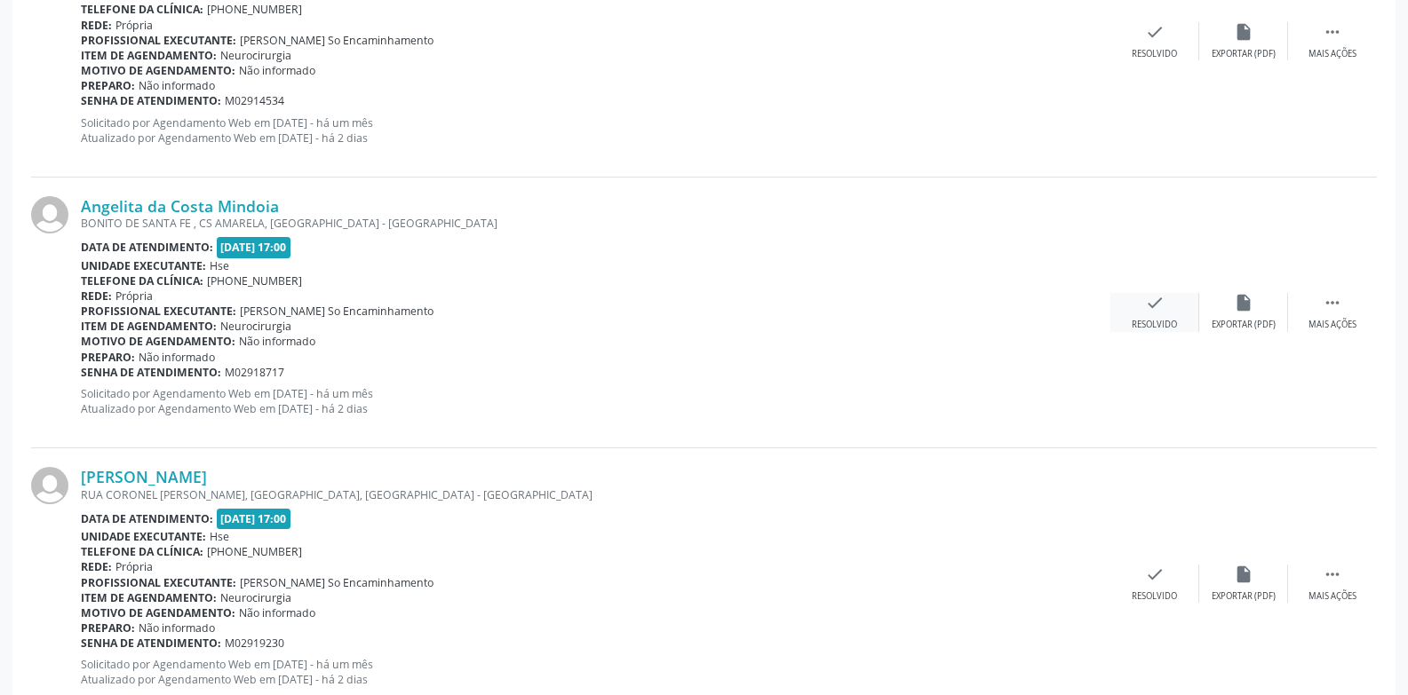
click at [1172, 318] on div "check Resolvido" at bounding box center [1154, 312] width 89 height 38
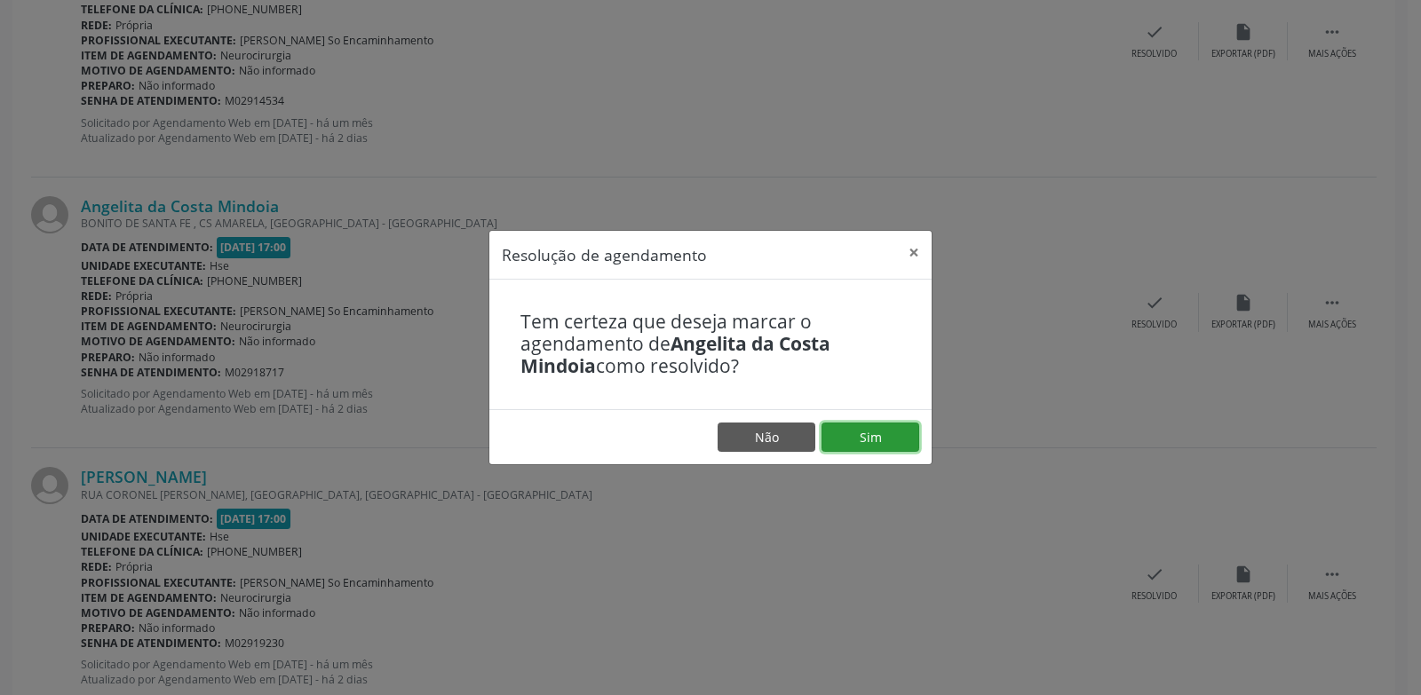
click at [894, 445] on button "Sim" at bounding box center [870, 438] width 98 height 30
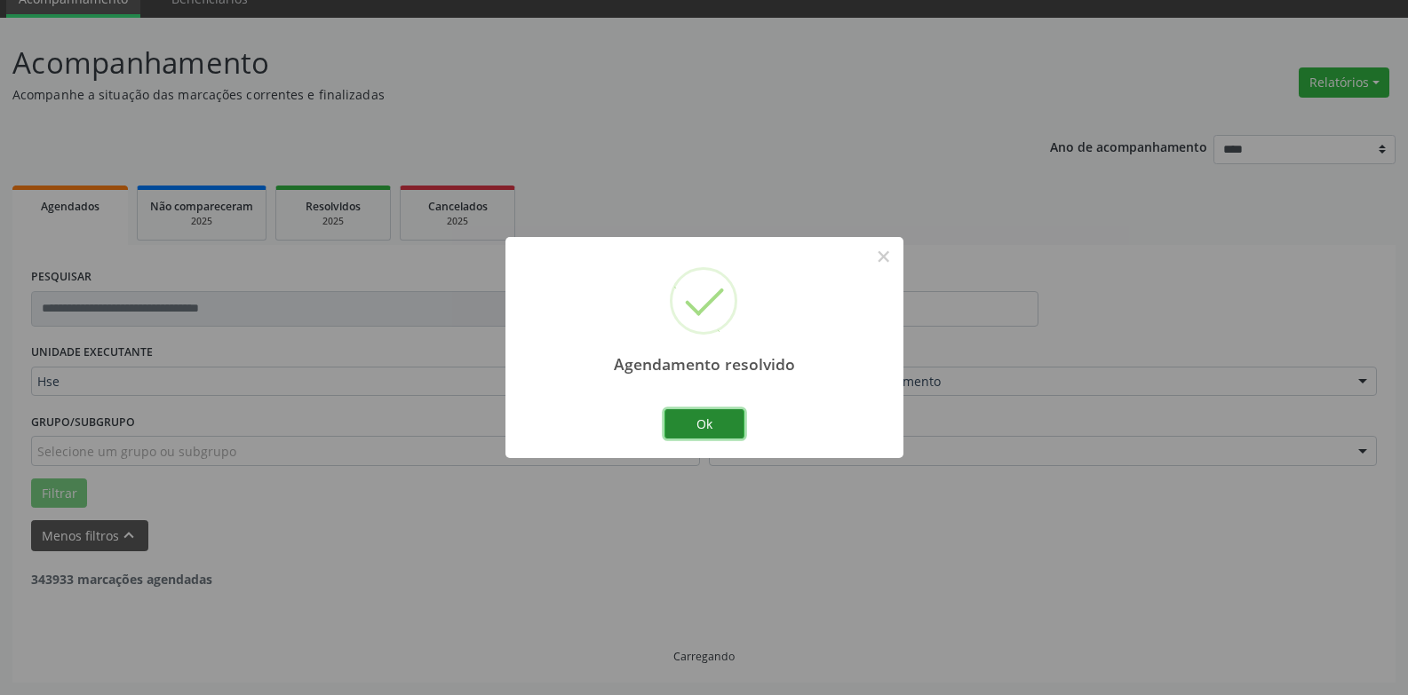
click at [708, 436] on button "Ok" at bounding box center [704, 424] width 80 height 30
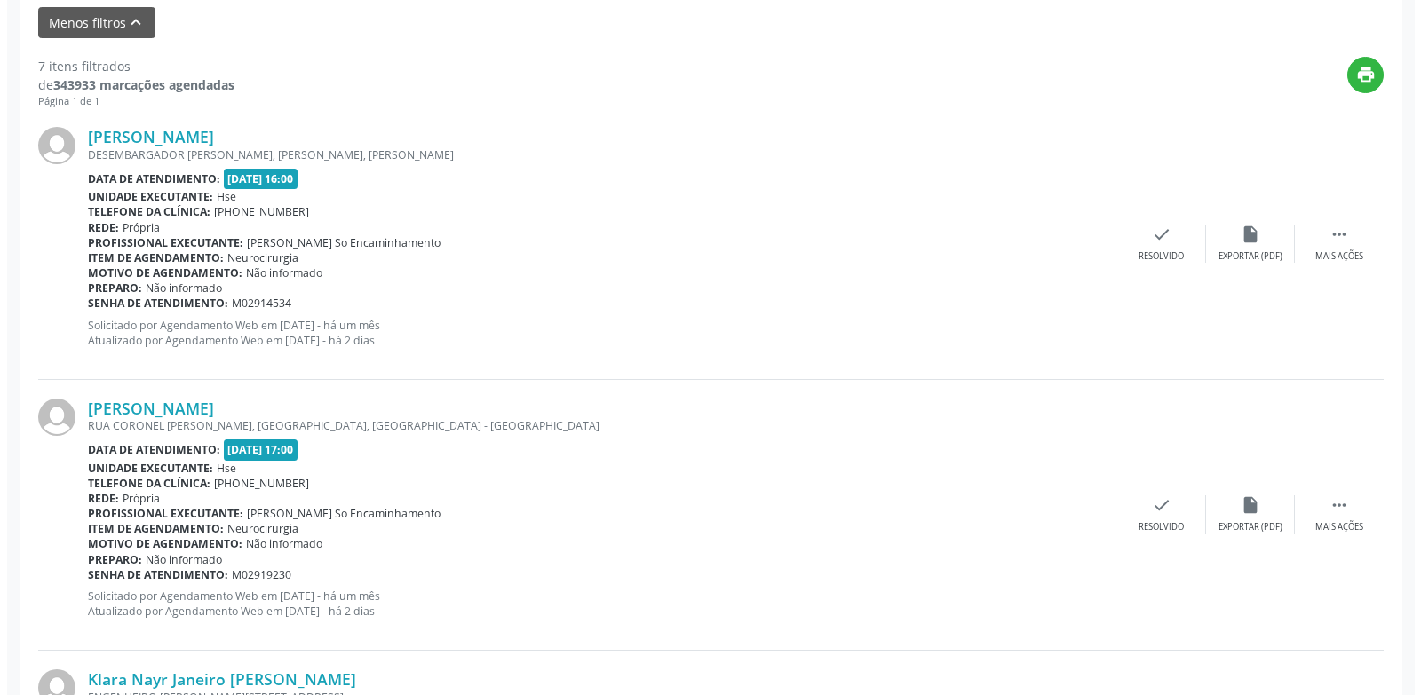
scroll to position [702, 0]
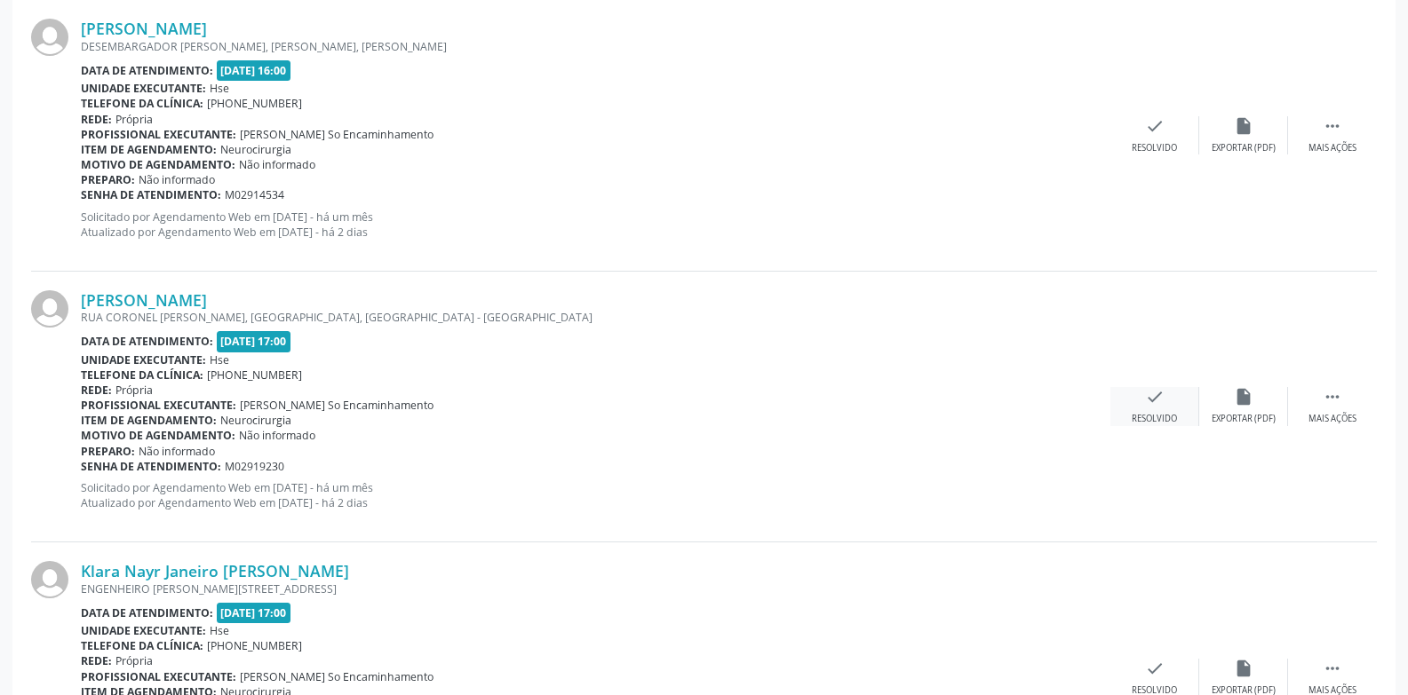
click at [1159, 415] on div "Resolvido" at bounding box center [1153, 419] width 45 height 12
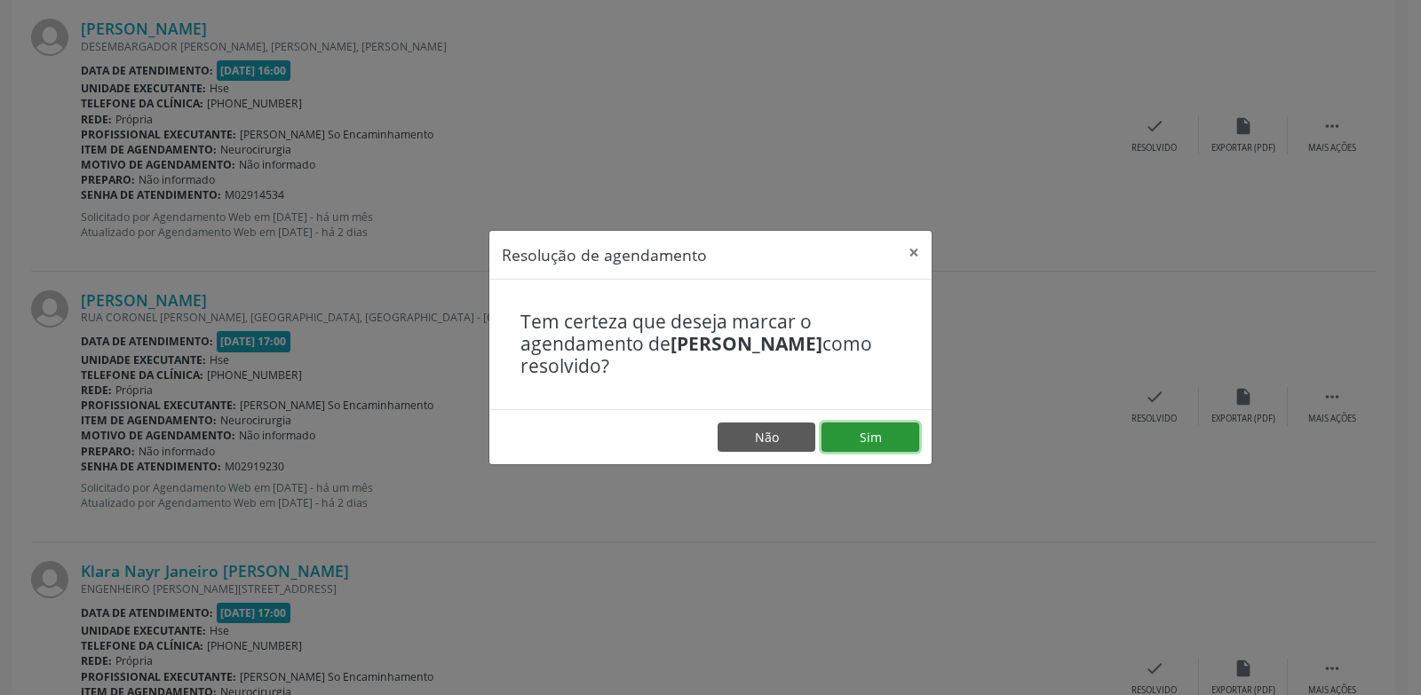
click at [868, 431] on button "Sim" at bounding box center [870, 438] width 98 height 30
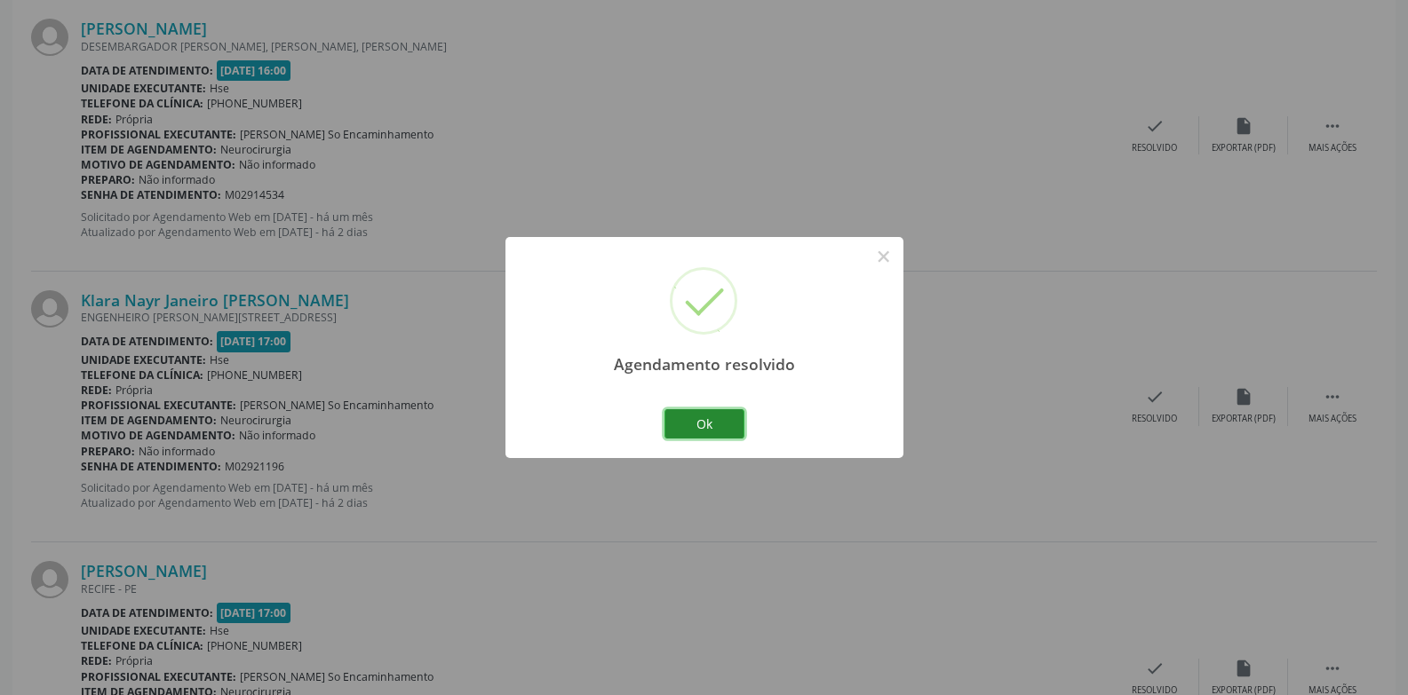
click at [712, 431] on button "Ok" at bounding box center [704, 424] width 80 height 30
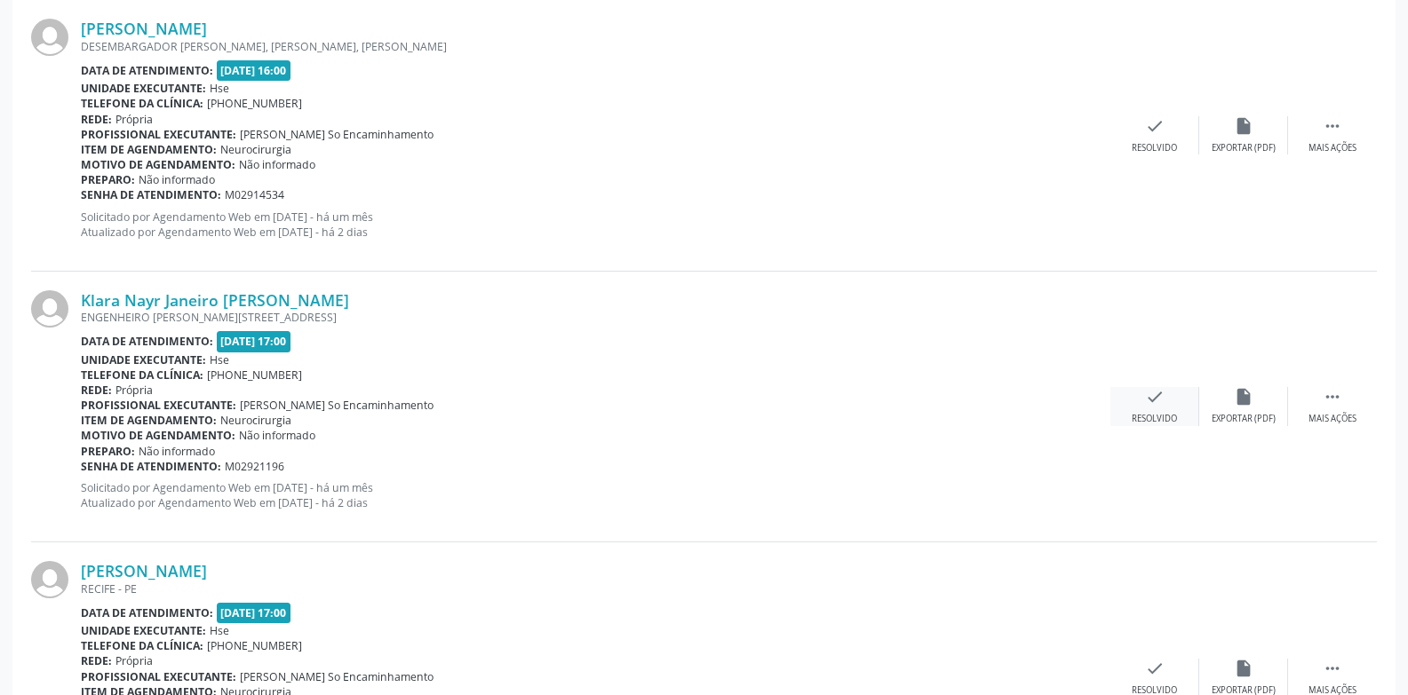
click at [1149, 403] on icon "check" at bounding box center [1155, 397] width 20 height 20
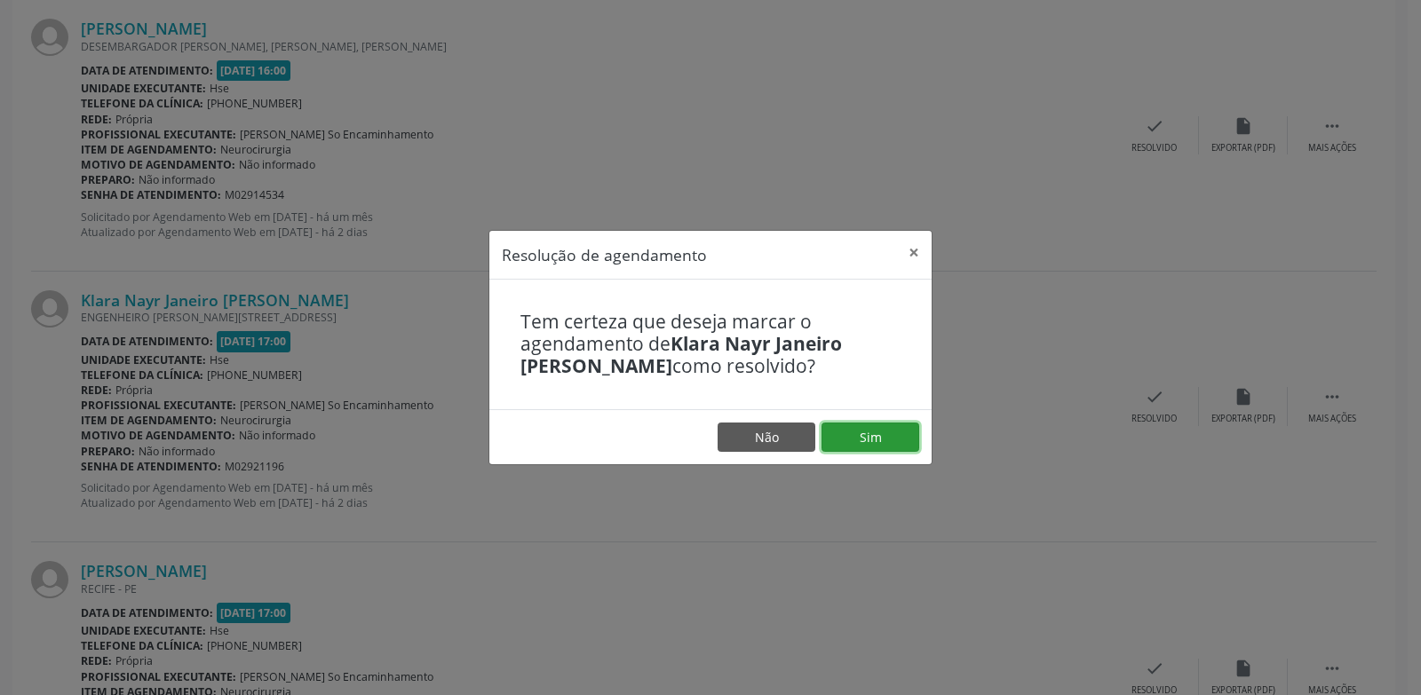
click at [881, 435] on button "Sim" at bounding box center [870, 438] width 98 height 30
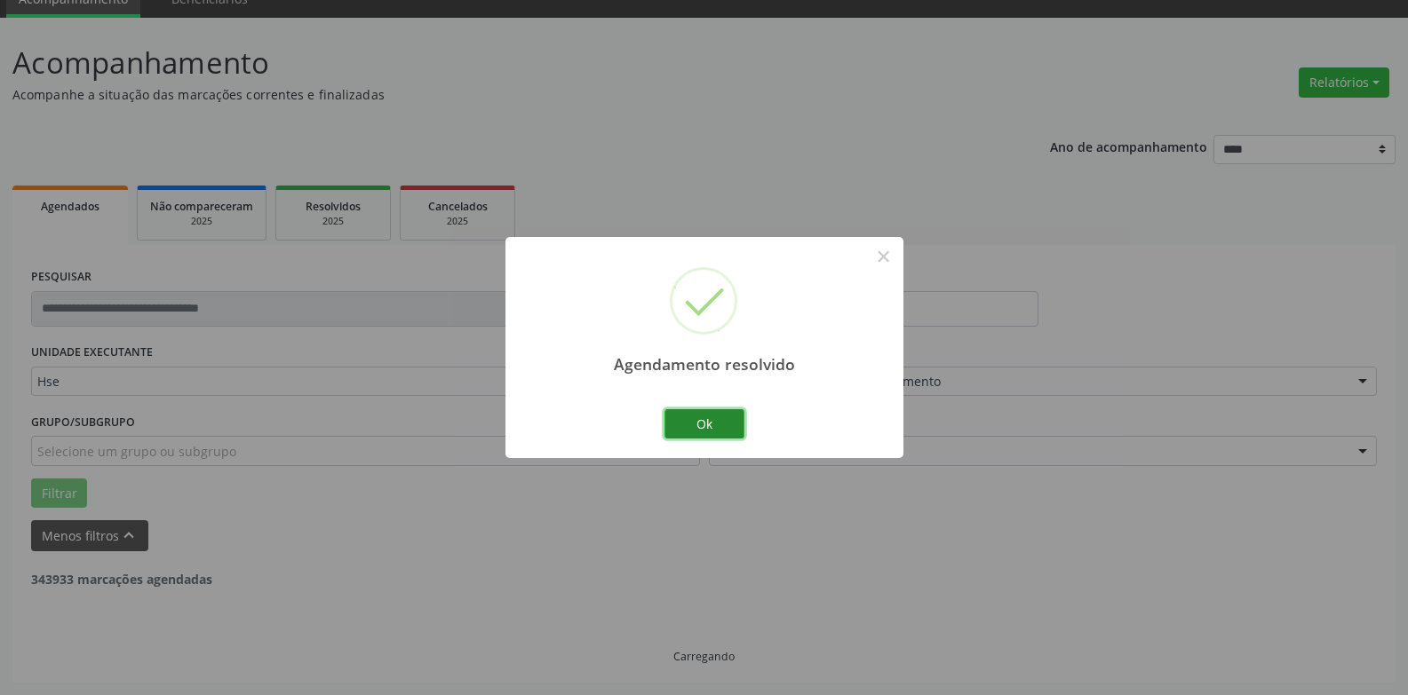
click at [717, 427] on button "Ok" at bounding box center [704, 424] width 80 height 30
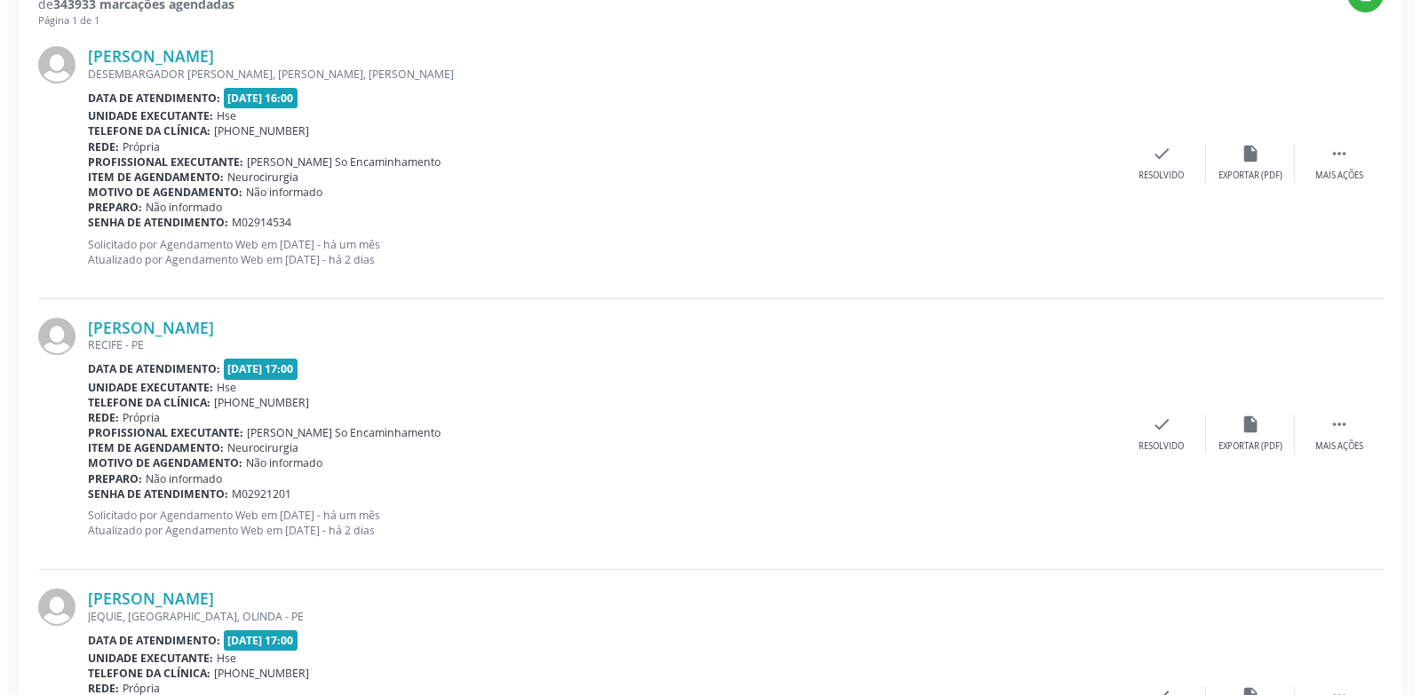
scroll to position [790, 0]
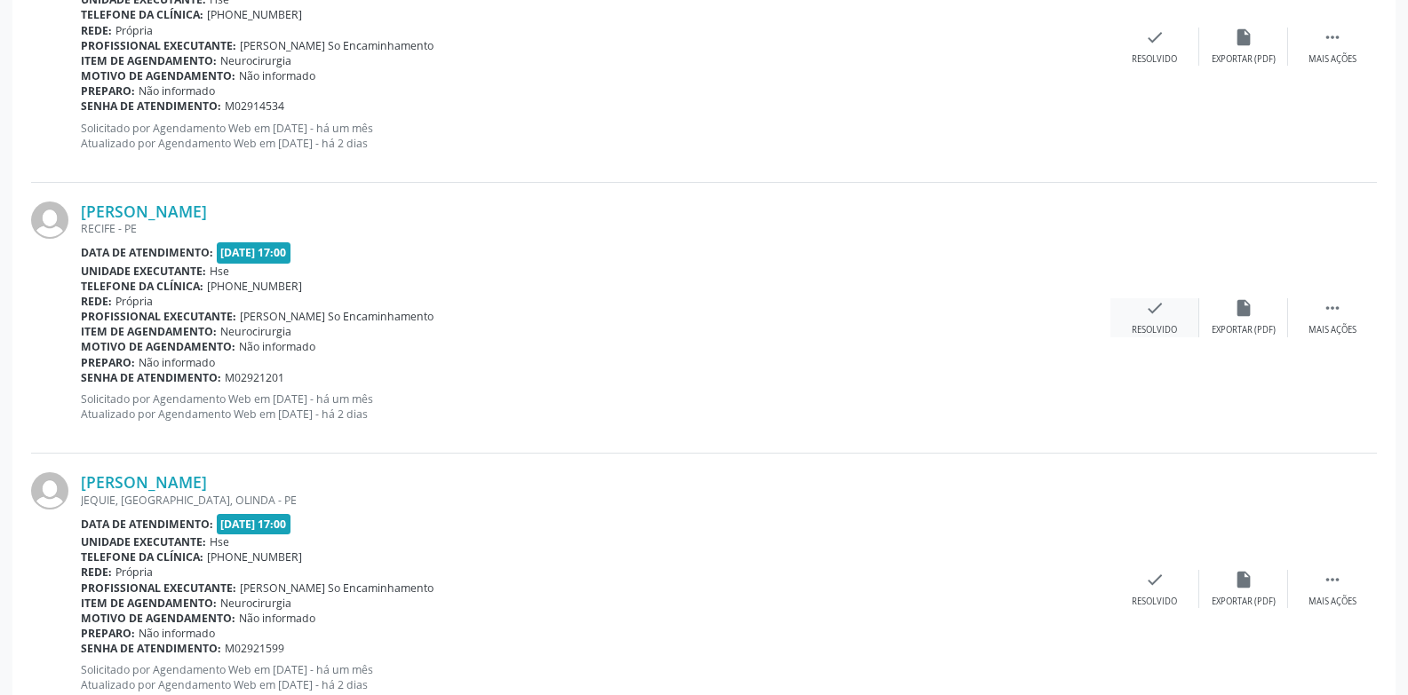
click at [1150, 328] on div "Resolvido" at bounding box center [1153, 330] width 45 height 12
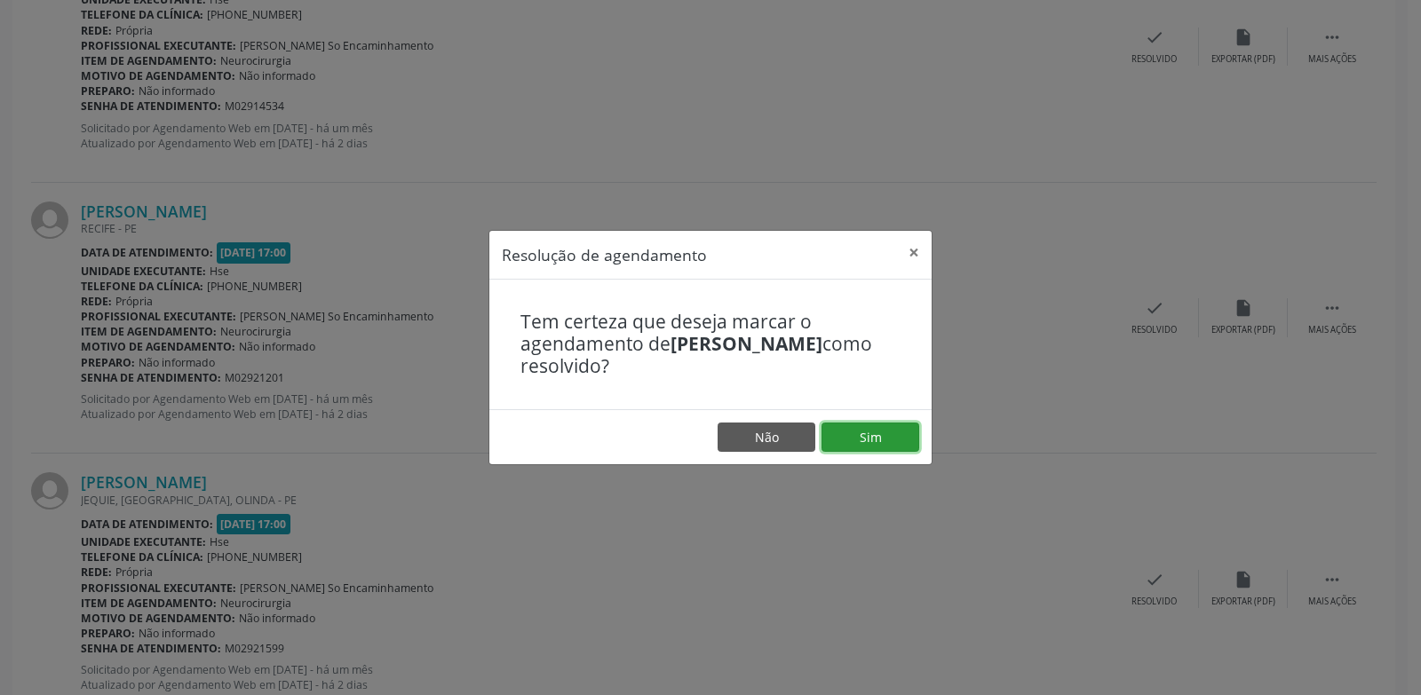
click at [890, 440] on button "Sim" at bounding box center [870, 438] width 98 height 30
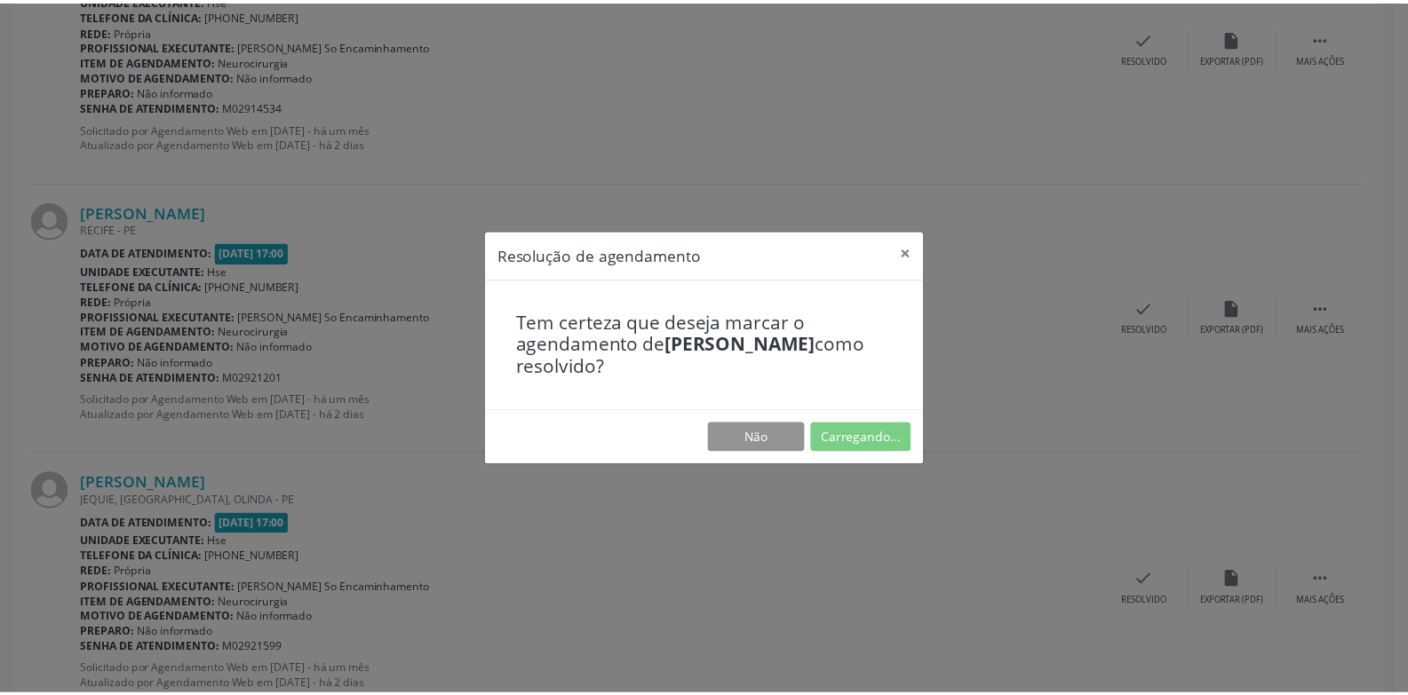
scroll to position [61, 0]
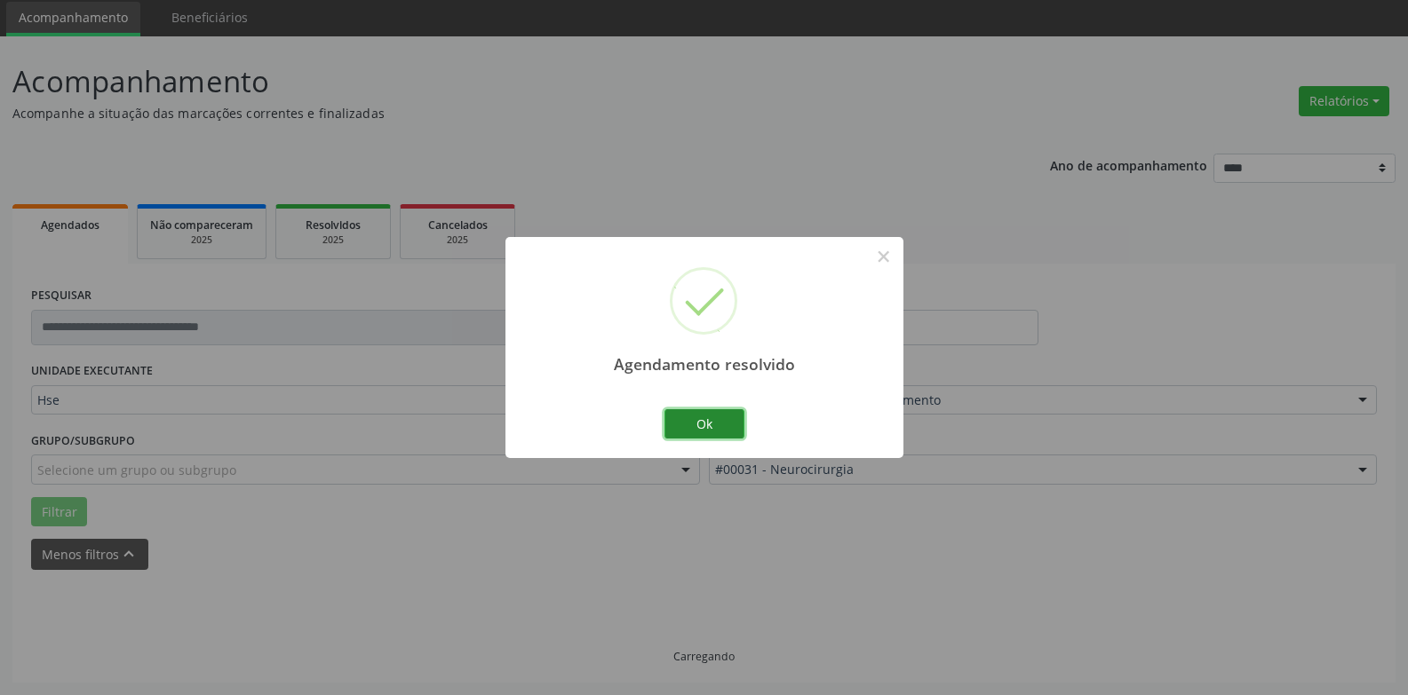
click at [718, 427] on button "Ok" at bounding box center [704, 424] width 80 height 30
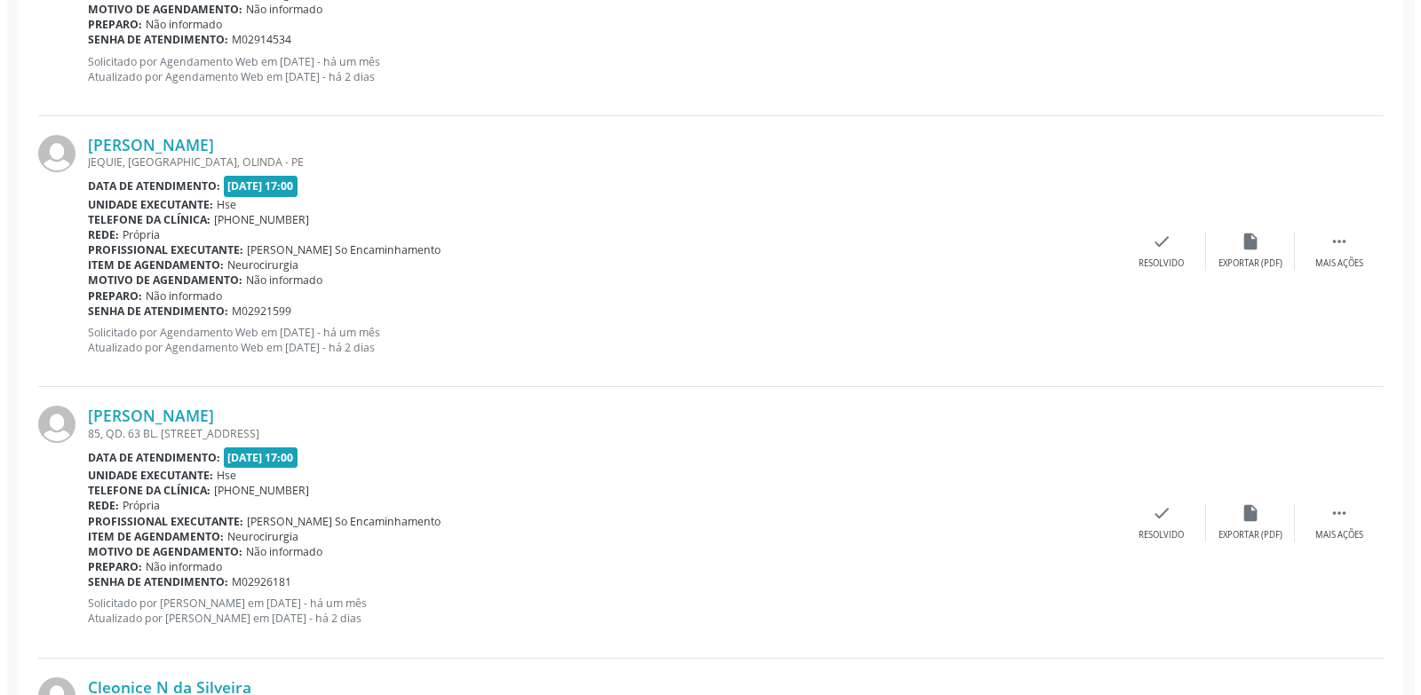
scroll to position [861, 0]
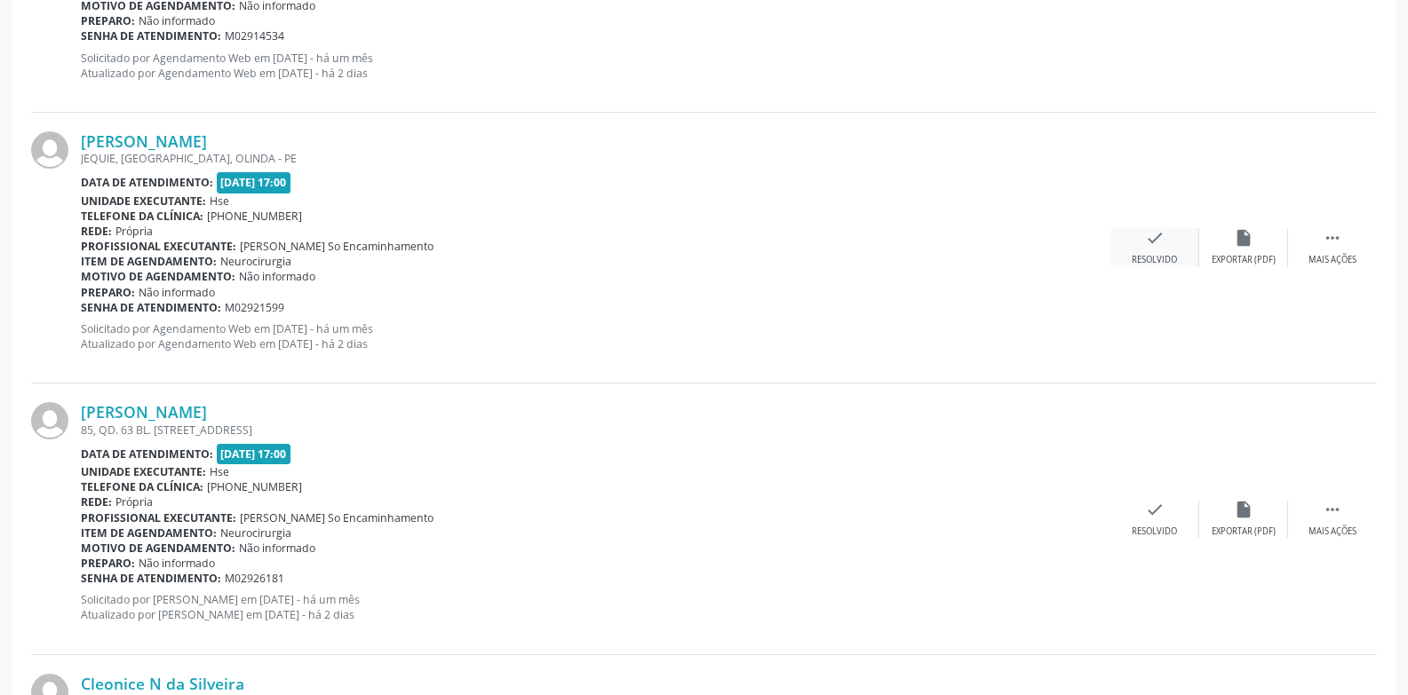
click at [1164, 256] on div "Resolvido" at bounding box center [1153, 260] width 45 height 12
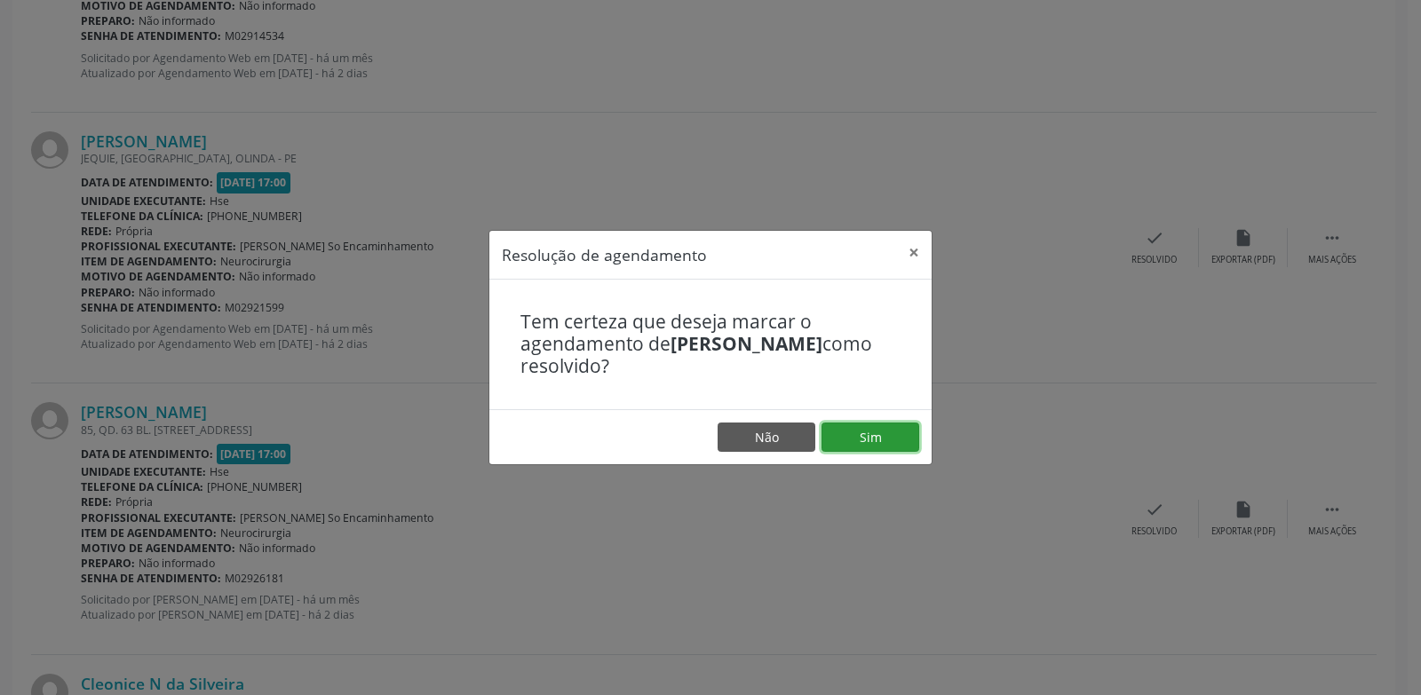
click at [877, 432] on button "Sim" at bounding box center [870, 438] width 98 height 30
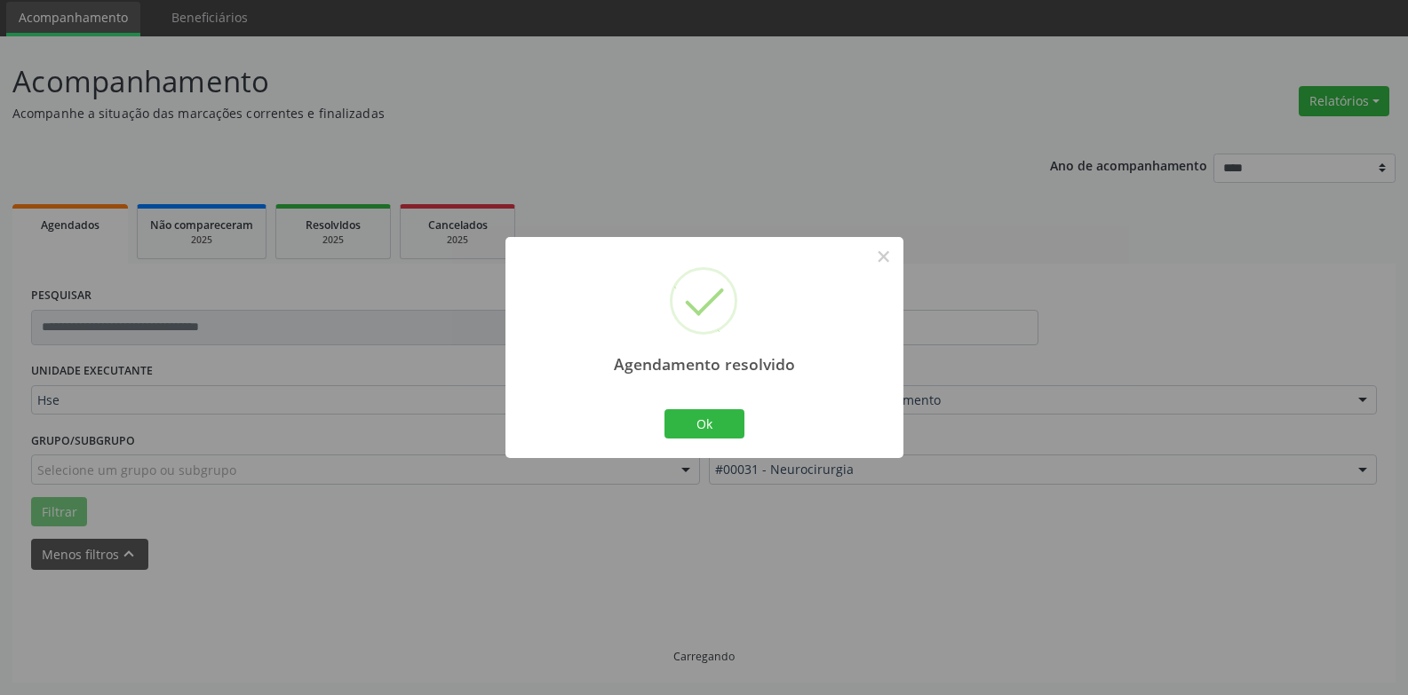
scroll to position [80, 0]
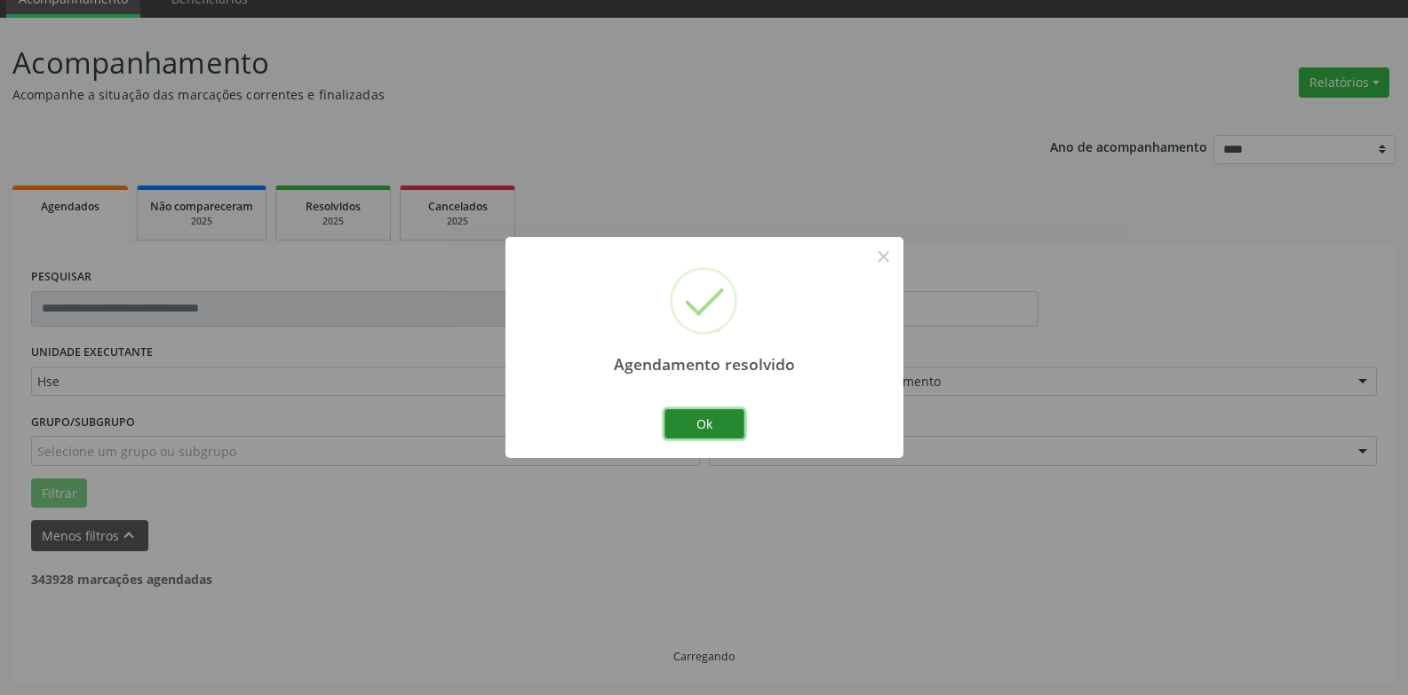
click at [720, 433] on button "Ok" at bounding box center [704, 424] width 80 height 30
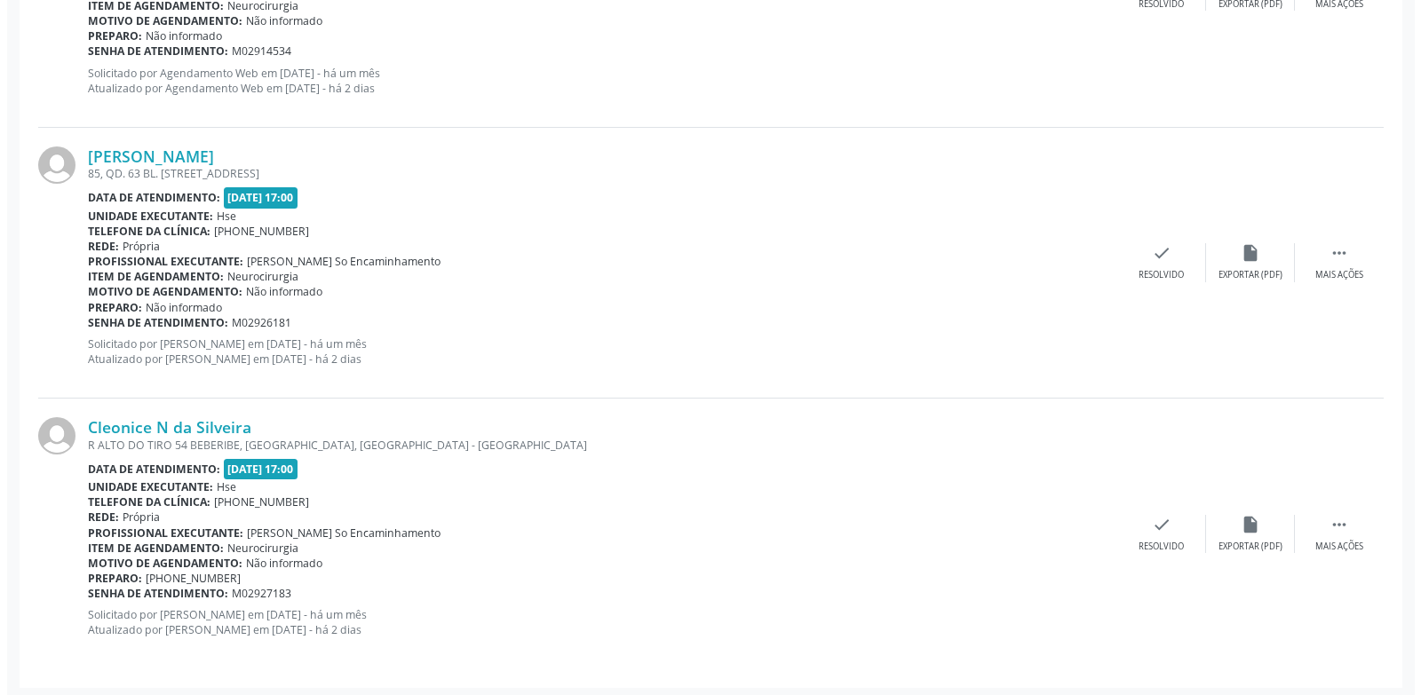
scroll to position [851, 0]
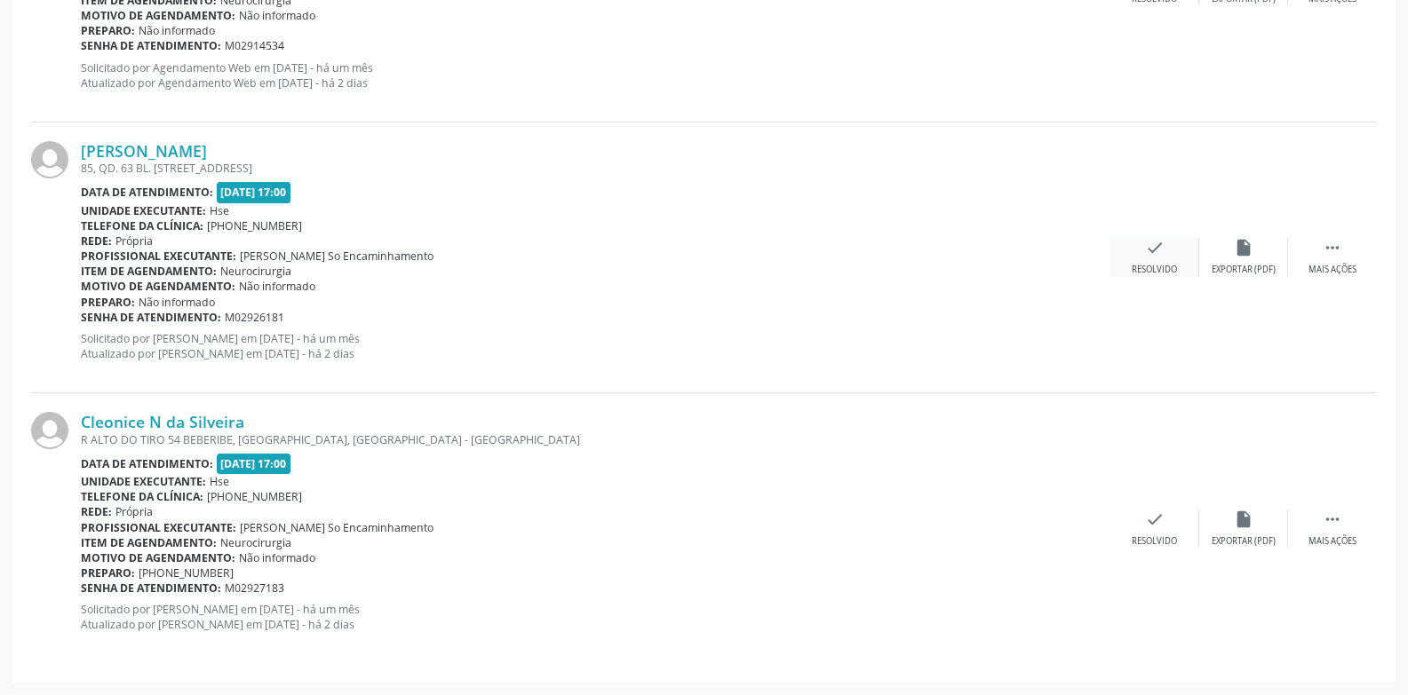
click at [1149, 269] on div "Resolvido" at bounding box center [1153, 270] width 45 height 12
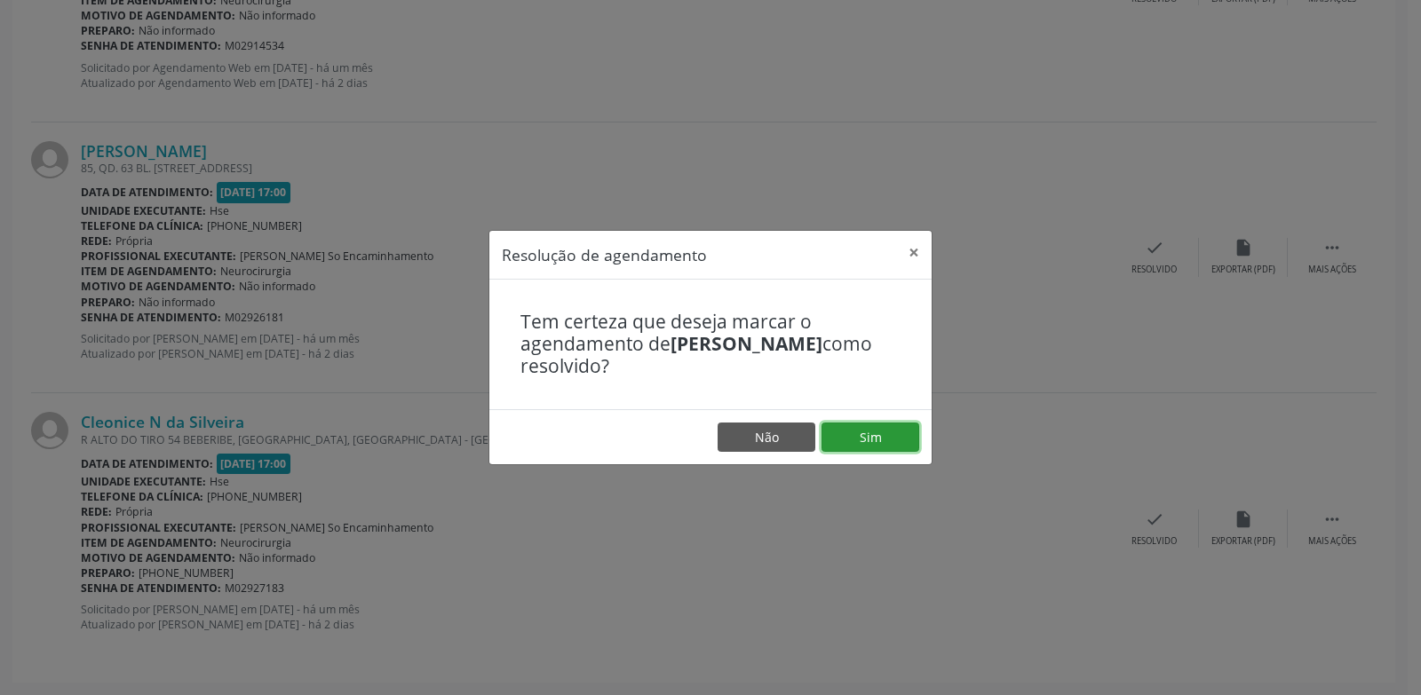
click at [884, 444] on button "Sim" at bounding box center [870, 438] width 98 height 30
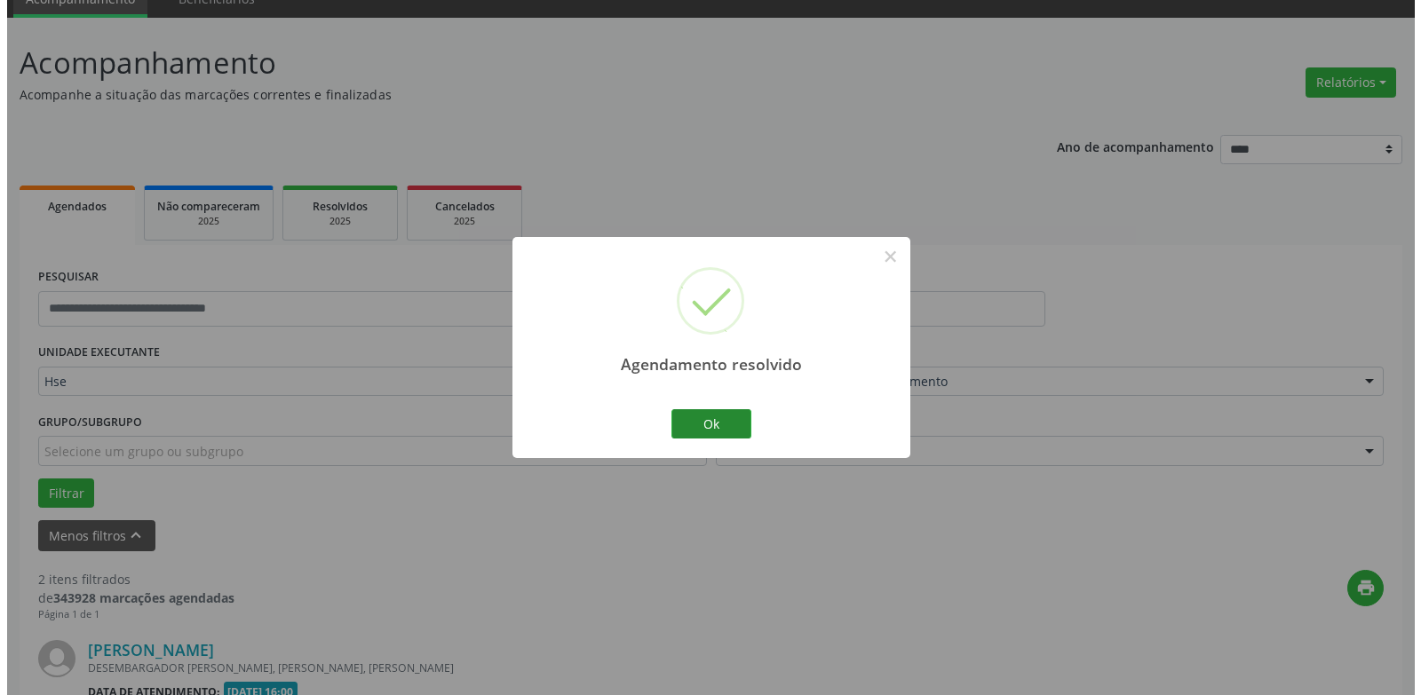
scroll to position [579, 0]
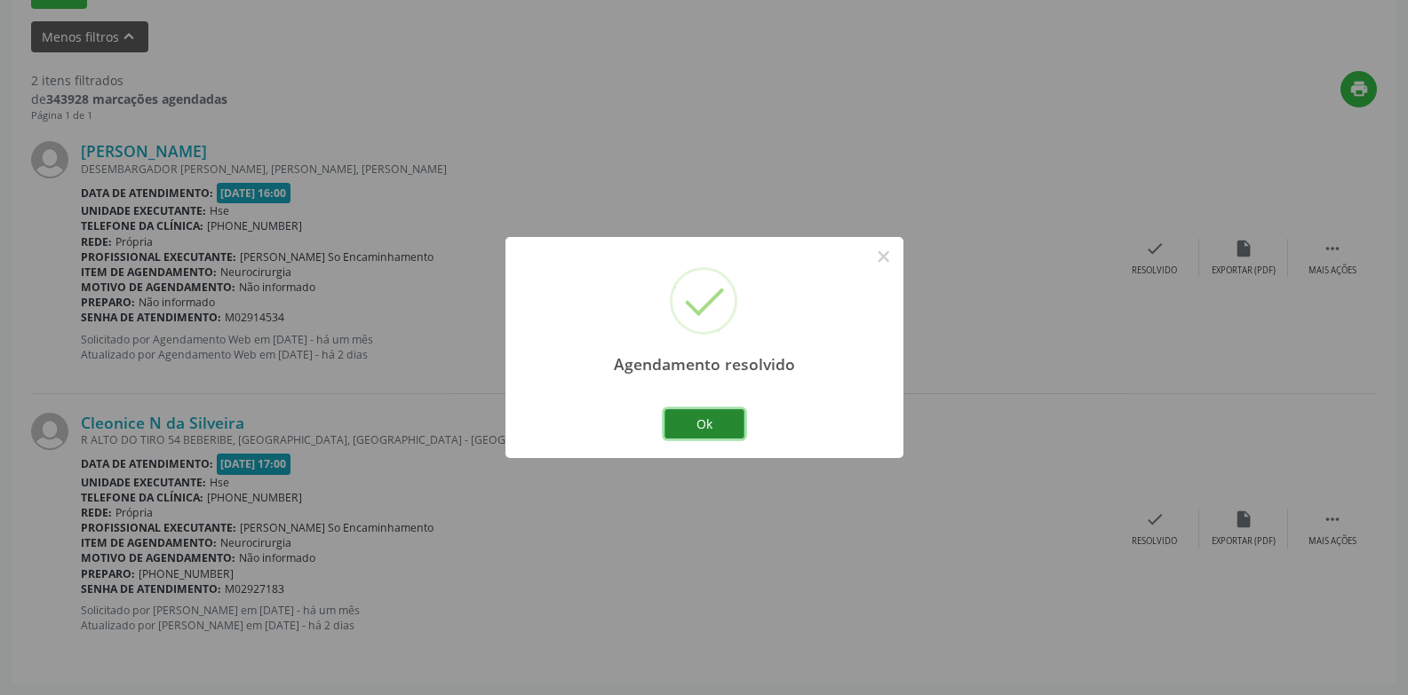
click at [708, 431] on button "Ok" at bounding box center [704, 424] width 80 height 30
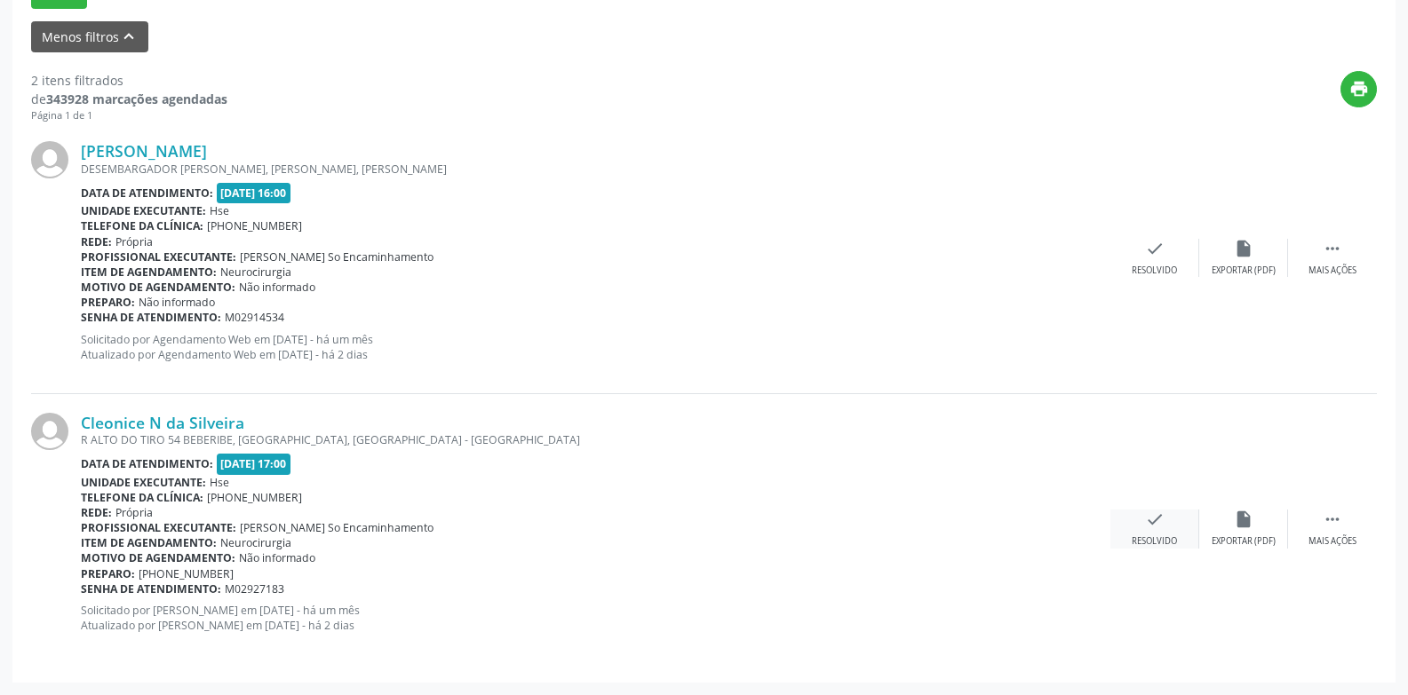
click at [1142, 533] on div "check Resolvido" at bounding box center [1154, 529] width 89 height 38
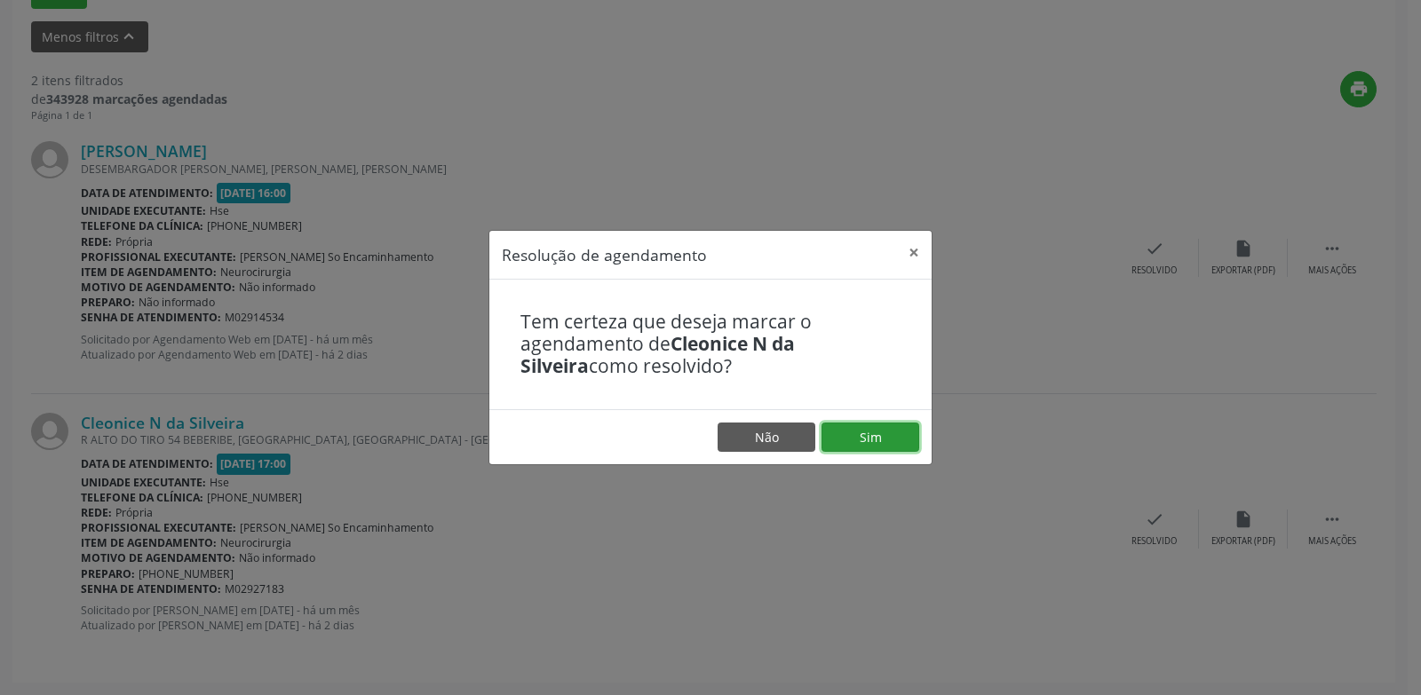
click at [856, 432] on button "Sim" at bounding box center [870, 438] width 98 height 30
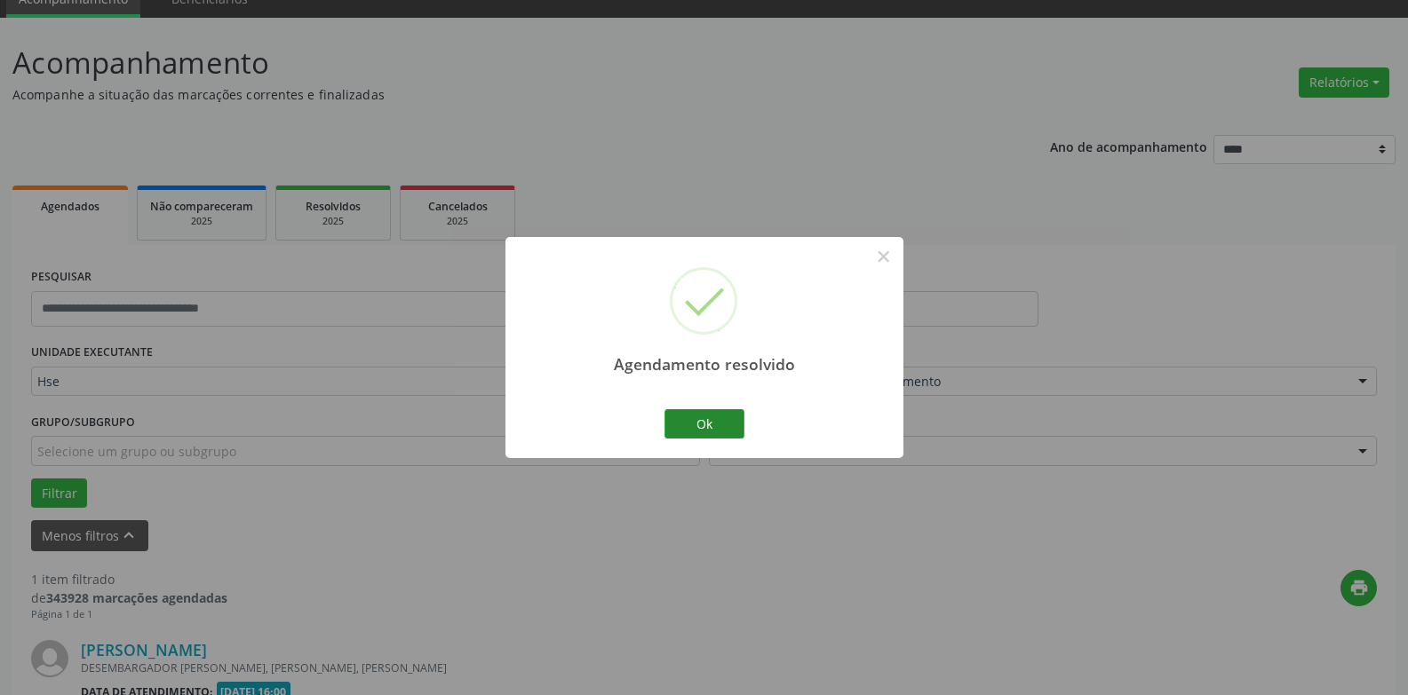
scroll to position [308, 0]
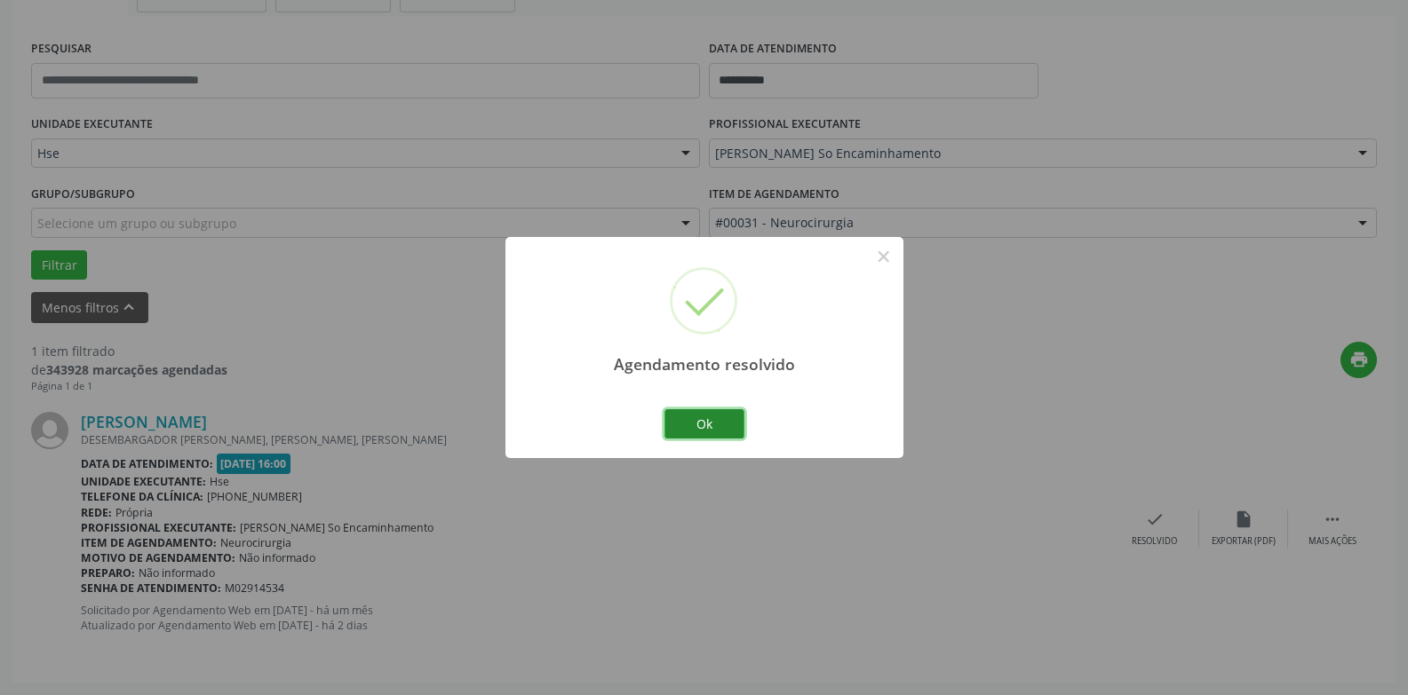
click at [691, 434] on button "Ok" at bounding box center [704, 424] width 80 height 30
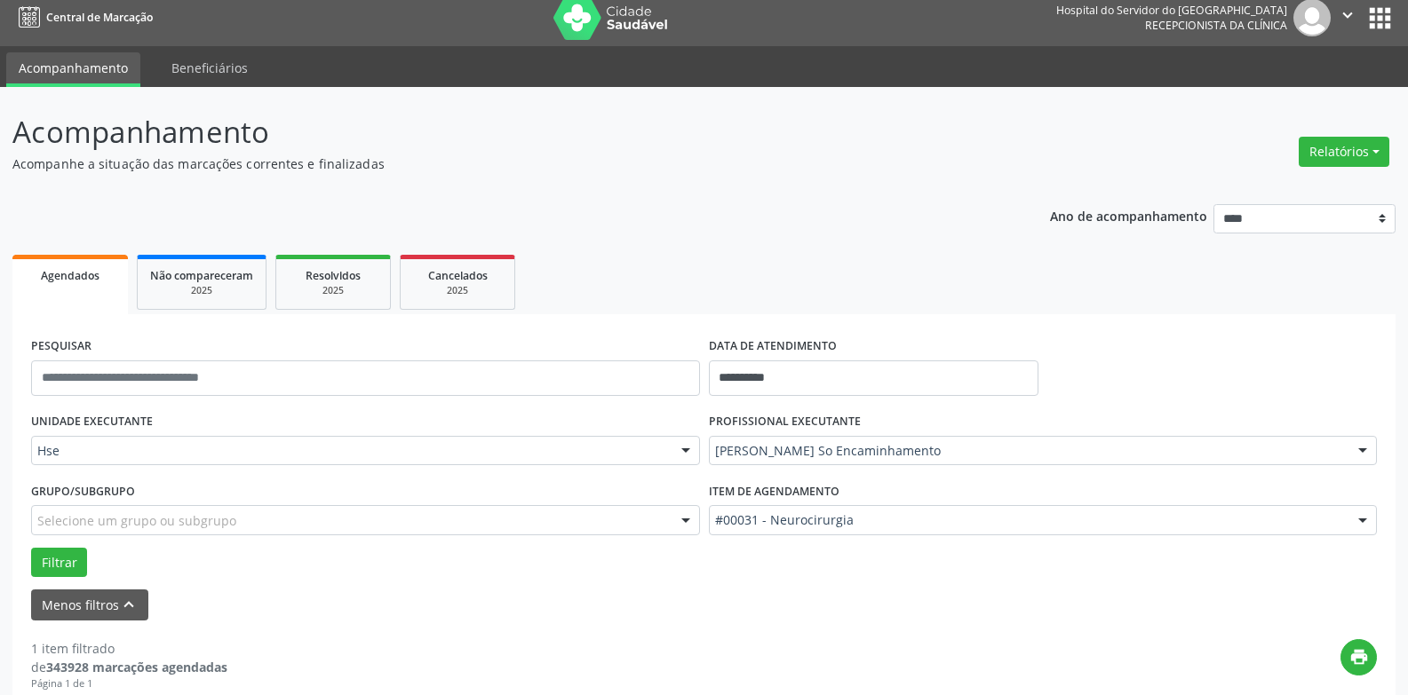
scroll to position [0, 0]
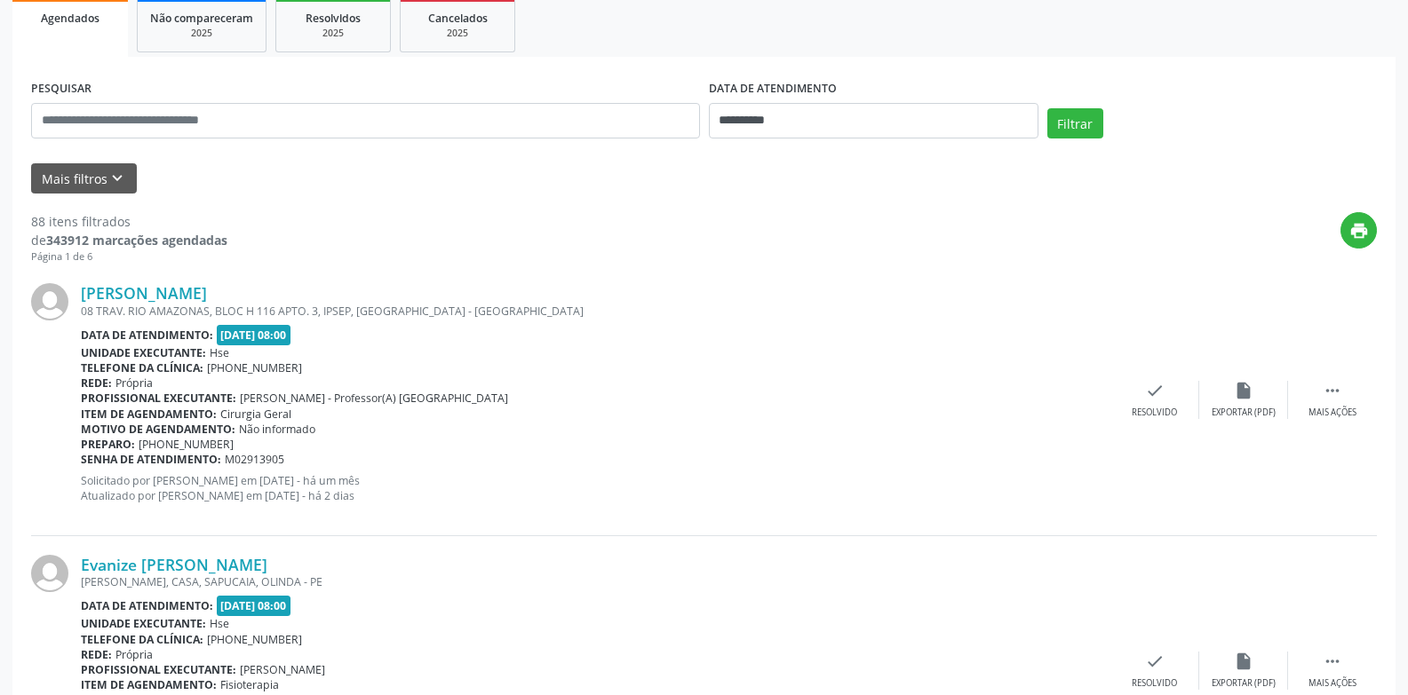
scroll to position [89, 0]
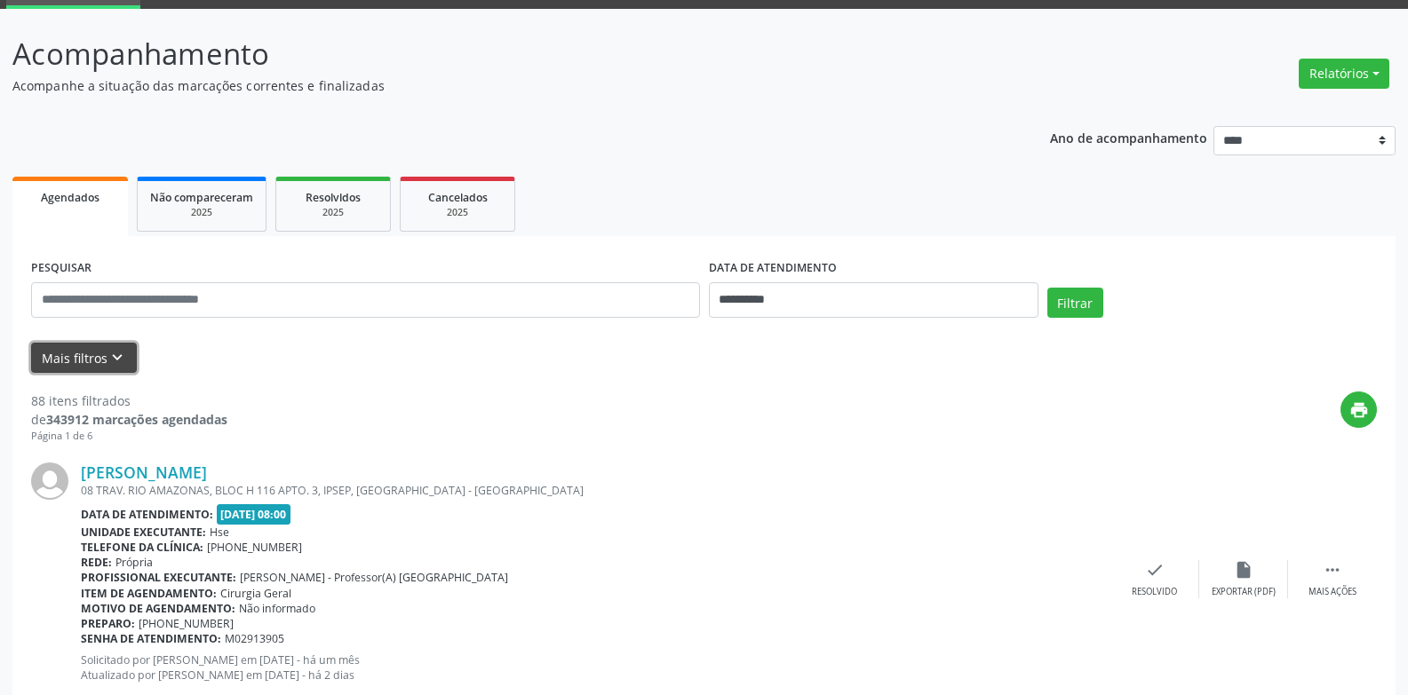
click at [94, 361] on button "Mais filtros keyboard_arrow_down" at bounding box center [84, 358] width 106 height 31
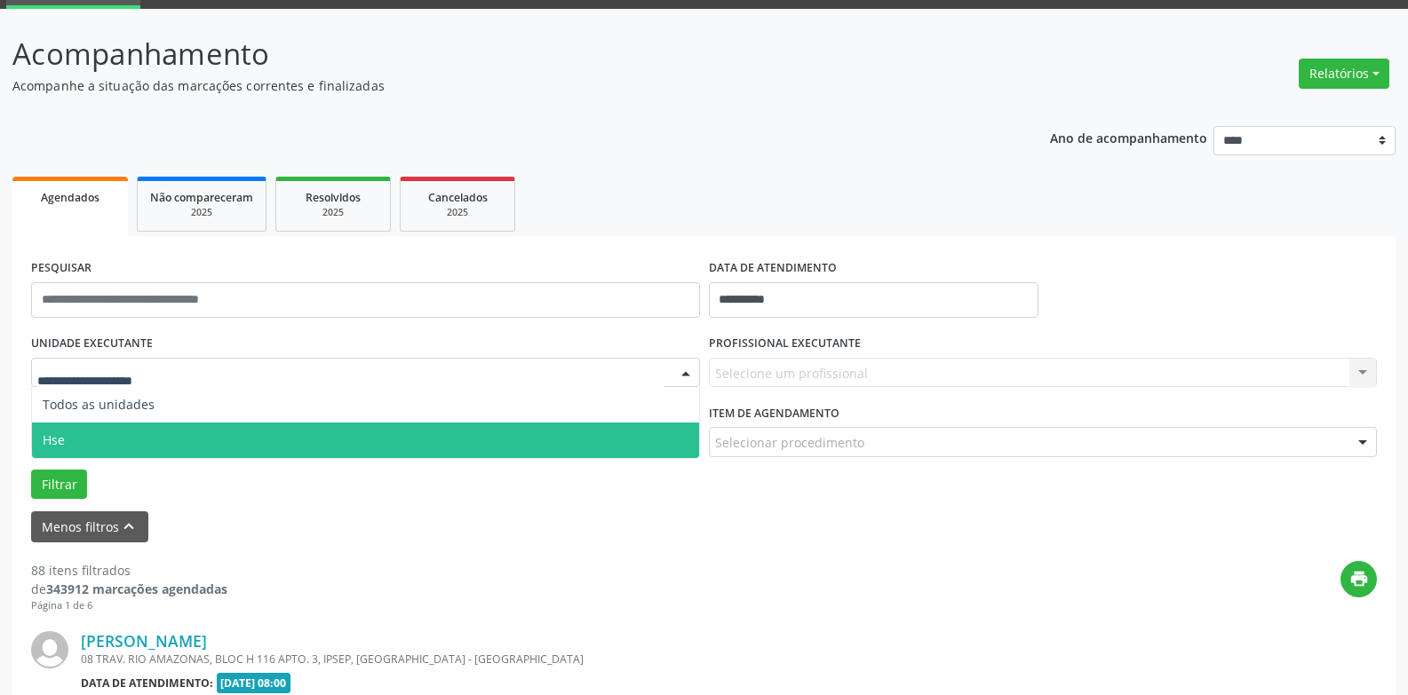
click at [126, 437] on span "Hse" at bounding box center [365, 441] width 667 height 36
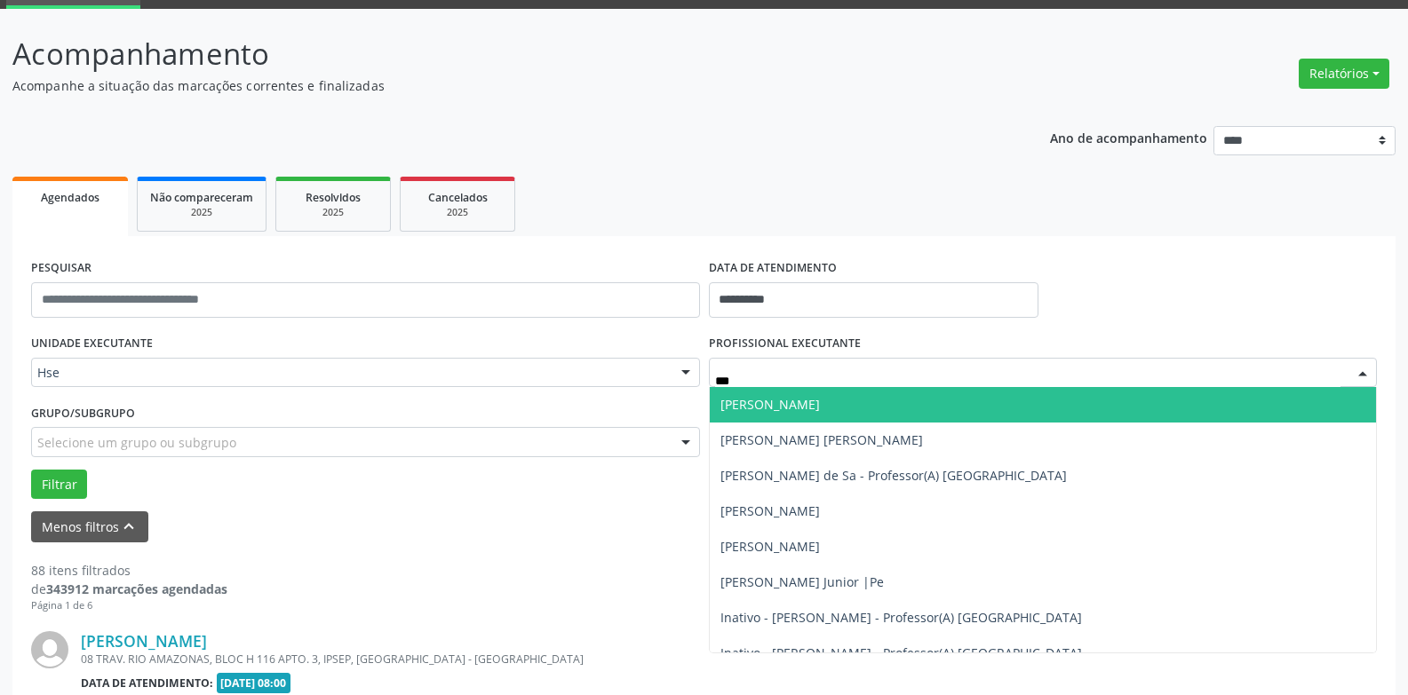
type input "****"
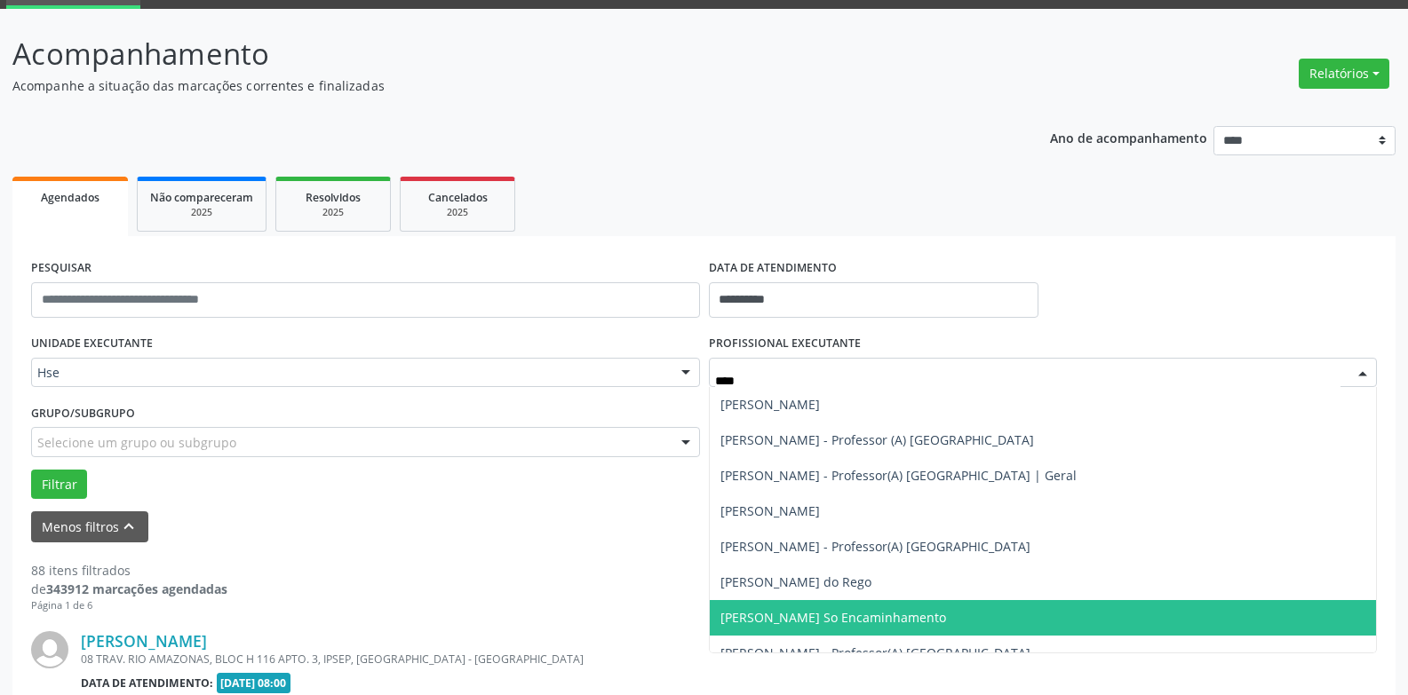
click at [864, 625] on span "[PERSON_NAME] So Encaminhamento" at bounding box center [833, 617] width 226 height 17
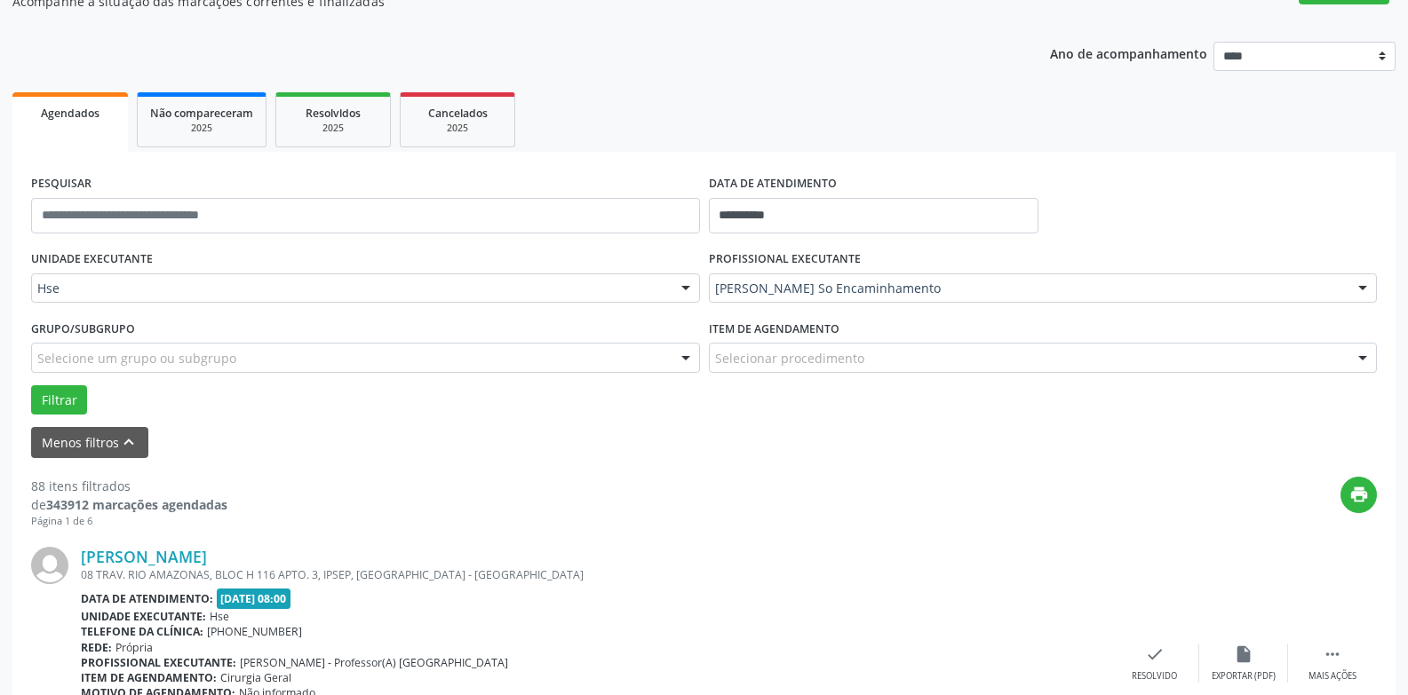
scroll to position [178, 0]
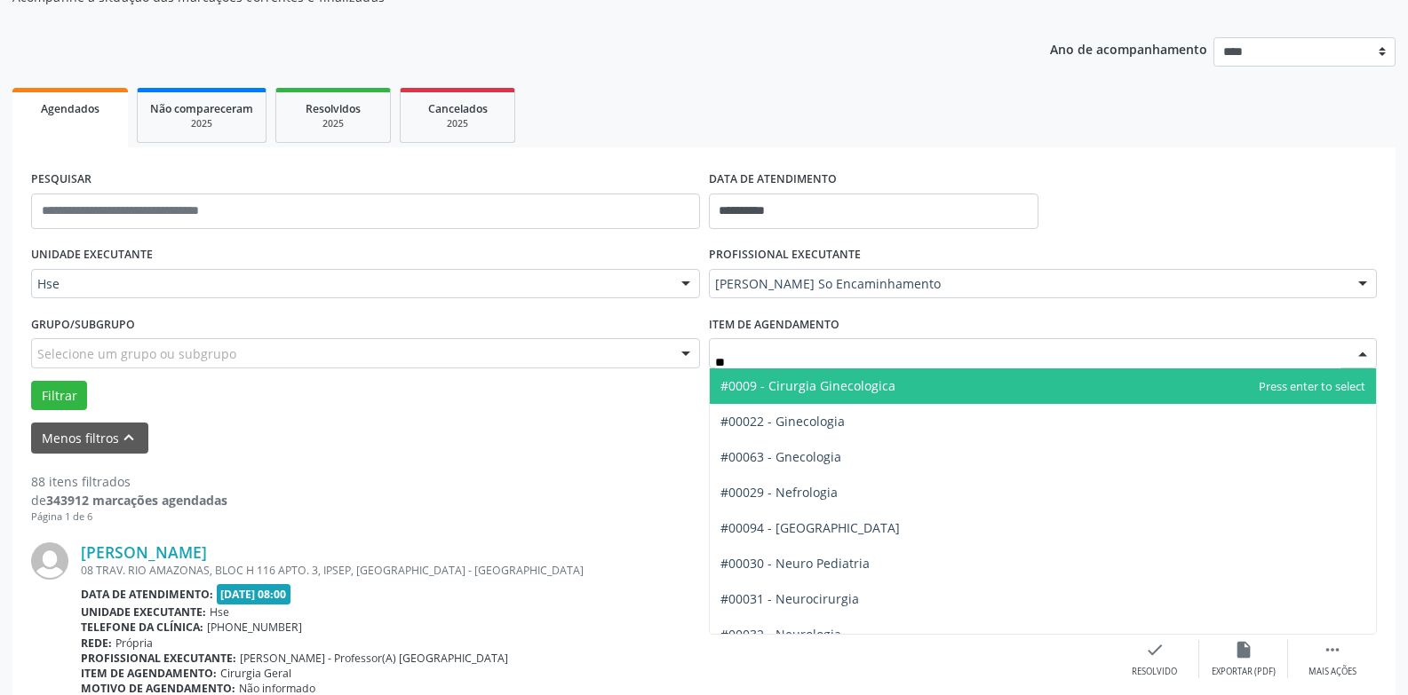
type input "***"
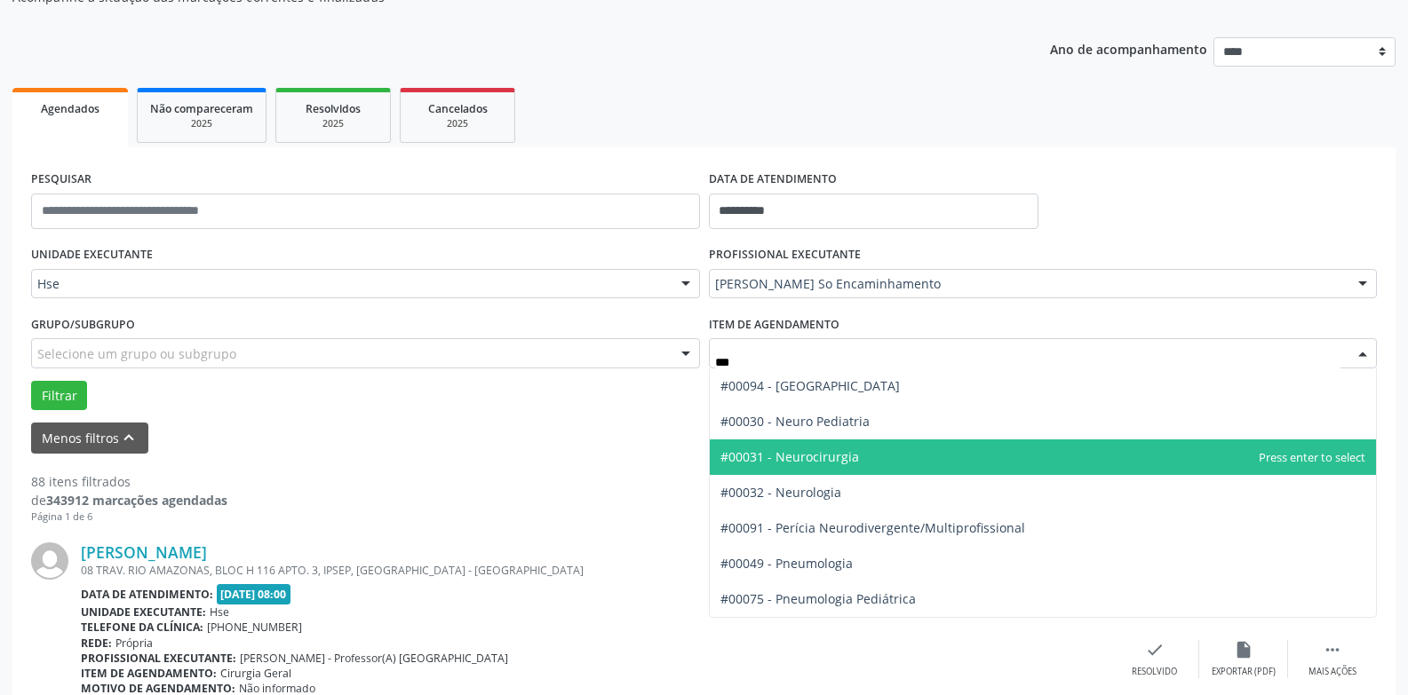
click at [824, 463] on span "#00031 - Neurocirurgia" at bounding box center [789, 456] width 139 height 17
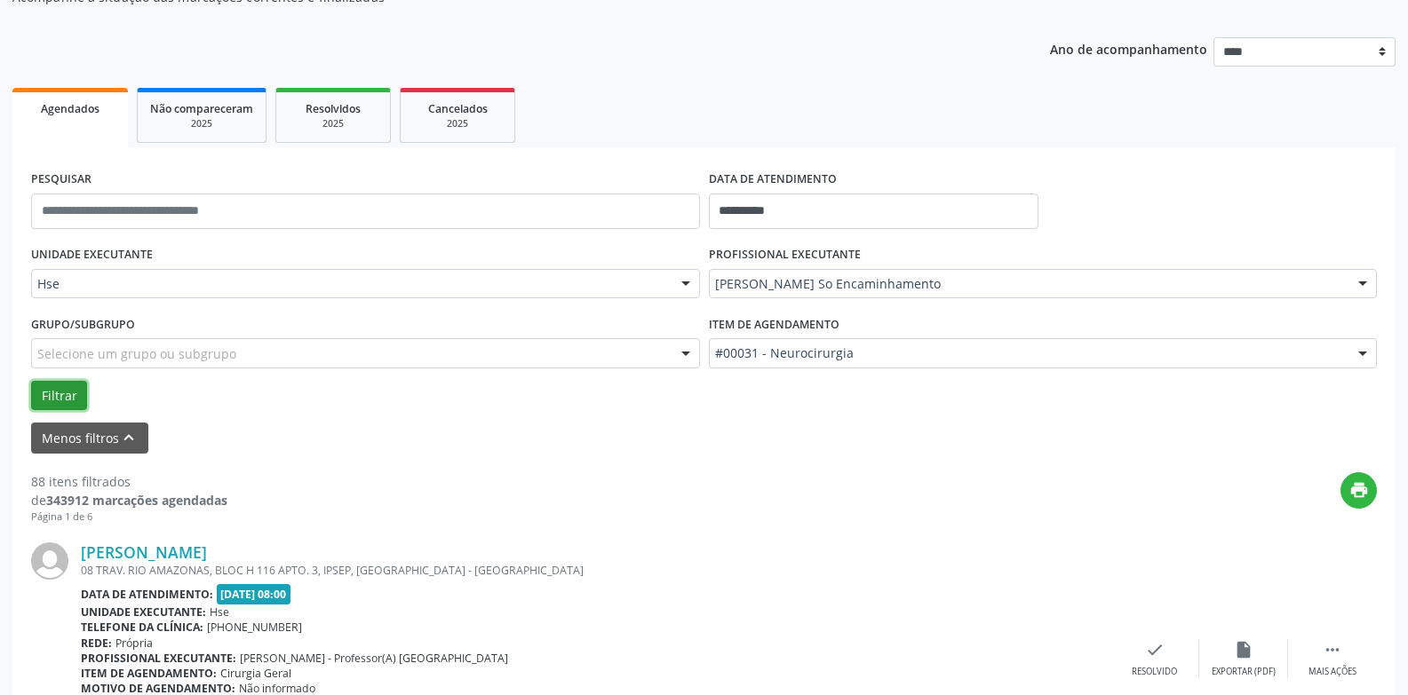
click at [62, 393] on button "Filtrar" at bounding box center [59, 396] width 56 height 30
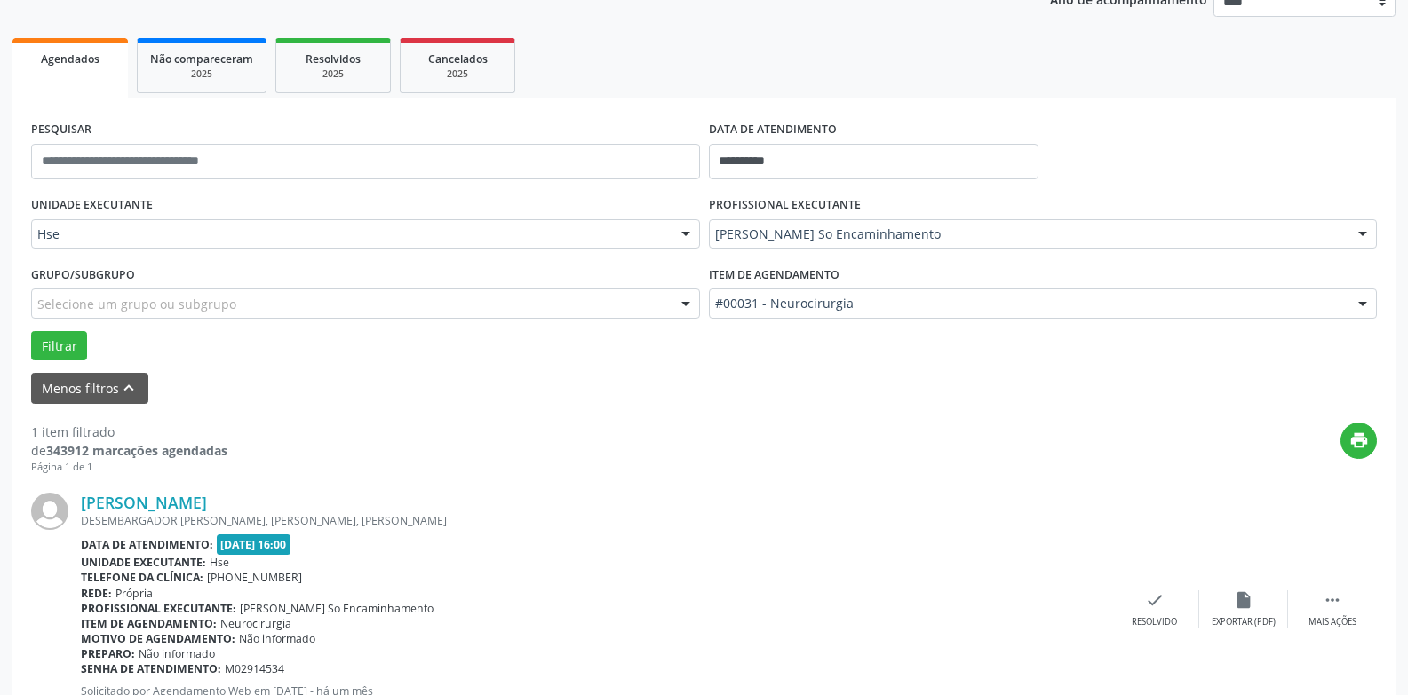
scroll to position [308, 0]
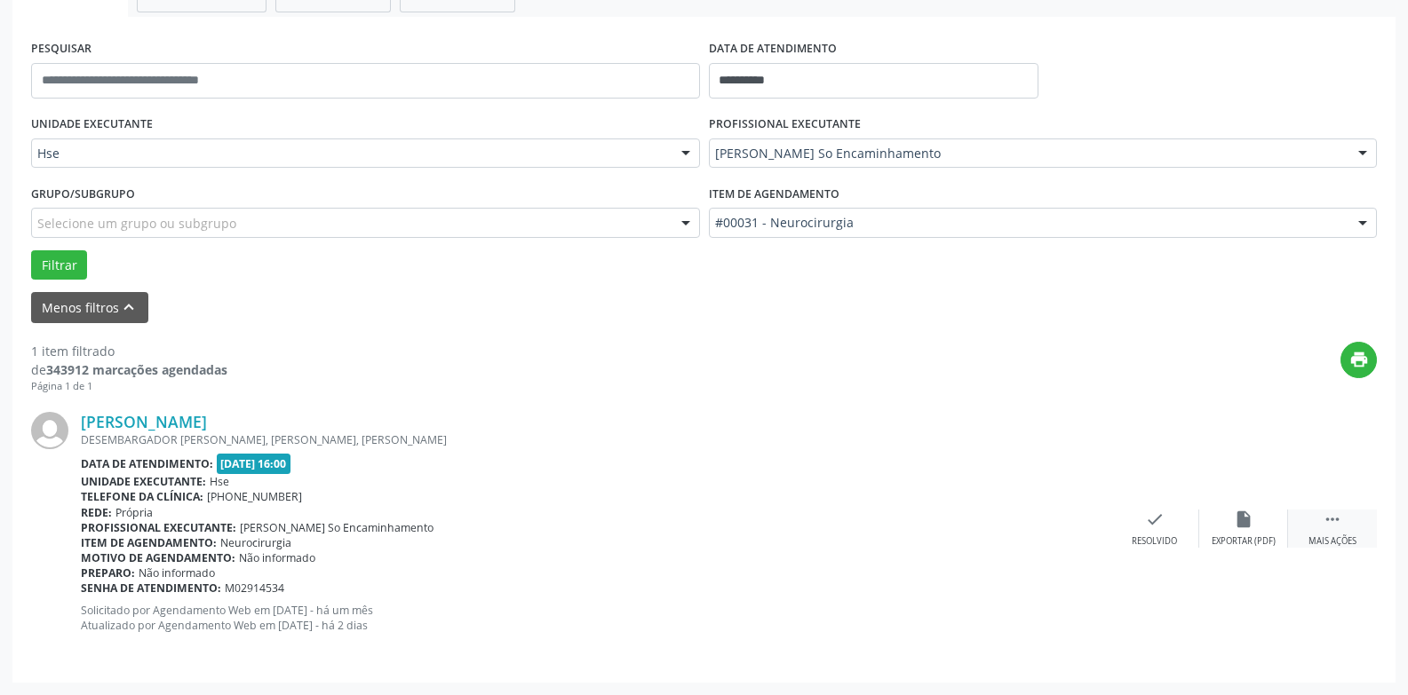
click at [1333, 533] on div " Mais ações" at bounding box center [1332, 529] width 89 height 38
click at [1254, 535] on div "Não compareceu" at bounding box center [1242, 541] width 75 height 12
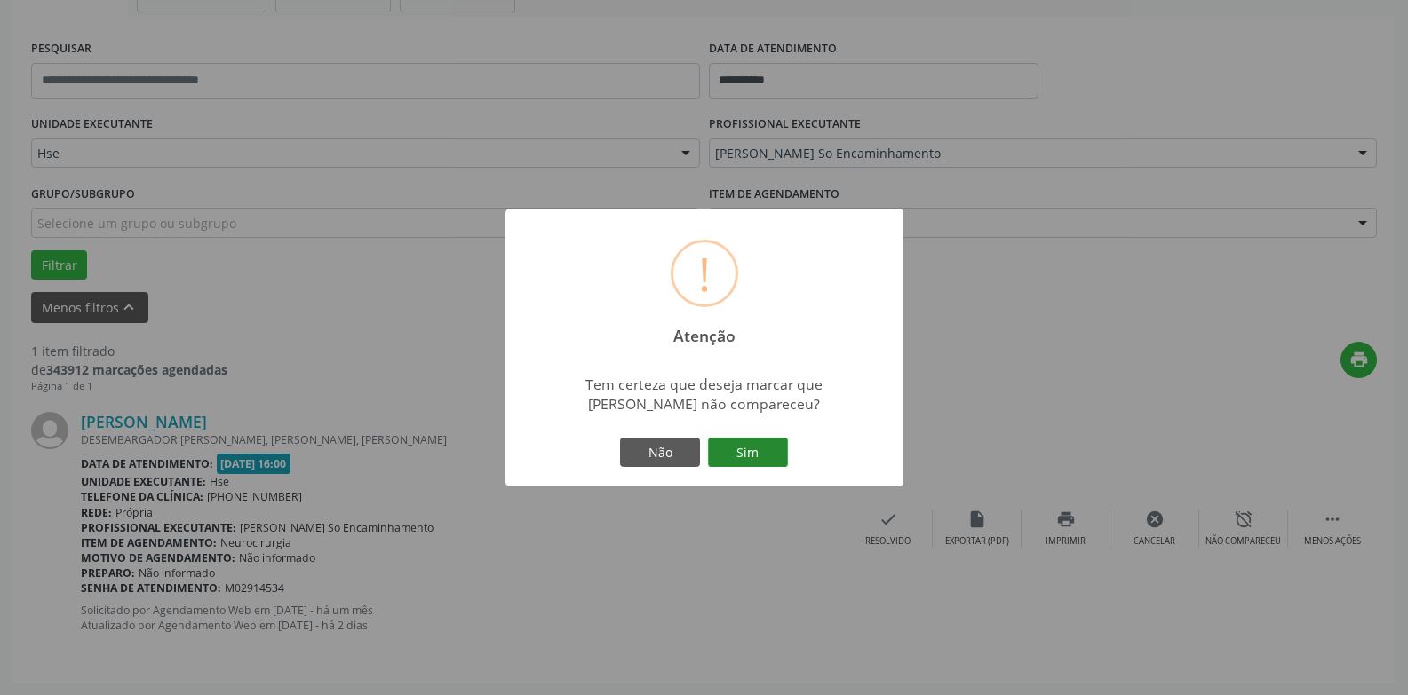
click at [745, 464] on button "Sim" at bounding box center [748, 453] width 80 height 30
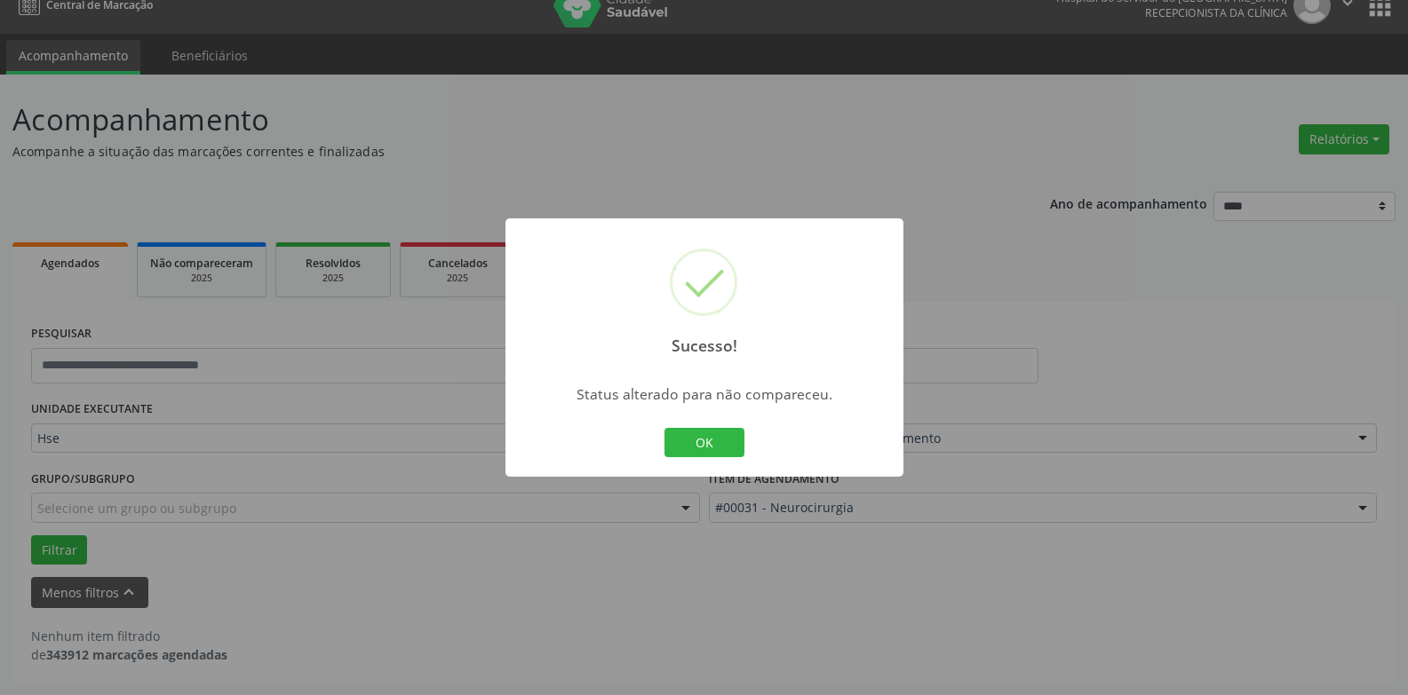
scroll to position [23, 0]
click at [726, 448] on button "OK" at bounding box center [704, 443] width 80 height 30
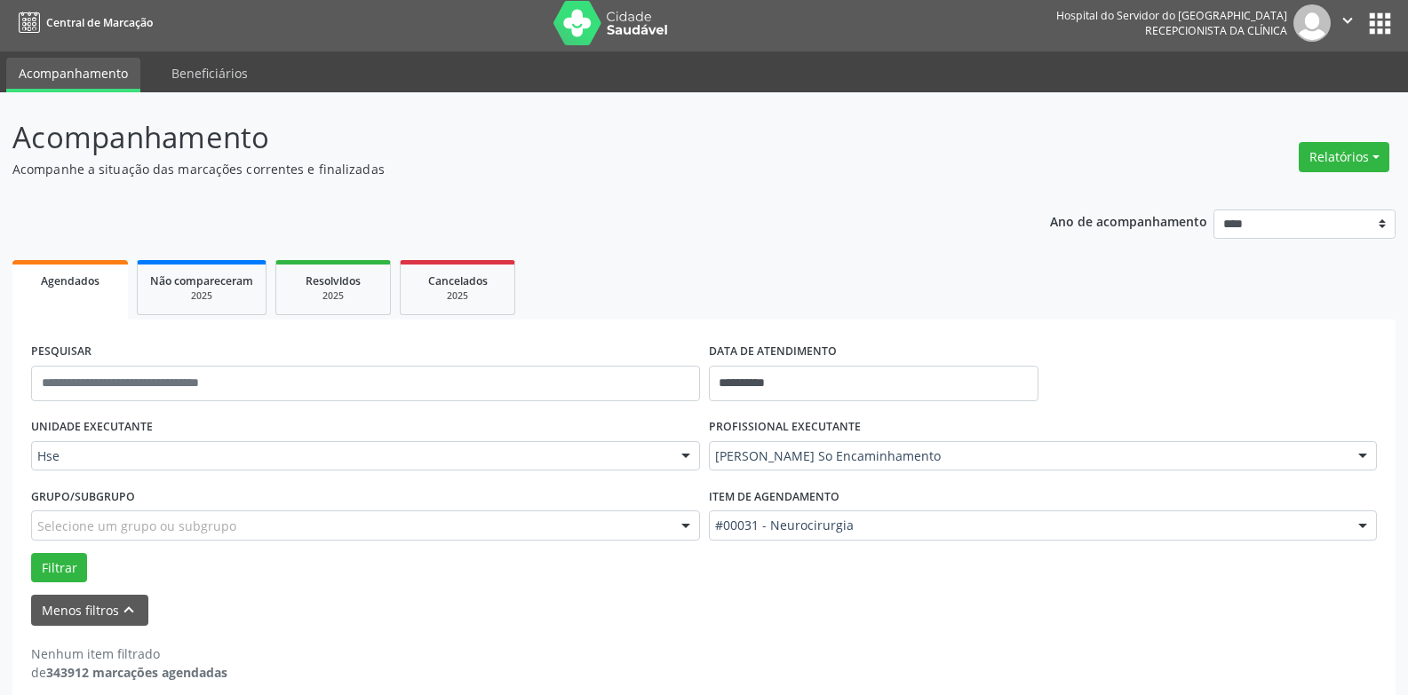
scroll to position [0, 0]
